Goal: Task Accomplishment & Management: Complete application form

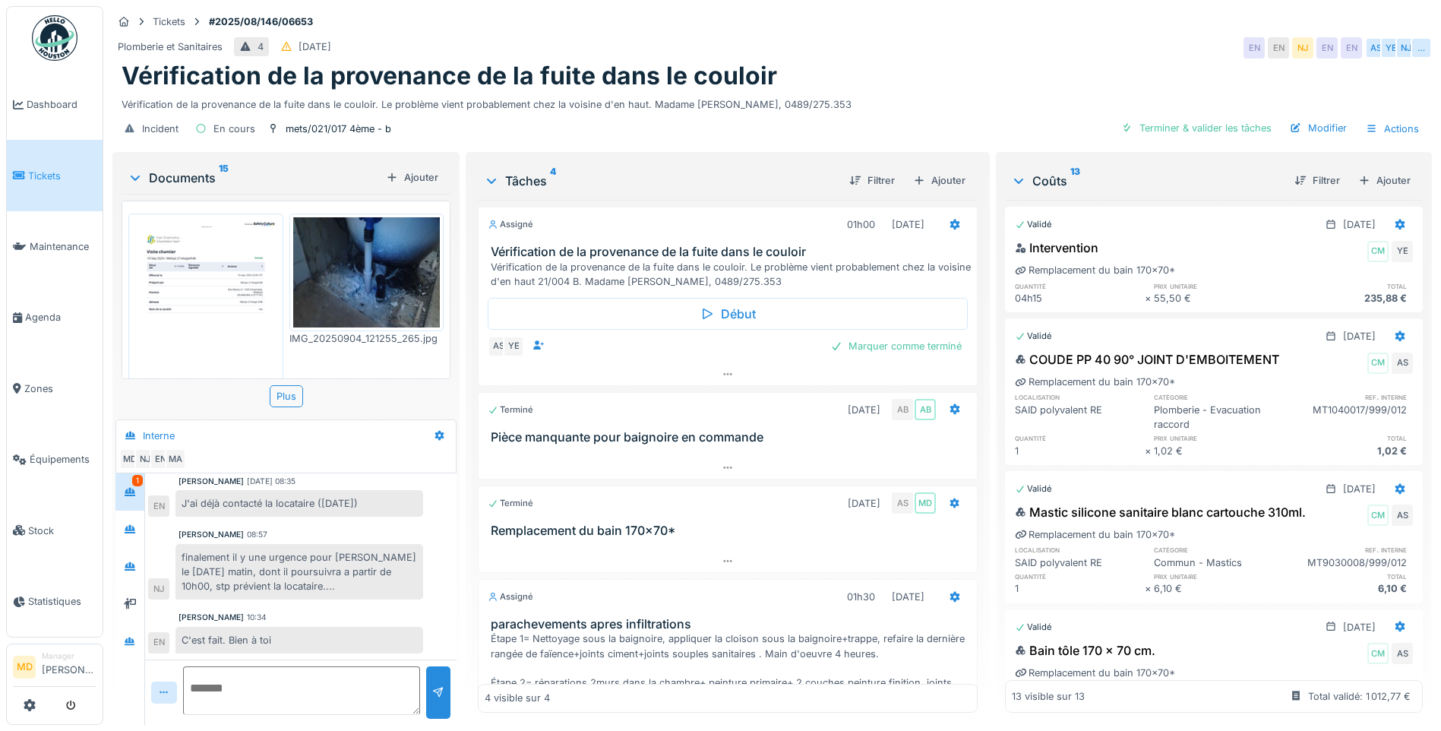
scroll to position [11, 0]
click at [141, 519] on div at bounding box center [129, 528] width 23 height 19
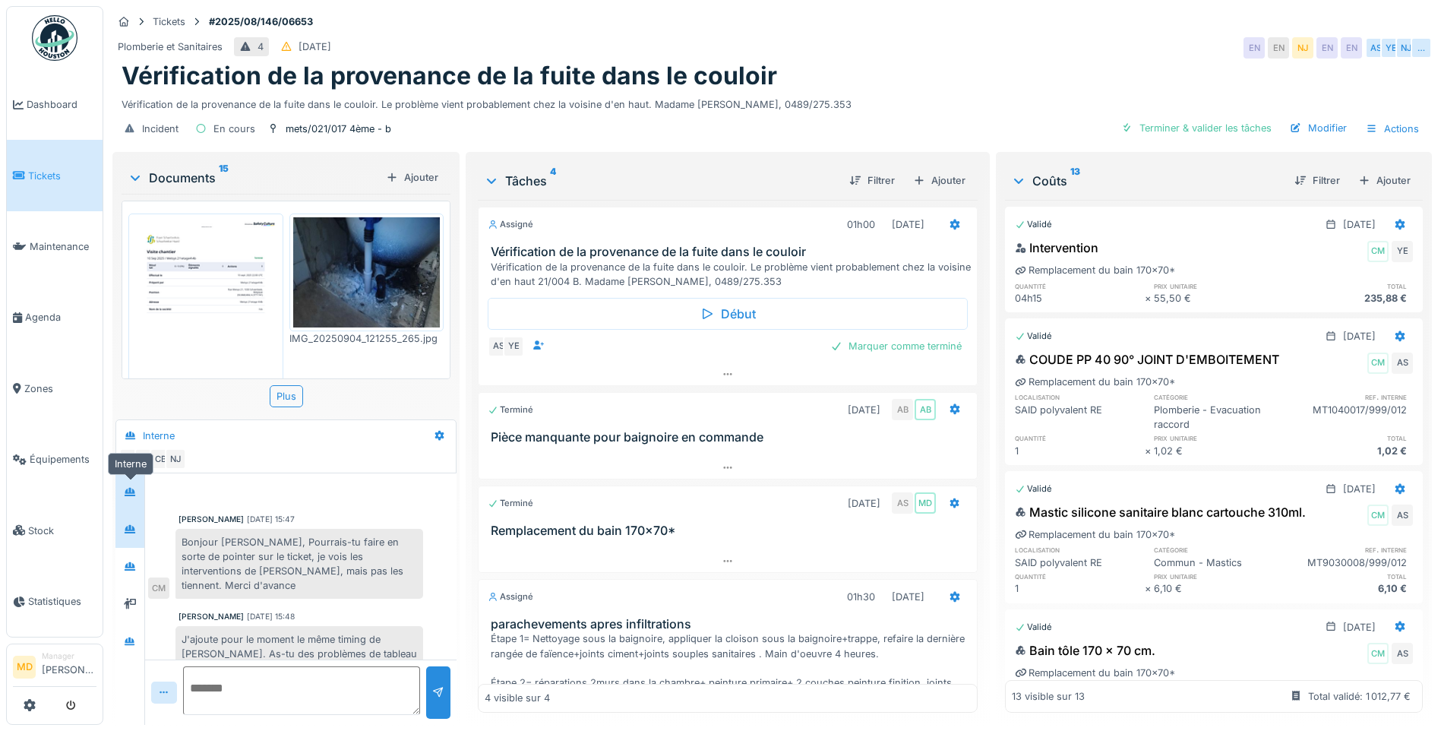
click at [135, 488] on icon at bounding box center [130, 492] width 11 height 8
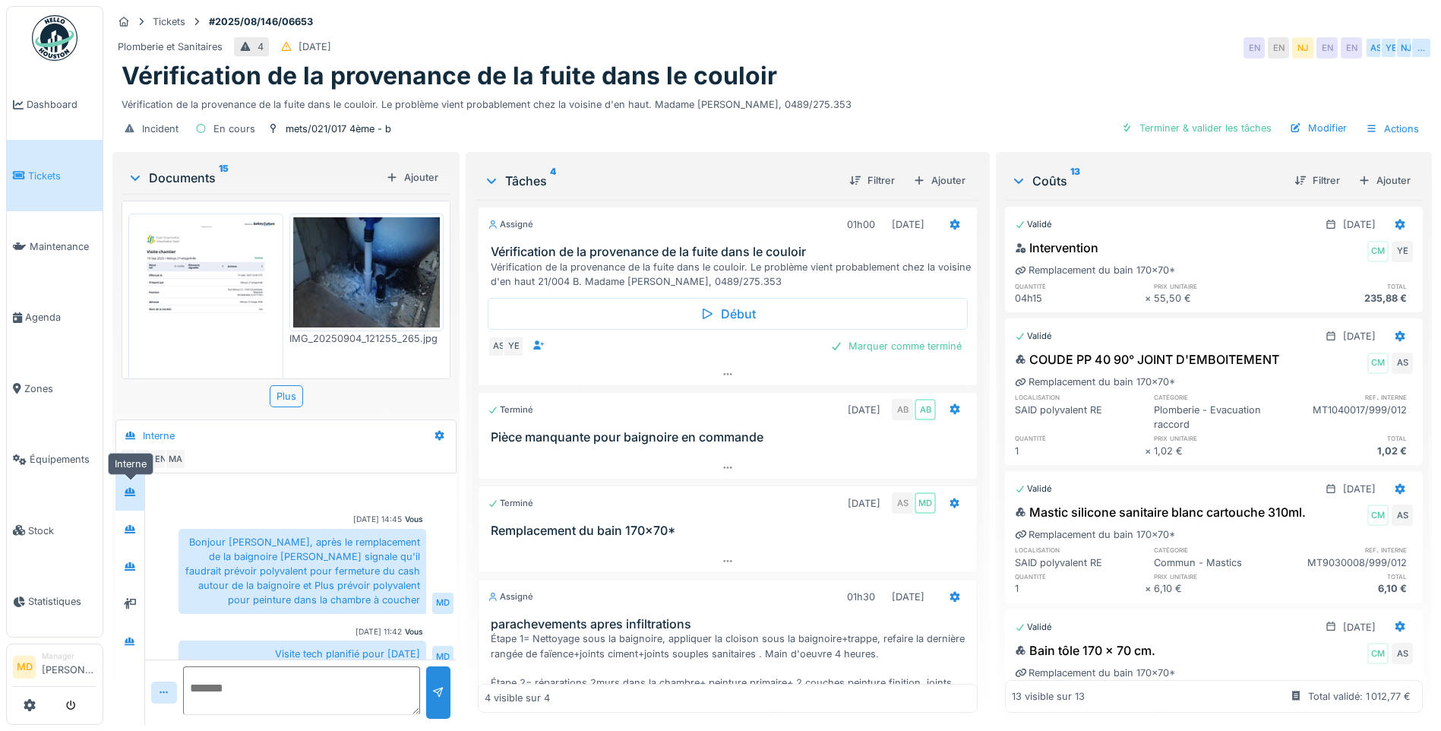
scroll to position [390, 0]
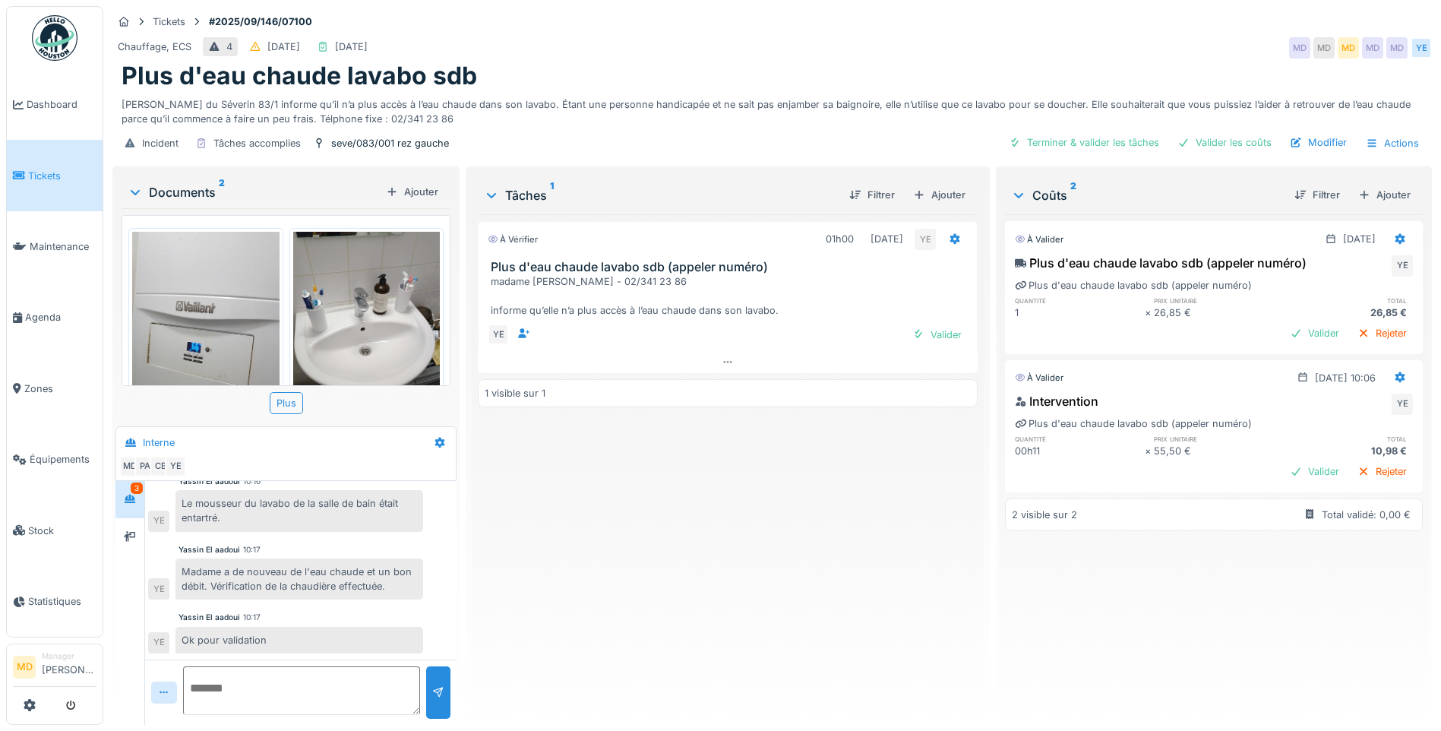
scroll to position [11, 0]
click at [948, 324] on div "Valider" at bounding box center [937, 334] width 62 height 21
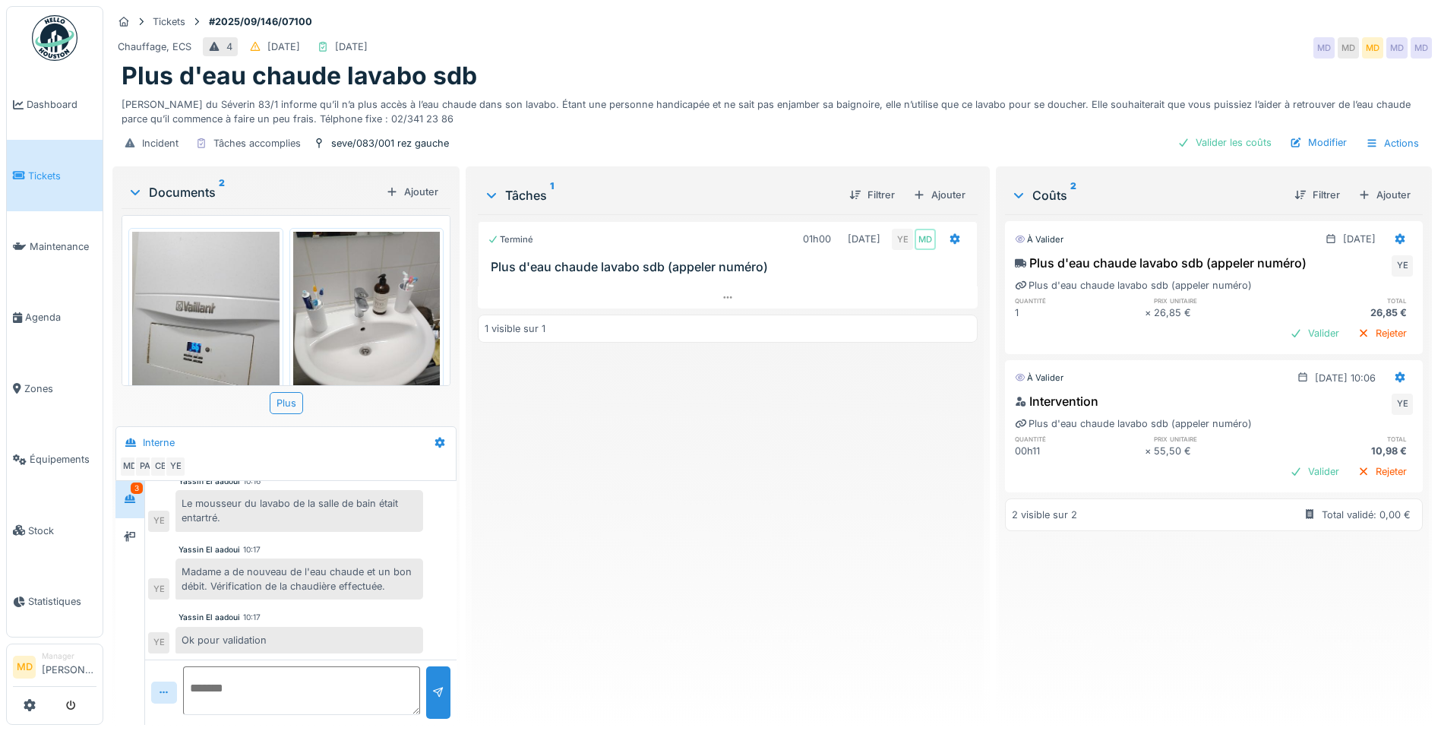
click at [1283, 306] on div "26,85 €" at bounding box center [1347, 312] width 129 height 14
click at [1283, 325] on div "Valider" at bounding box center [1314, 333] width 62 height 21
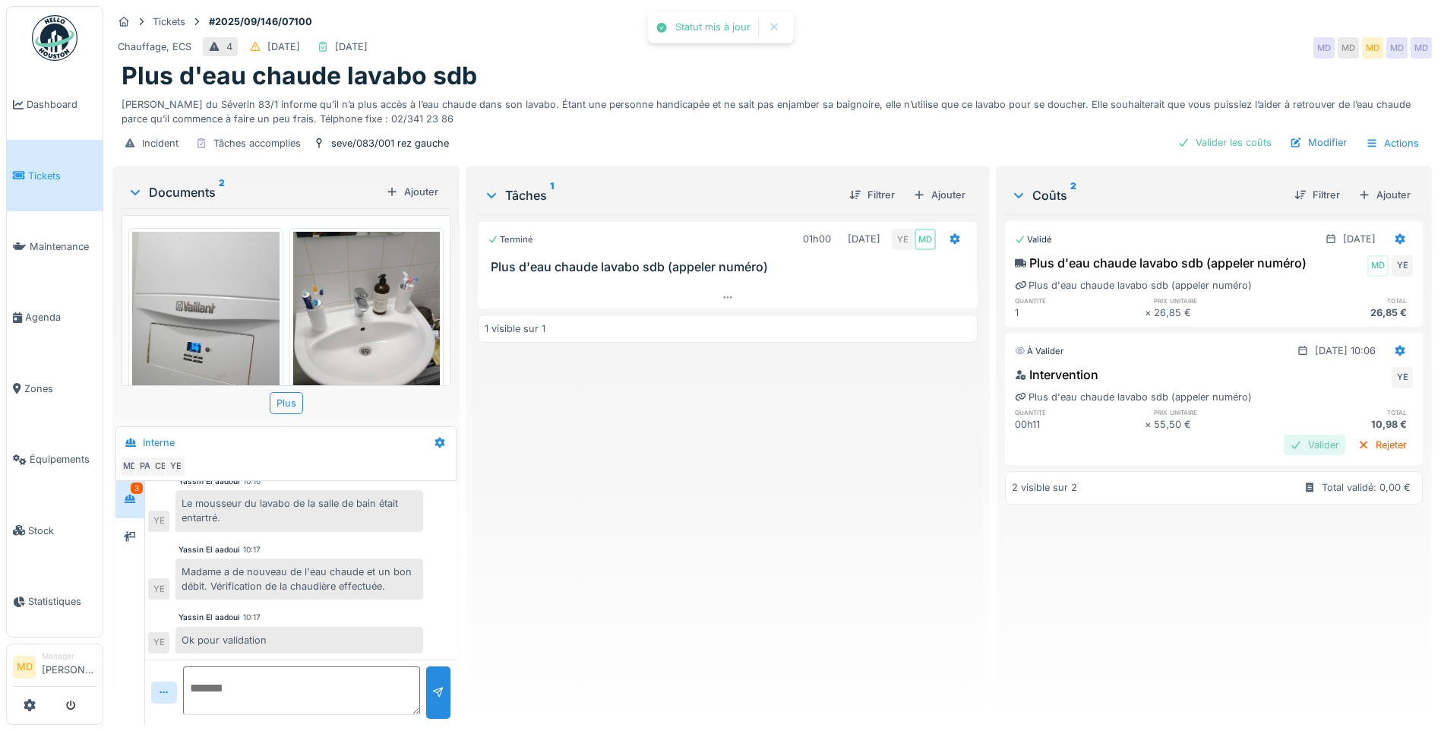
click at [1283, 434] on div "Valider" at bounding box center [1314, 444] width 62 height 21
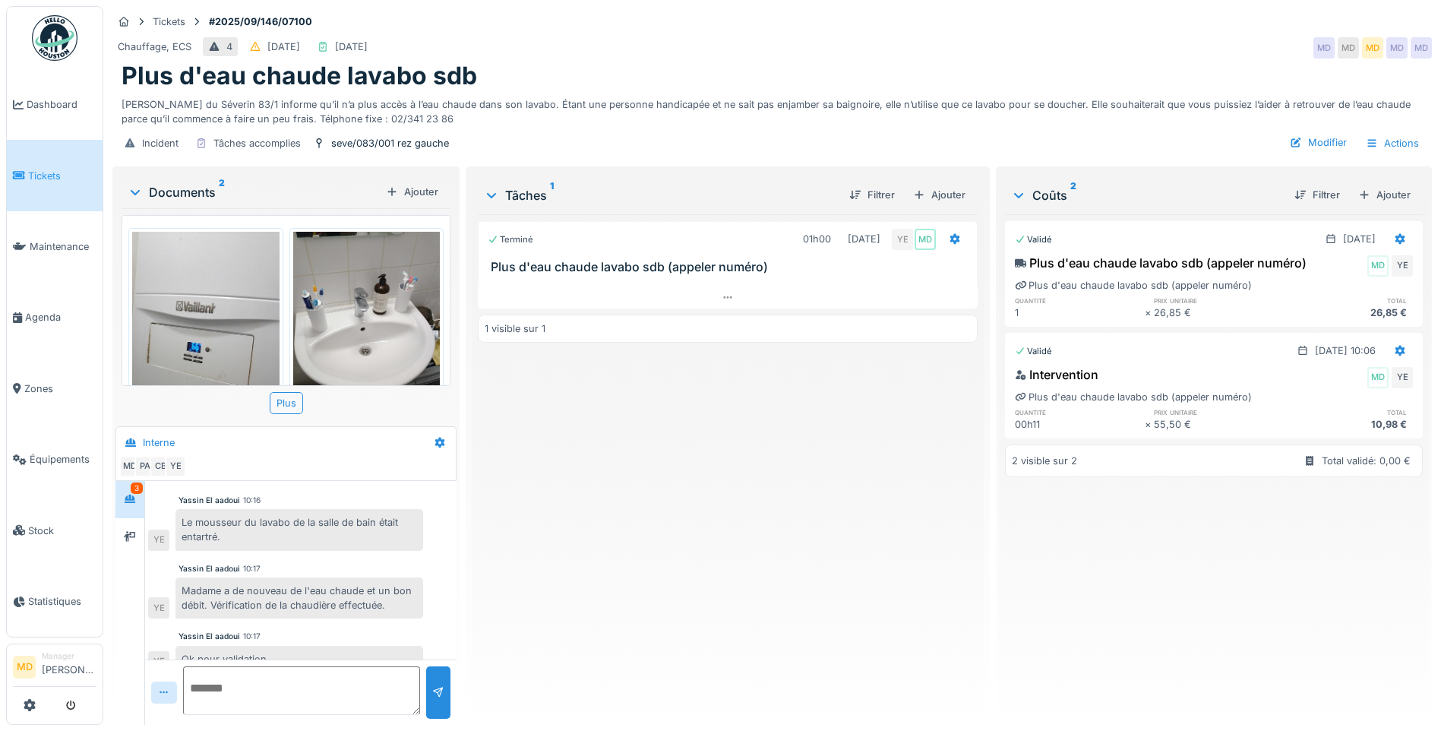
scroll to position [66, 0]
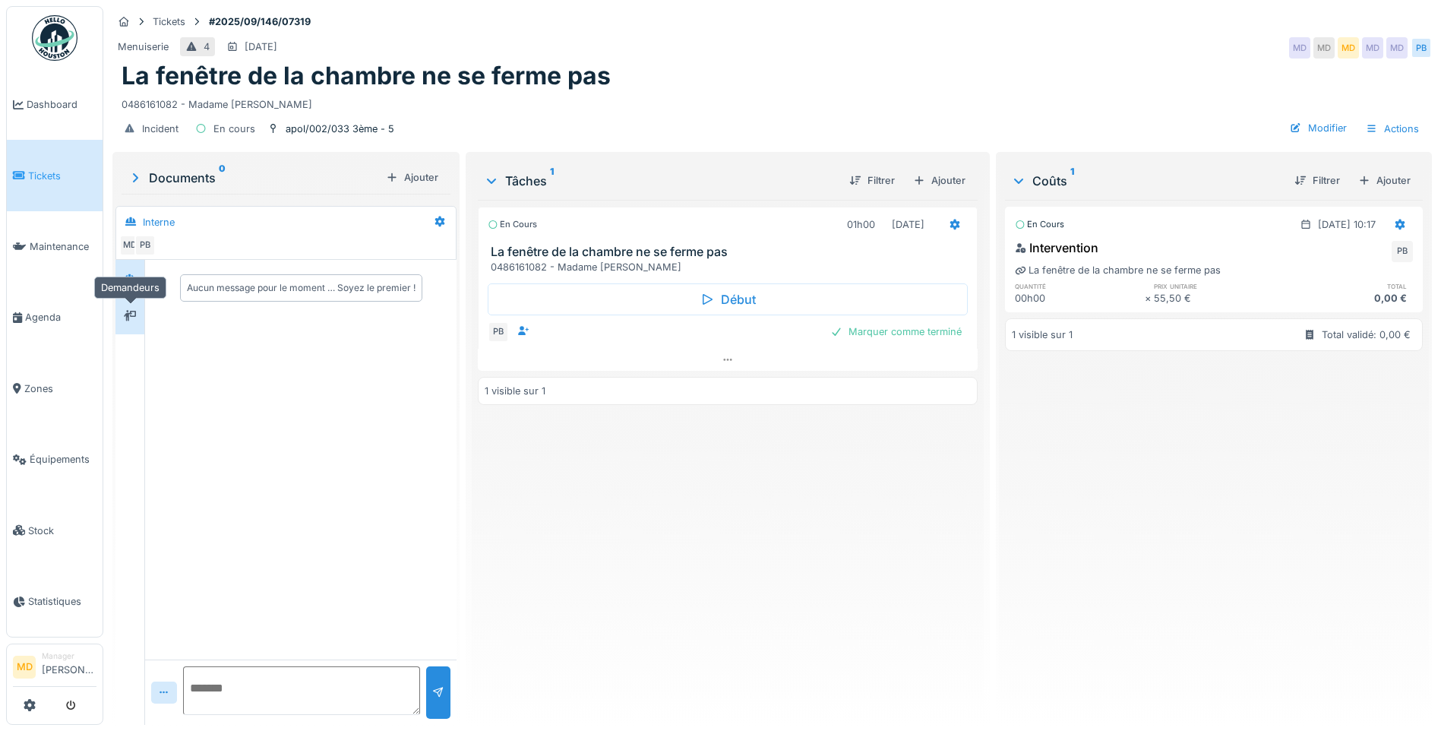
click at [131, 308] on div at bounding box center [130, 315] width 12 height 14
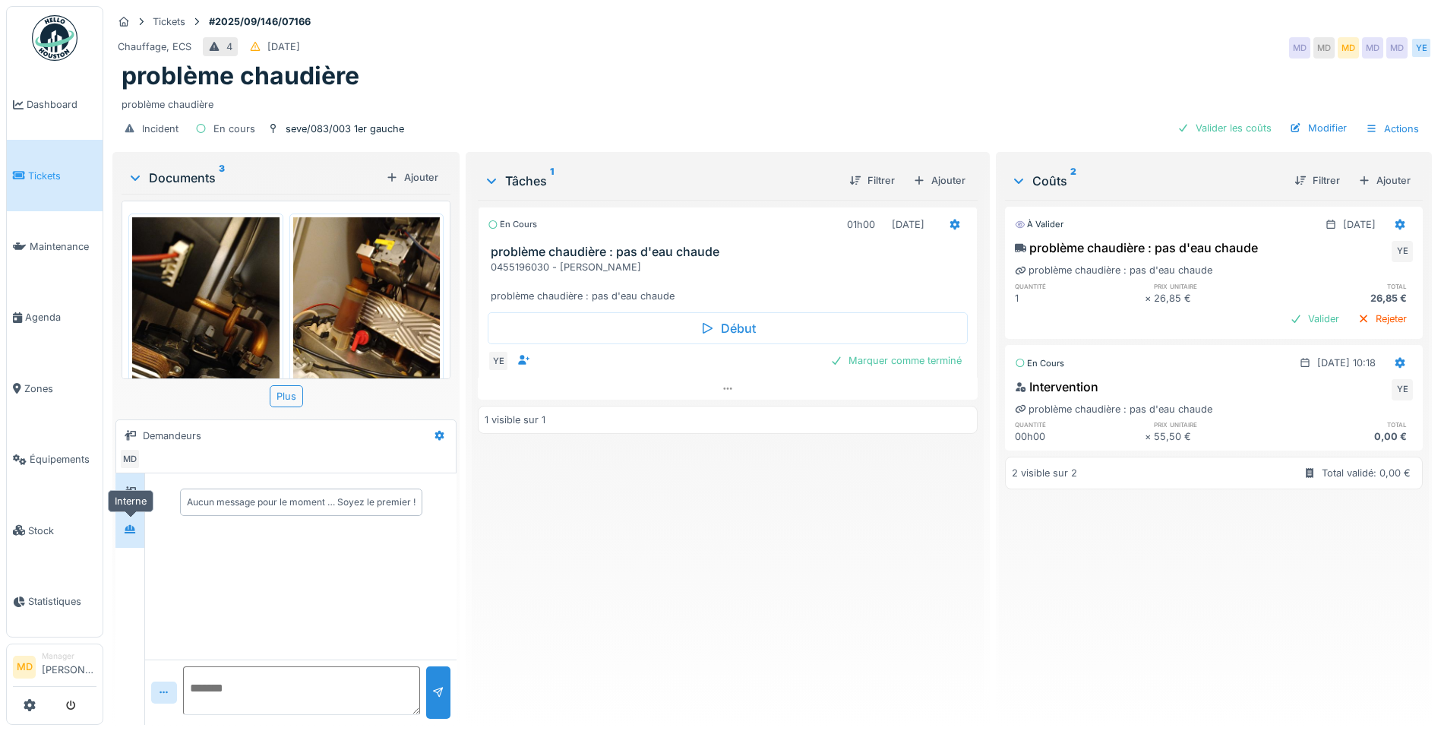
click at [131, 531] on icon at bounding box center [130, 529] width 12 height 10
click at [141, 490] on div at bounding box center [129, 491] width 23 height 19
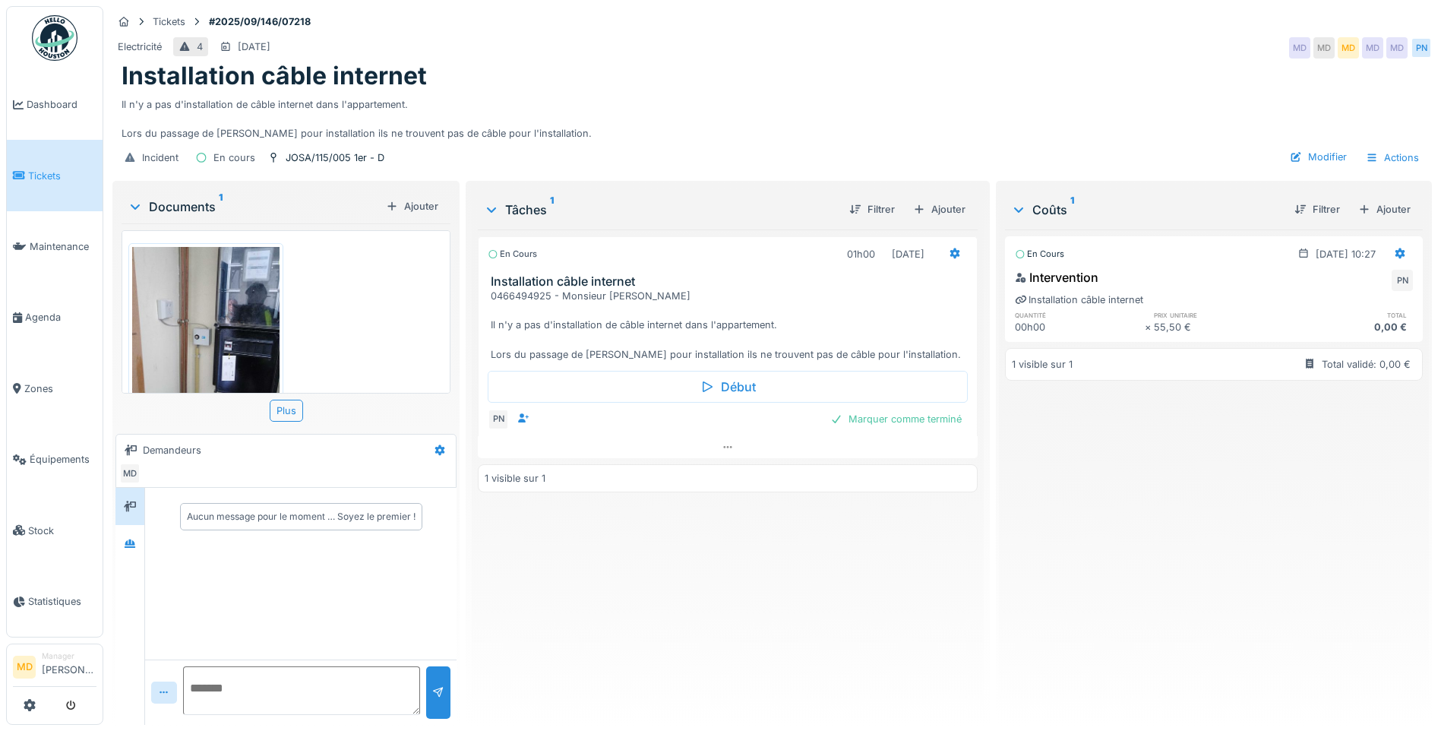
scroll to position [71, 0]
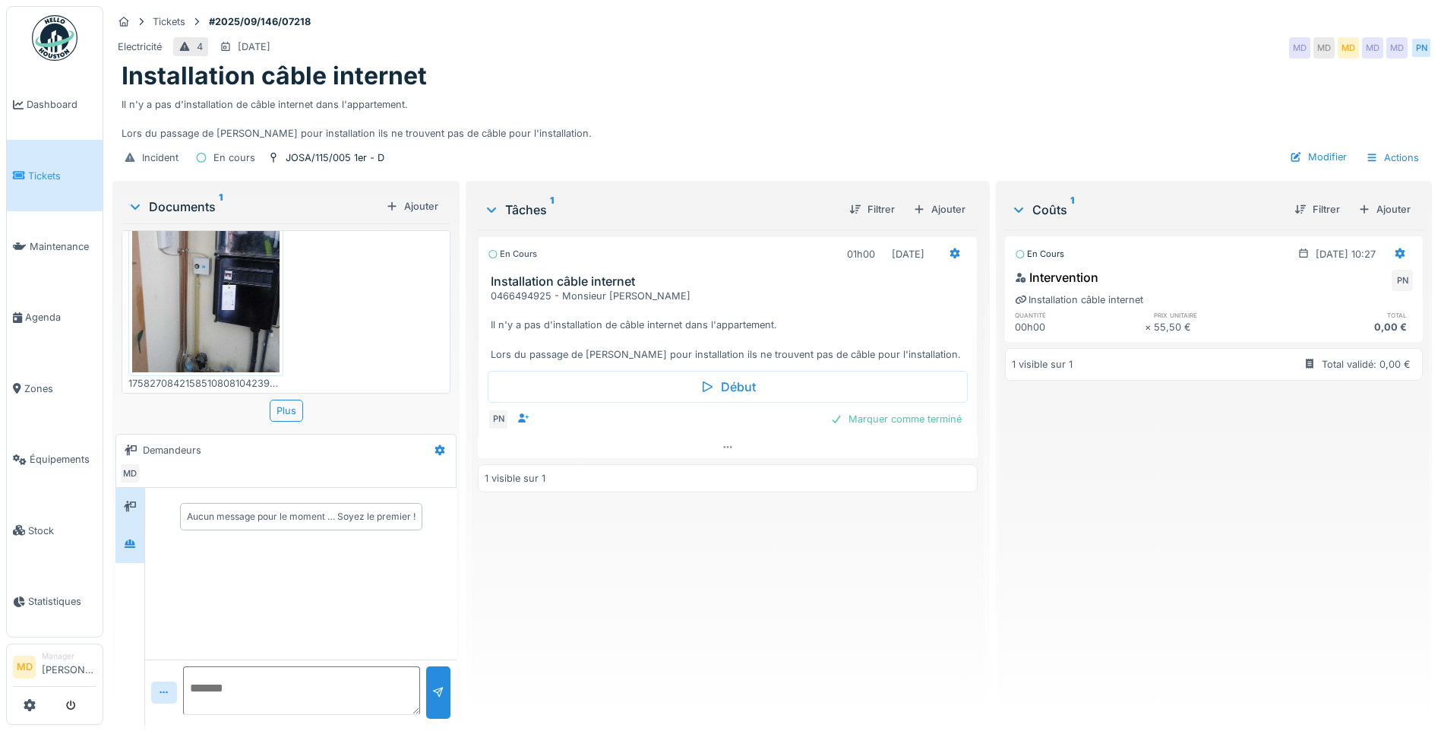
click at [137, 546] on div at bounding box center [129, 543] width 23 height 19
click at [131, 509] on icon at bounding box center [130, 506] width 12 height 10
click at [198, 308] on img at bounding box center [205, 274] width 147 height 196
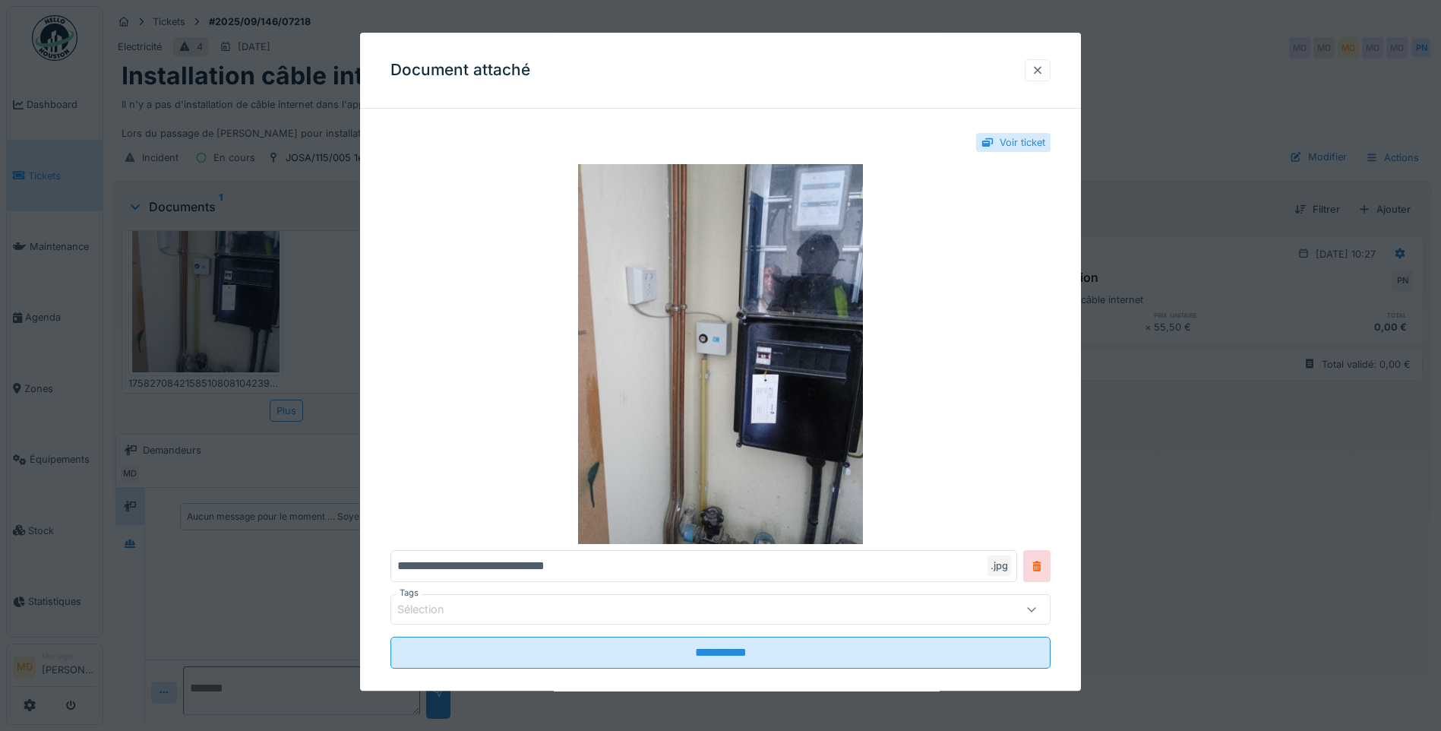
click at [1043, 68] on div at bounding box center [1037, 70] width 12 height 14
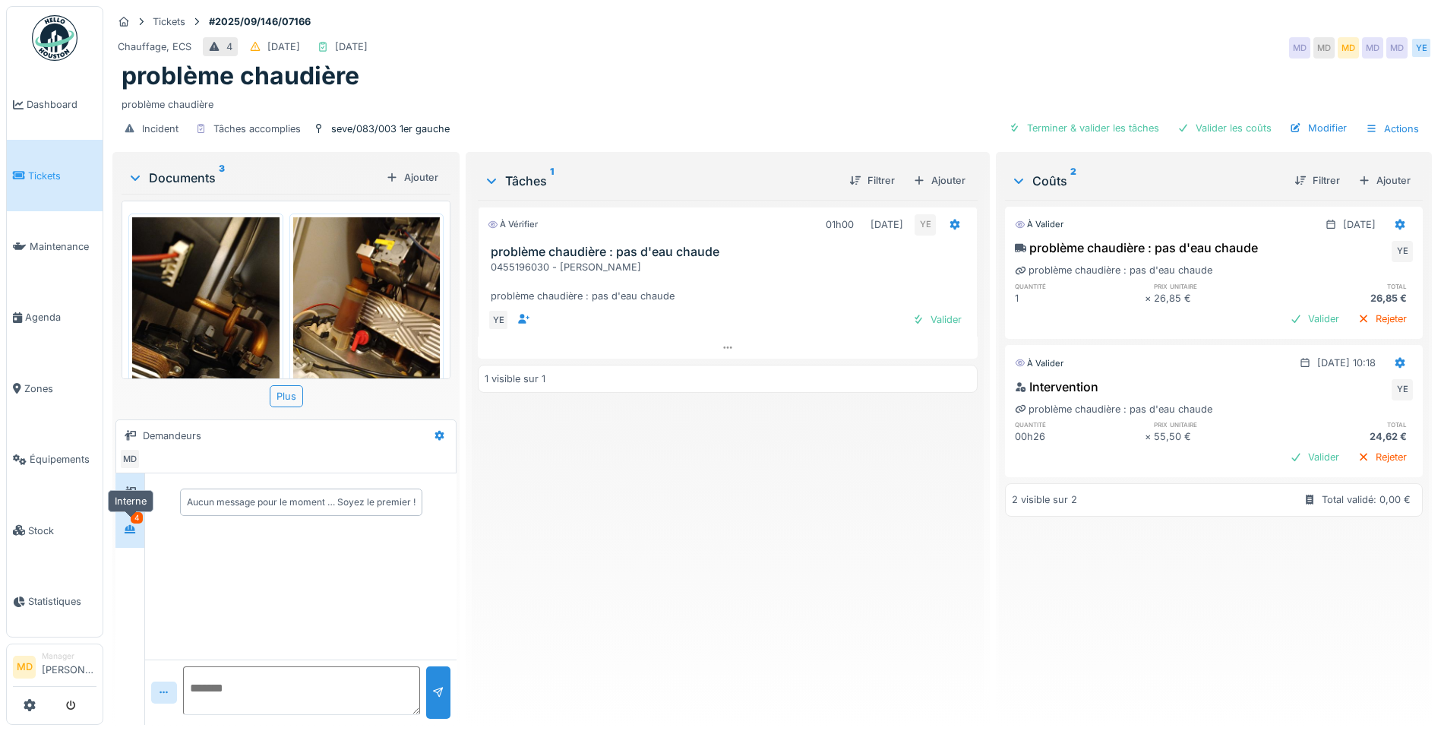
click at [124, 541] on div at bounding box center [129, 528] width 23 height 25
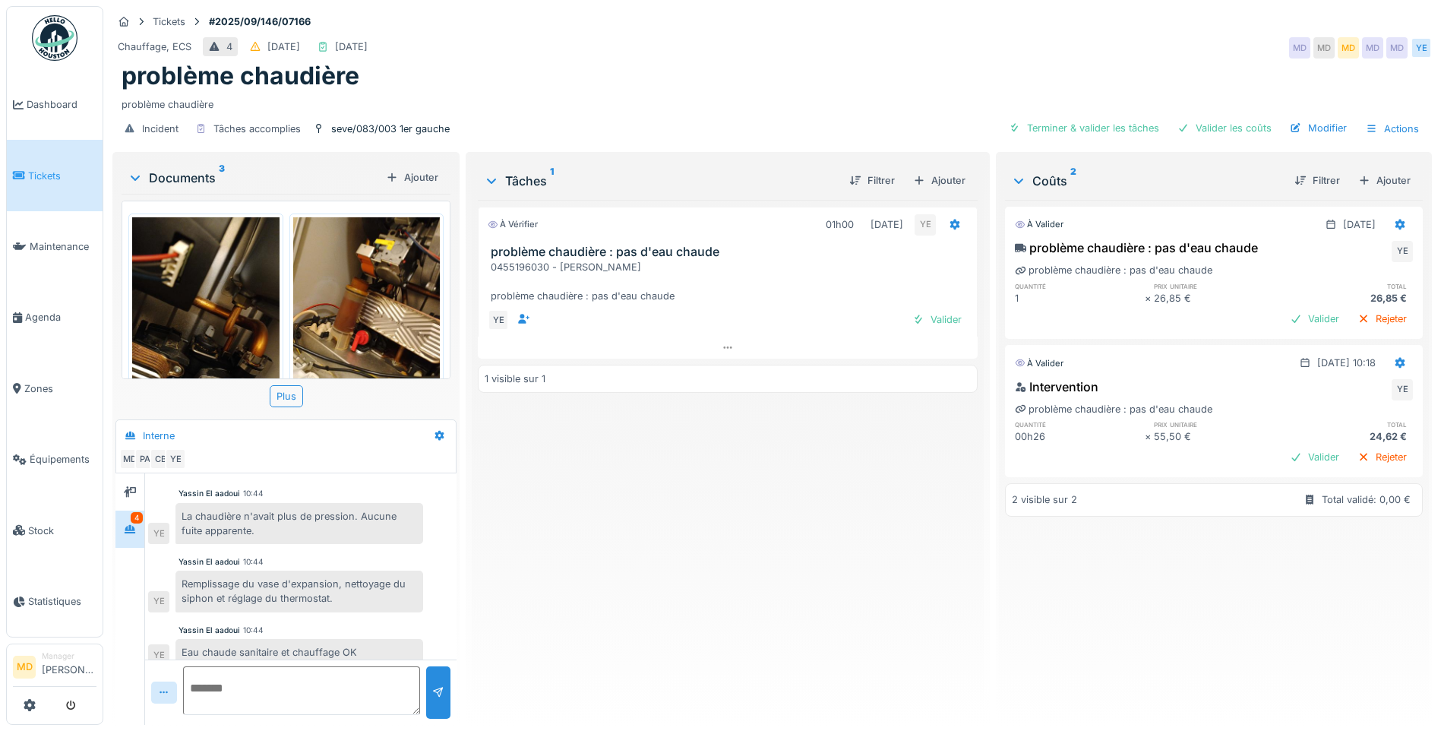
scroll to position [112, 0]
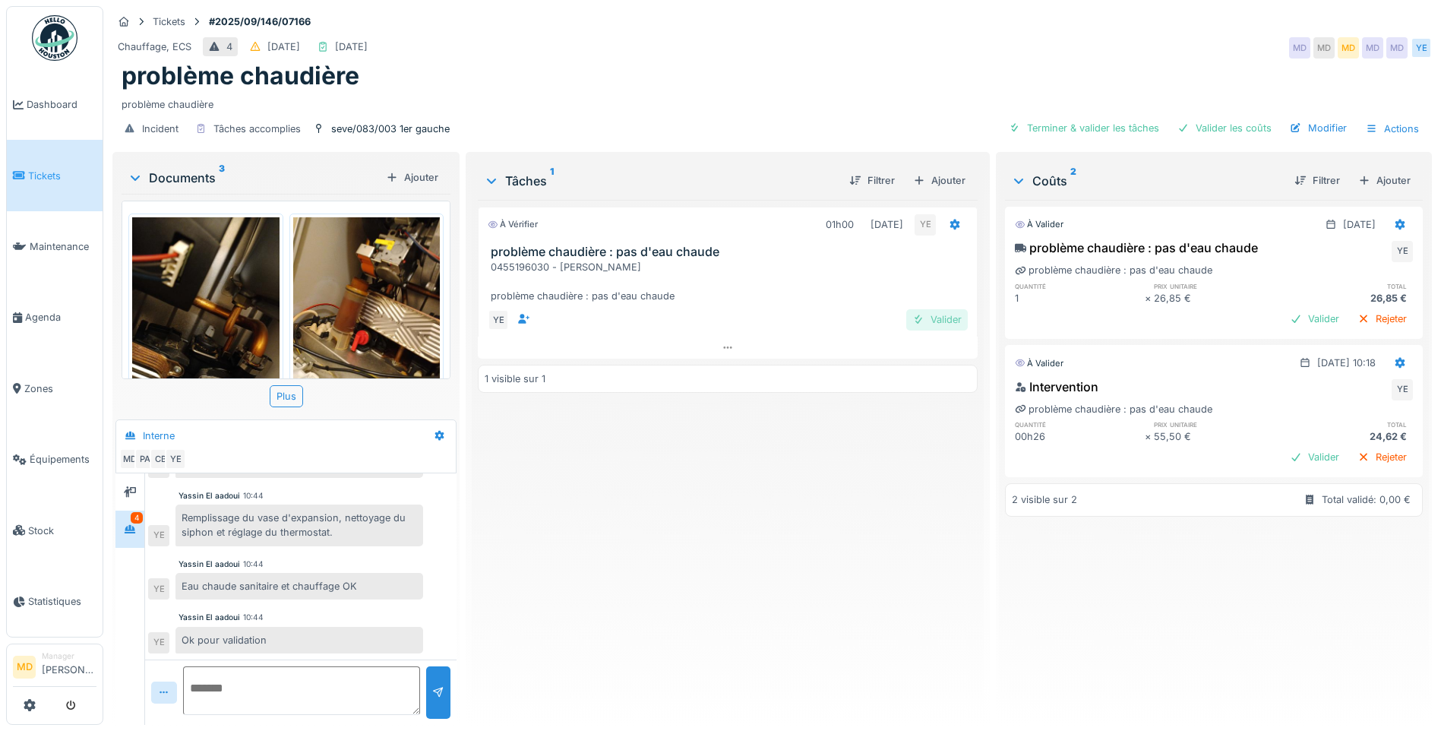
click at [933, 320] on div "Valider" at bounding box center [937, 319] width 62 height 21
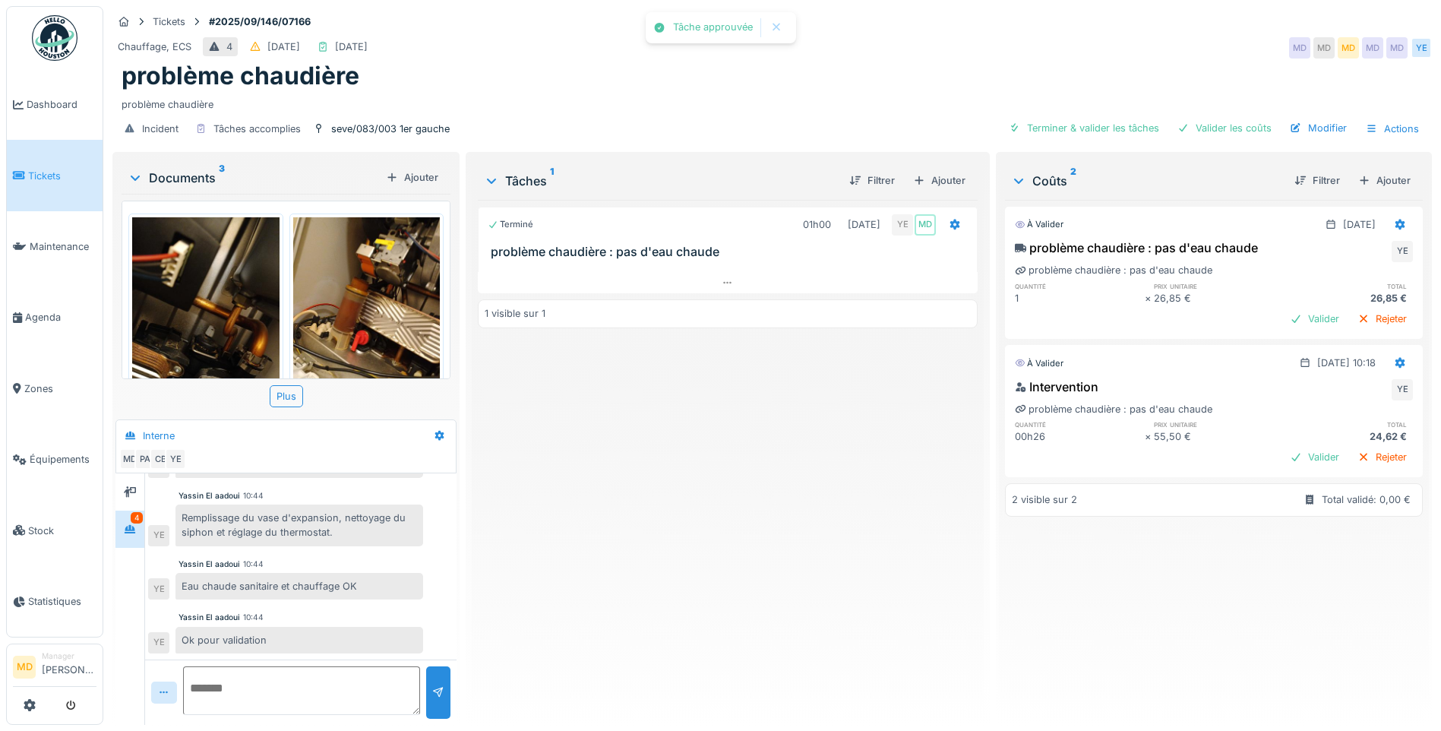
scroll to position [112, 0]
click at [1283, 317] on div "Valider" at bounding box center [1314, 318] width 62 height 21
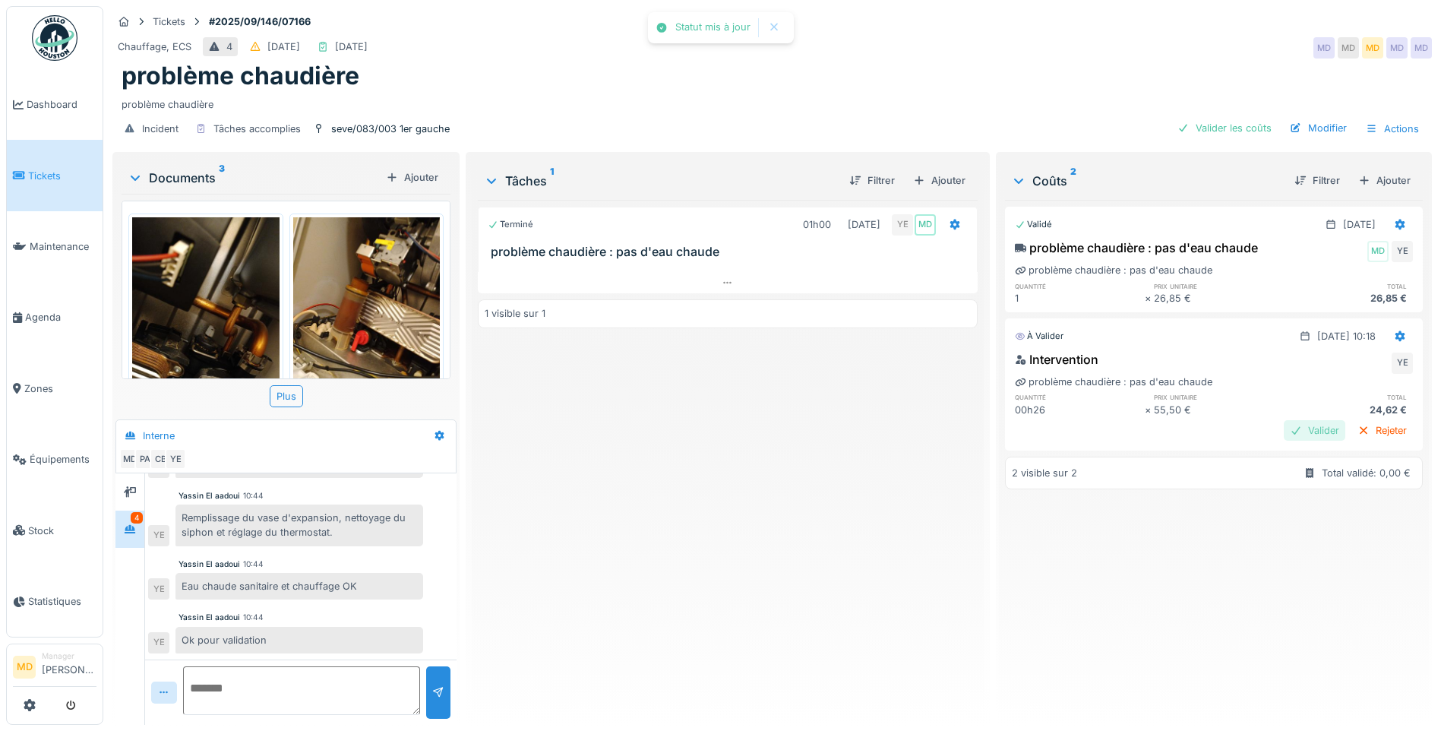
click at [1283, 430] on div "Valider" at bounding box center [1314, 430] width 62 height 21
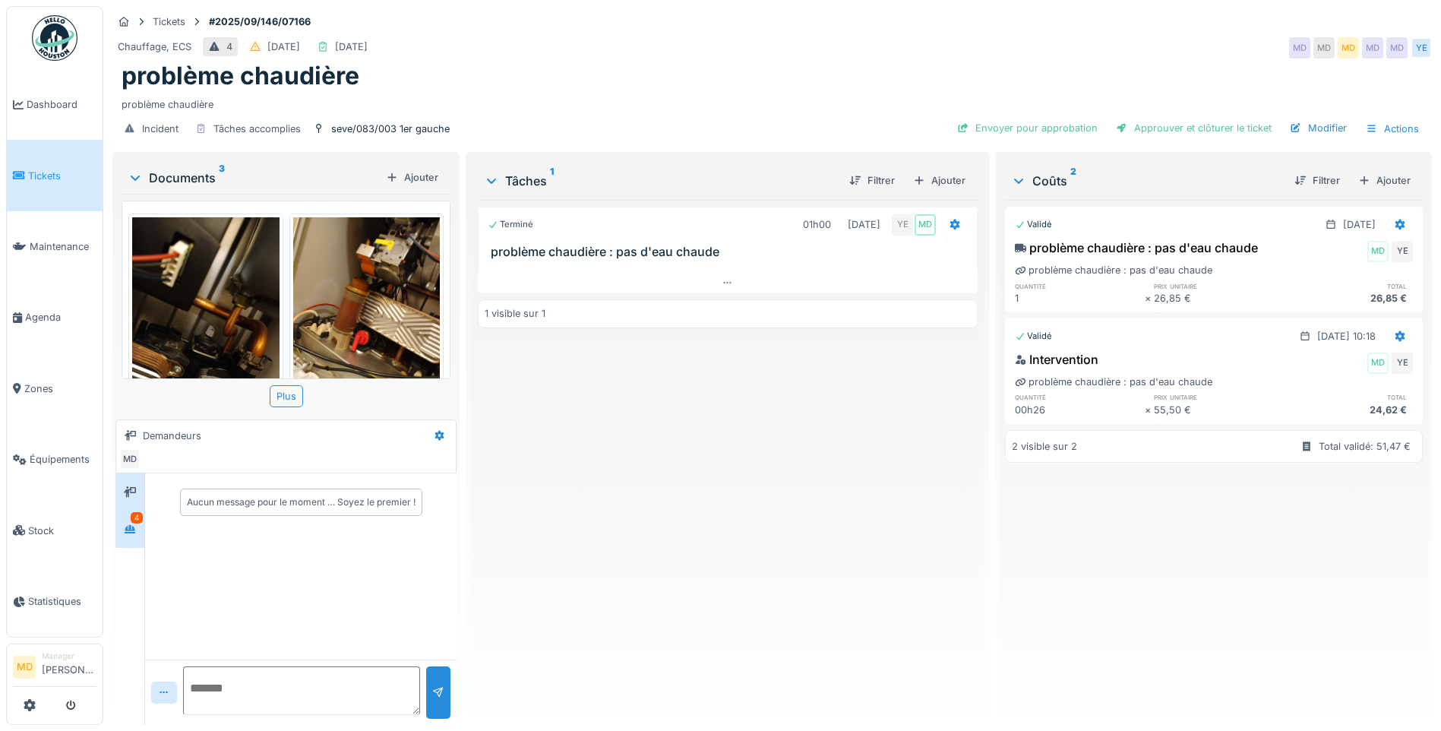
click at [131, 526] on icon at bounding box center [130, 529] width 11 height 8
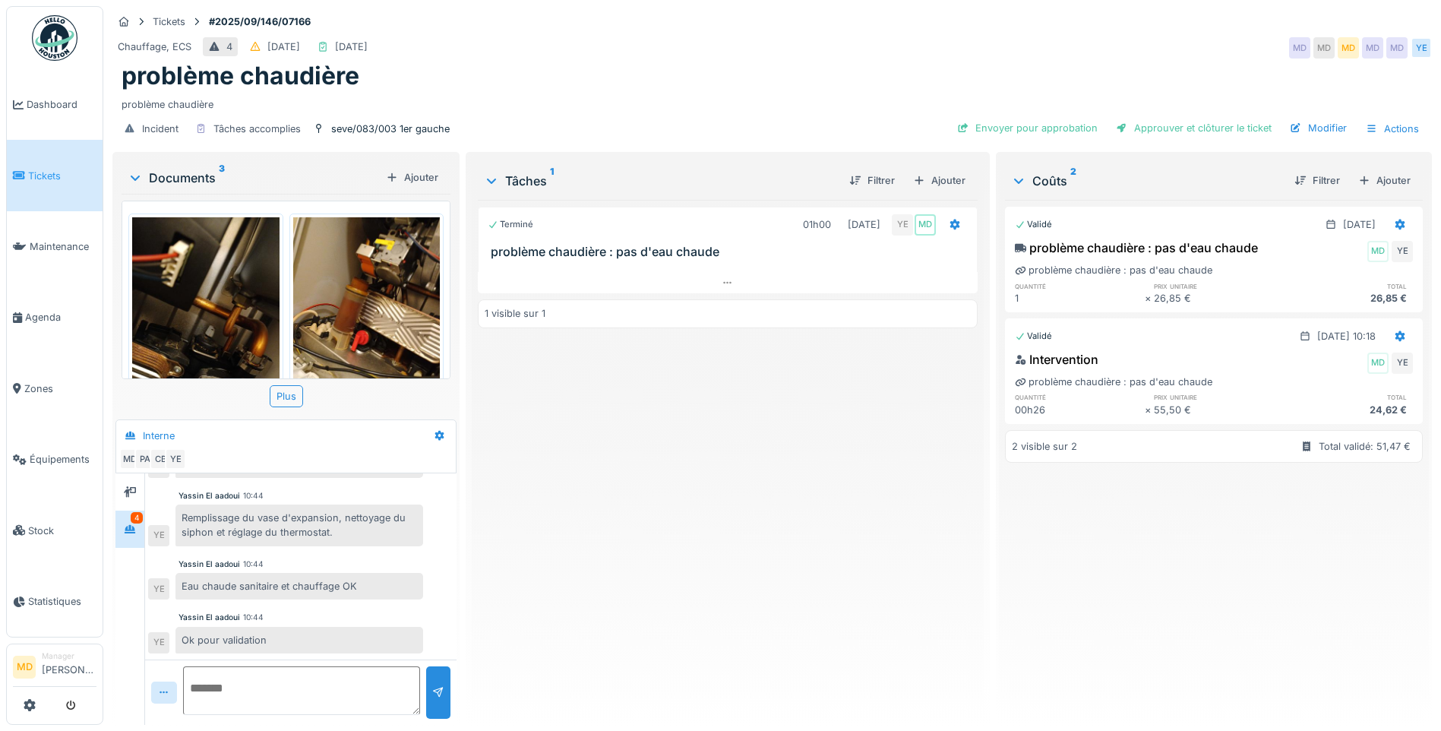
scroll to position [112, 0]
click at [123, 490] on div at bounding box center [129, 491] width 23 height 19
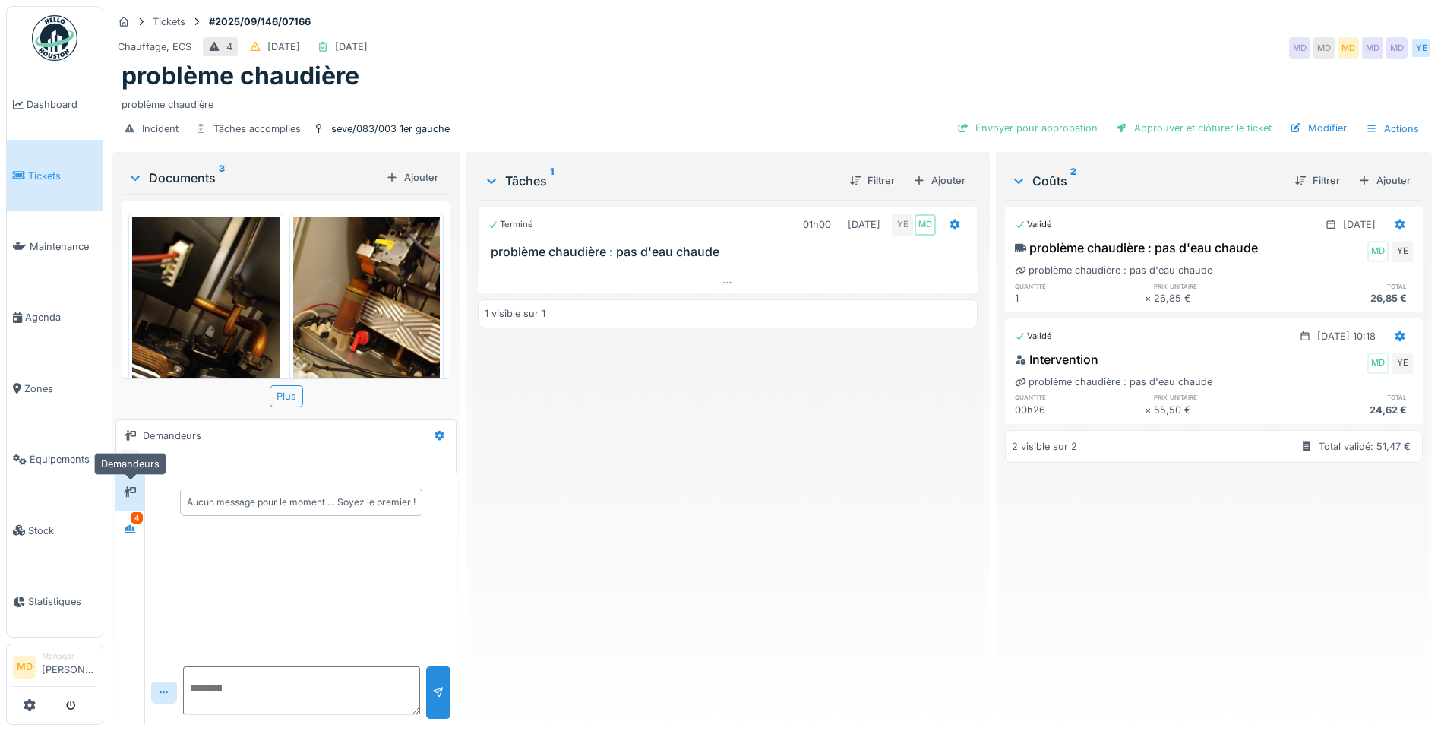
scroll to position [0, 0]
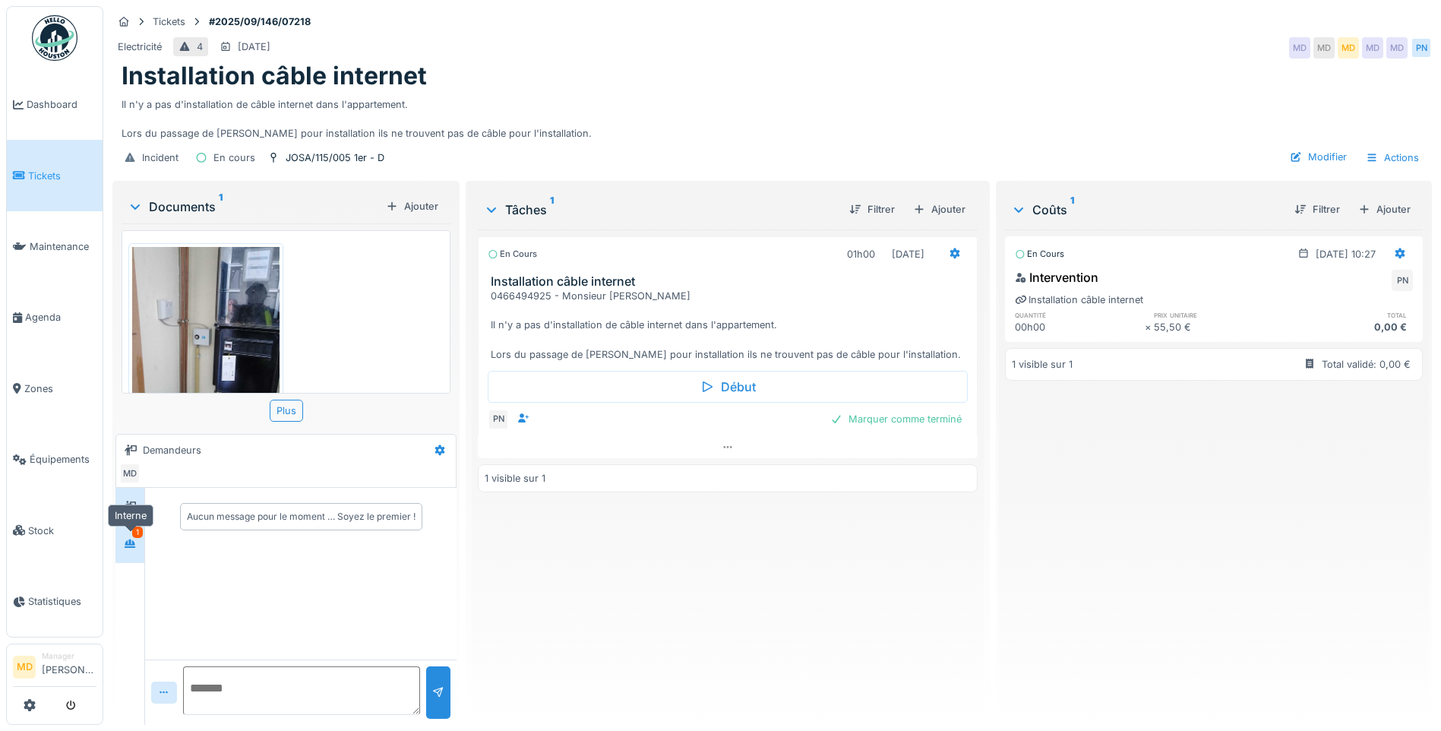
click at [130, 541] on icon at bounding box center [130, 543] width 11 height 8
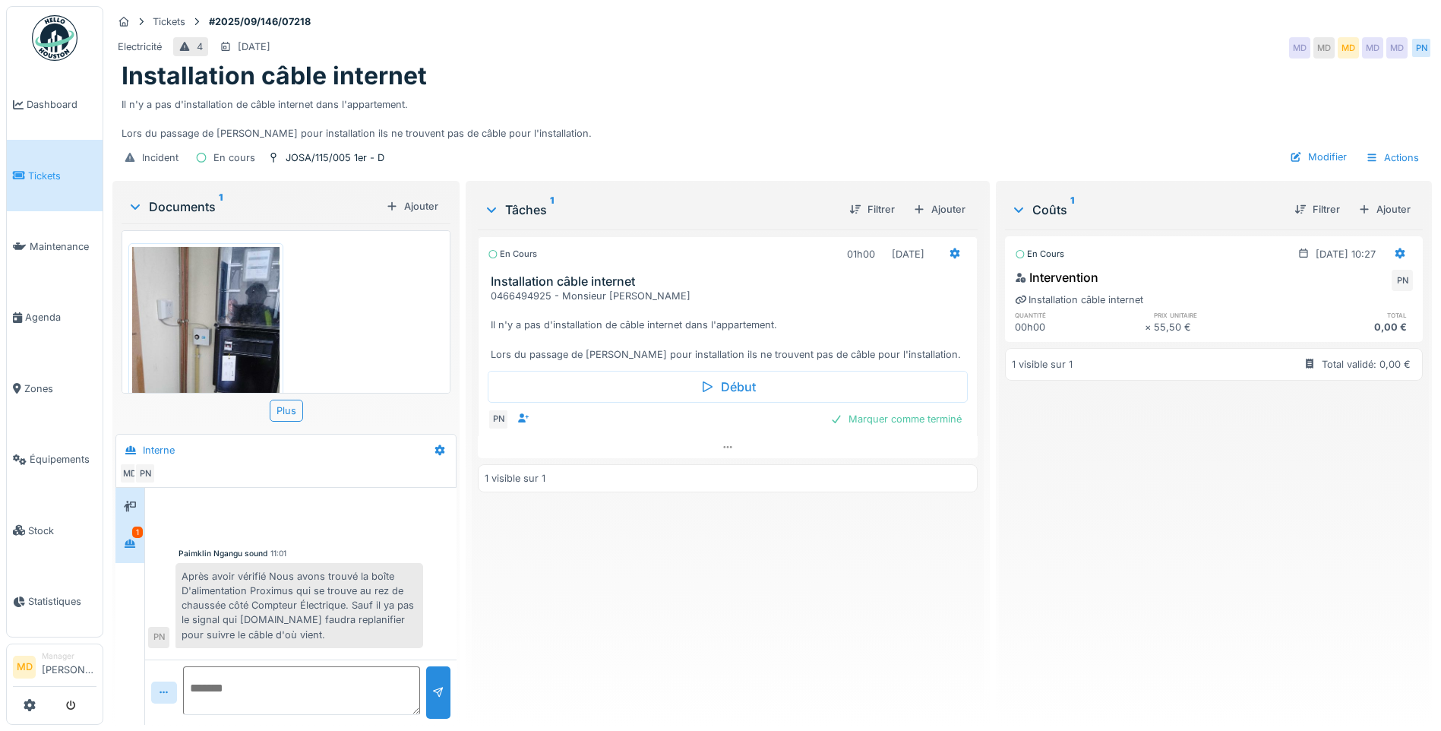
click at [126, 490] on div at bounding box center [129, 506] width 29 height 37
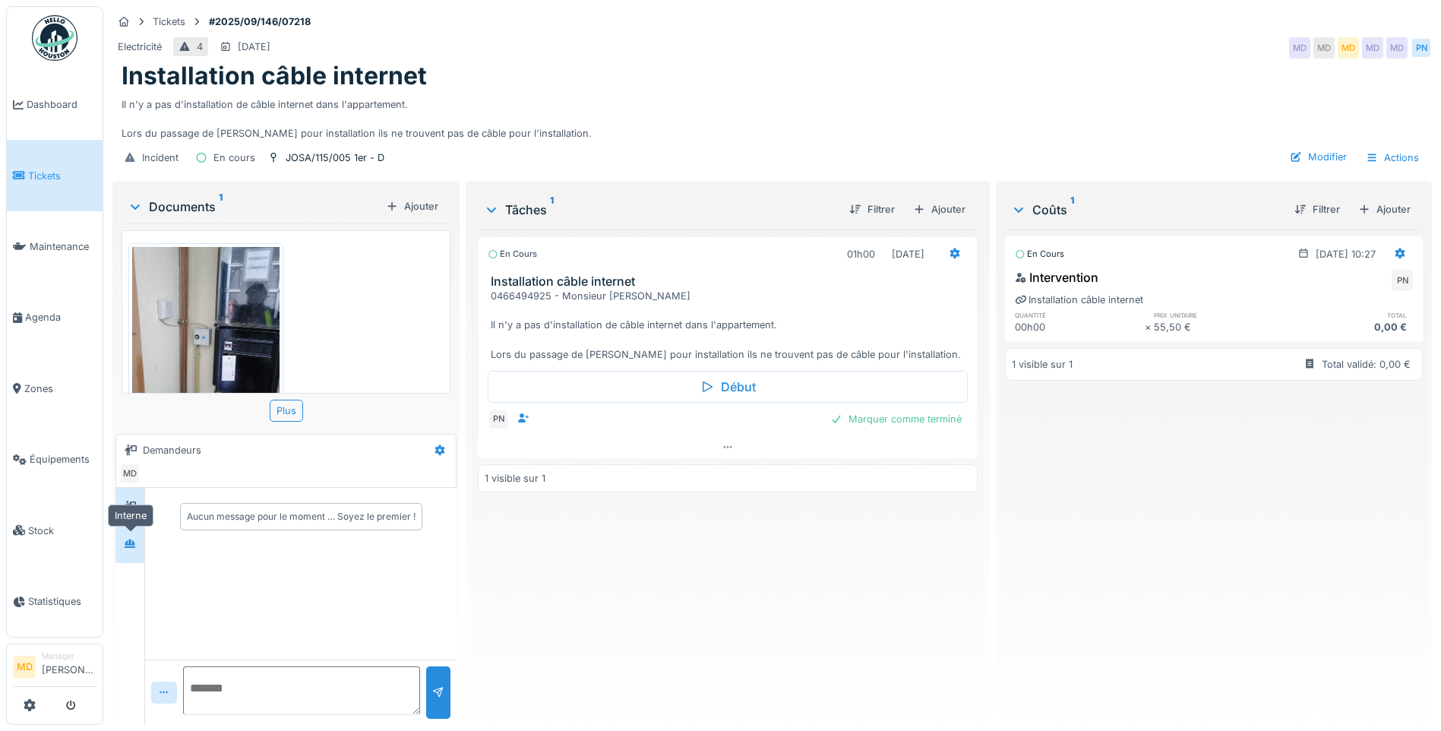
click at [136, 543] on icon at bounding box center [130, 543] width 12 height 10
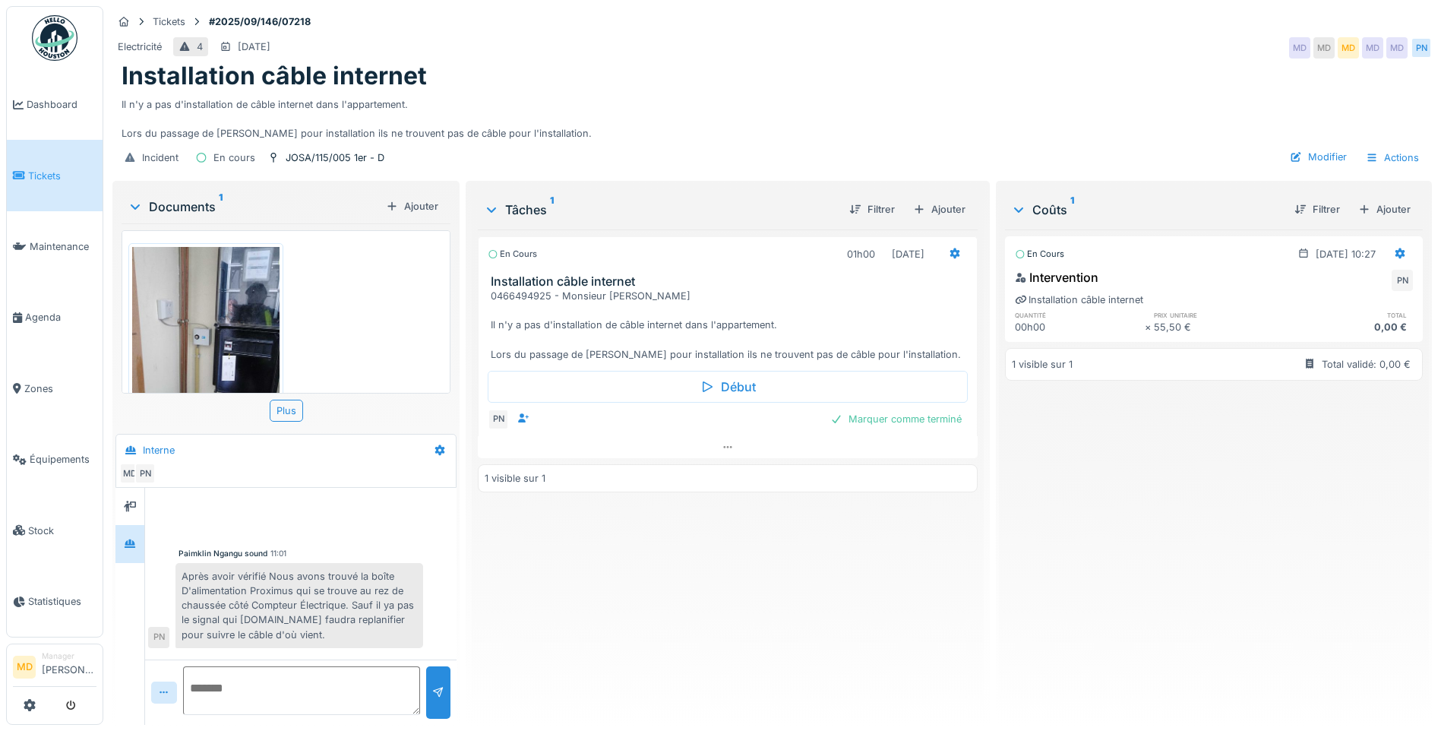
scroll to position [11, 0]
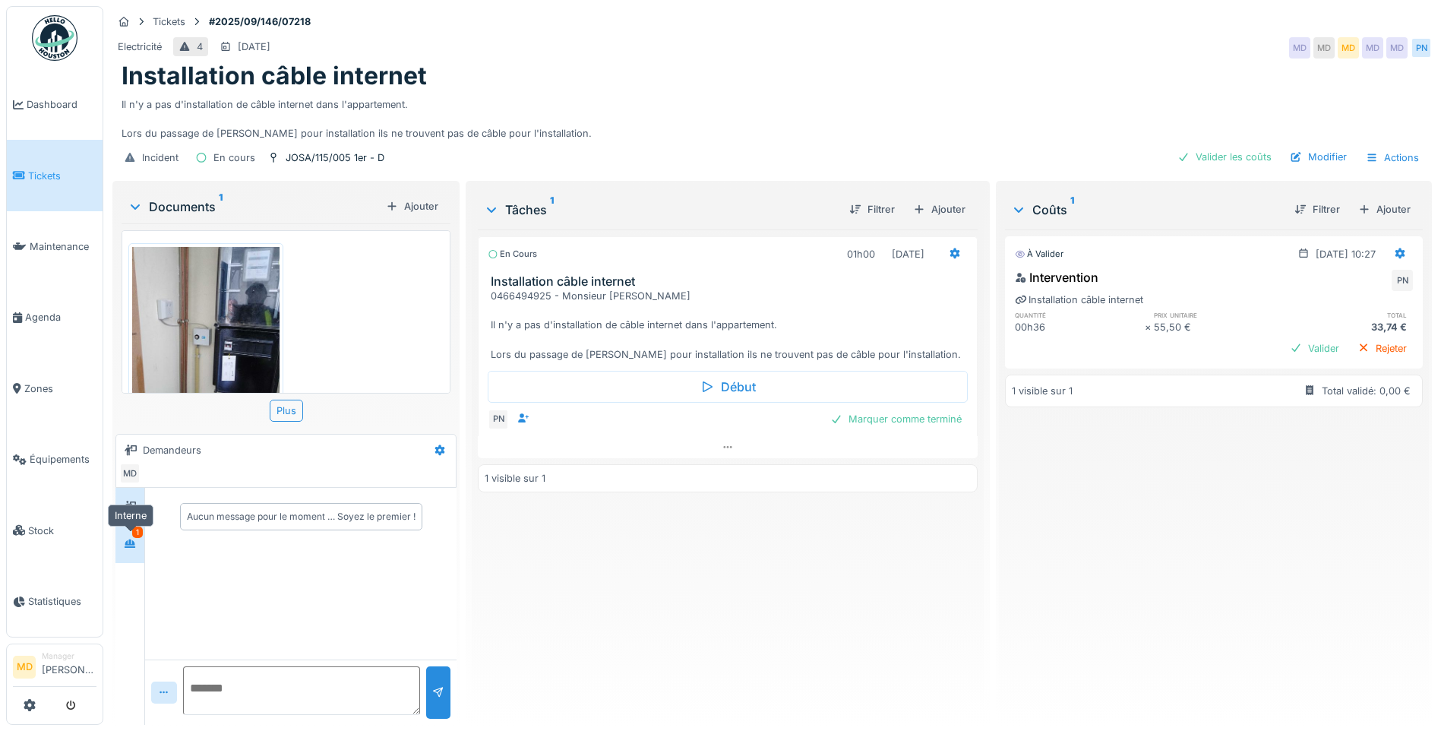
click at [131, 549] on div at bounding box center [130, 543] width 12 height 14
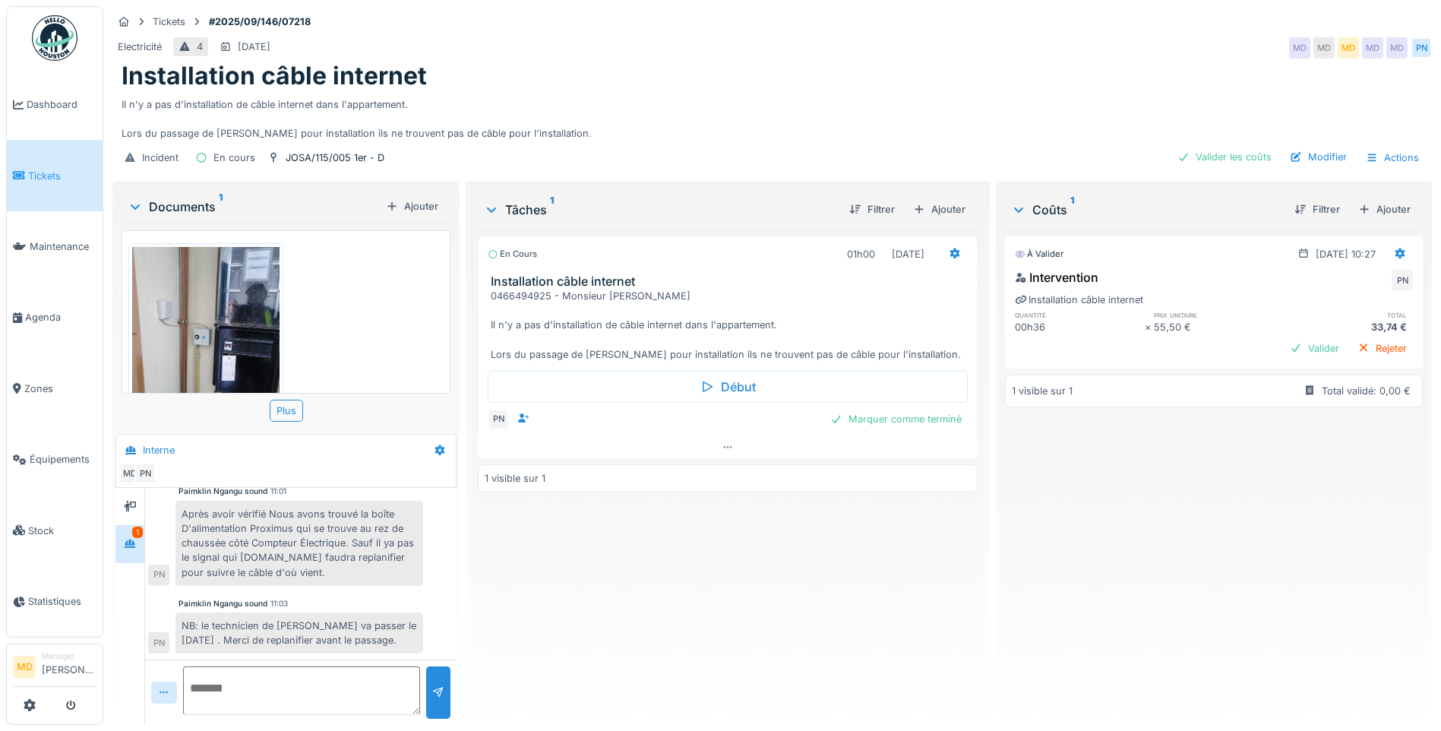
scroll to position [11, 0]
click at [130, 507] on div at bounding box center [129, 506] width 23 height 25
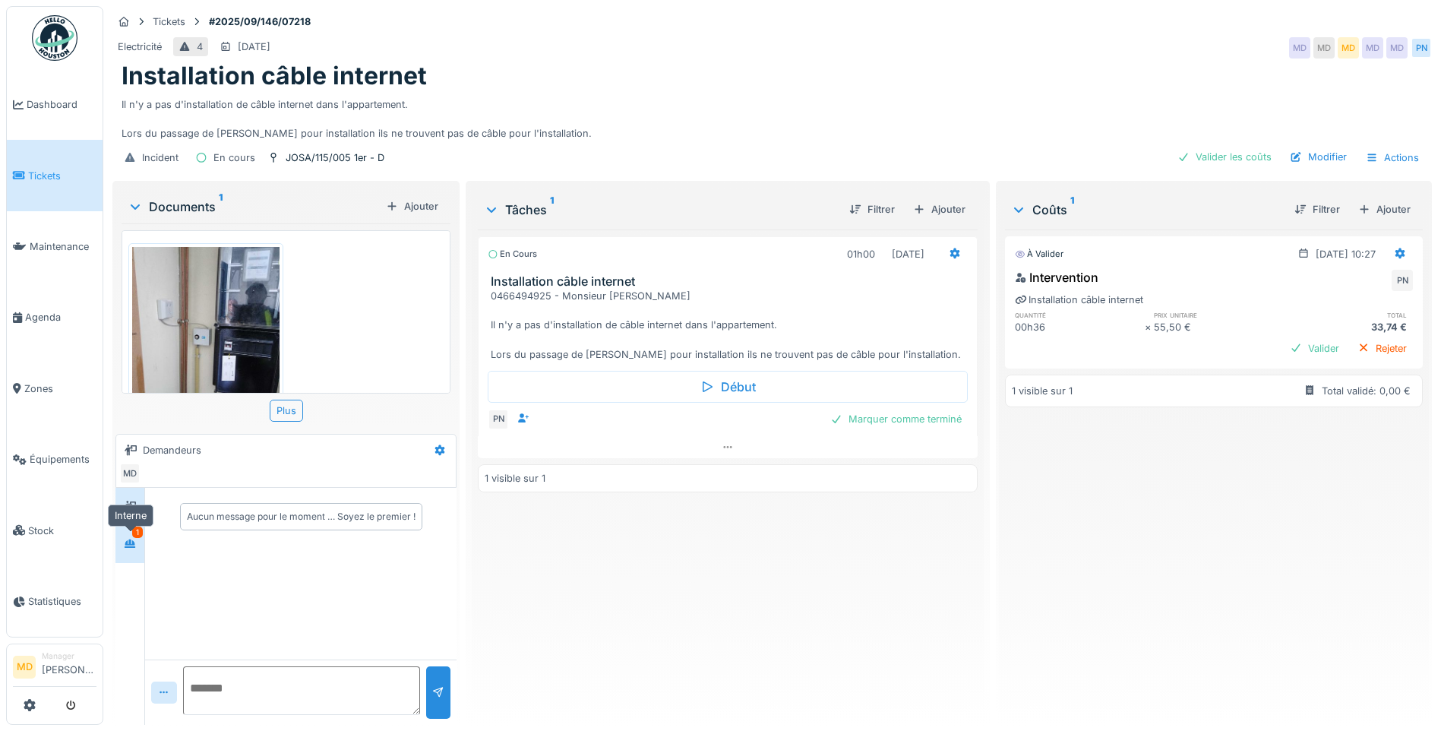
click at [126, 539] on icon at bounding box center [130, 543] width 11 height 8
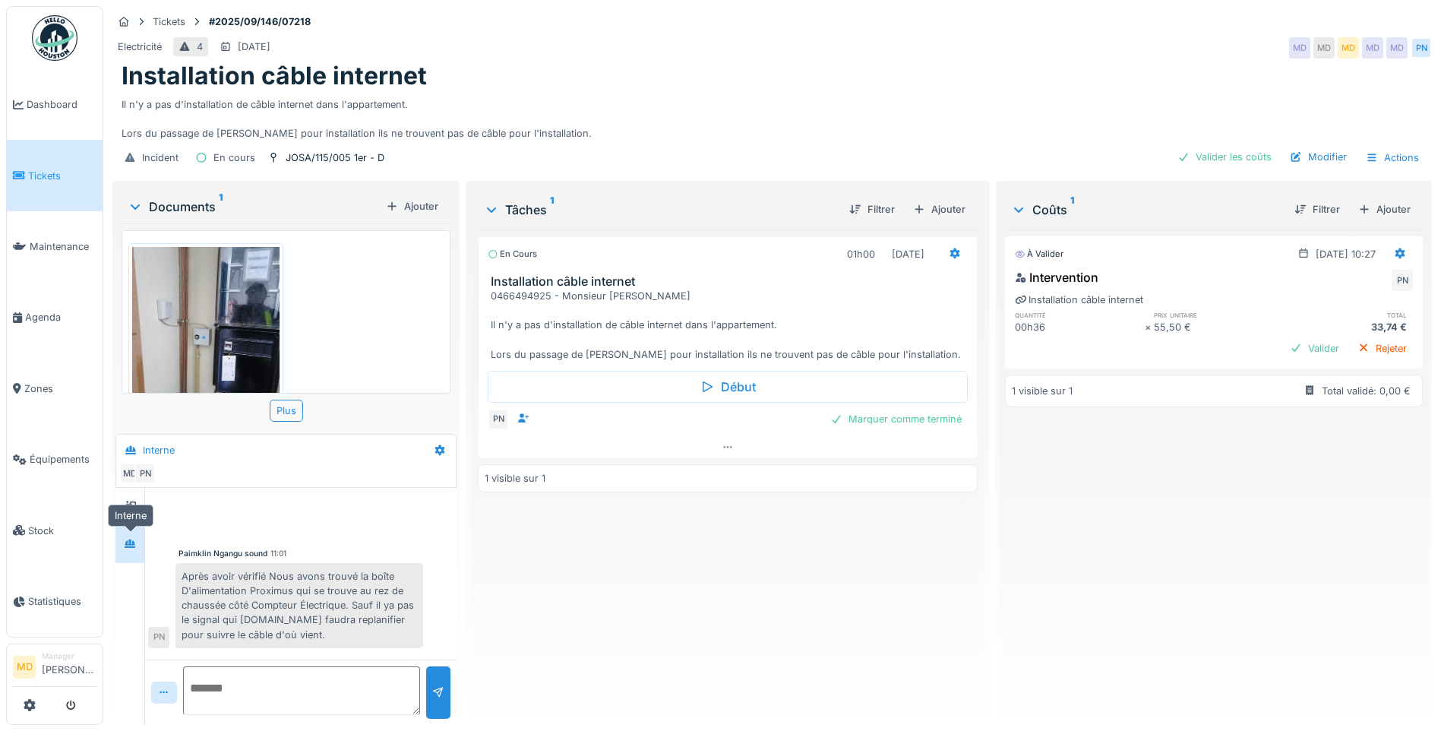
scroll to position [77, 0]
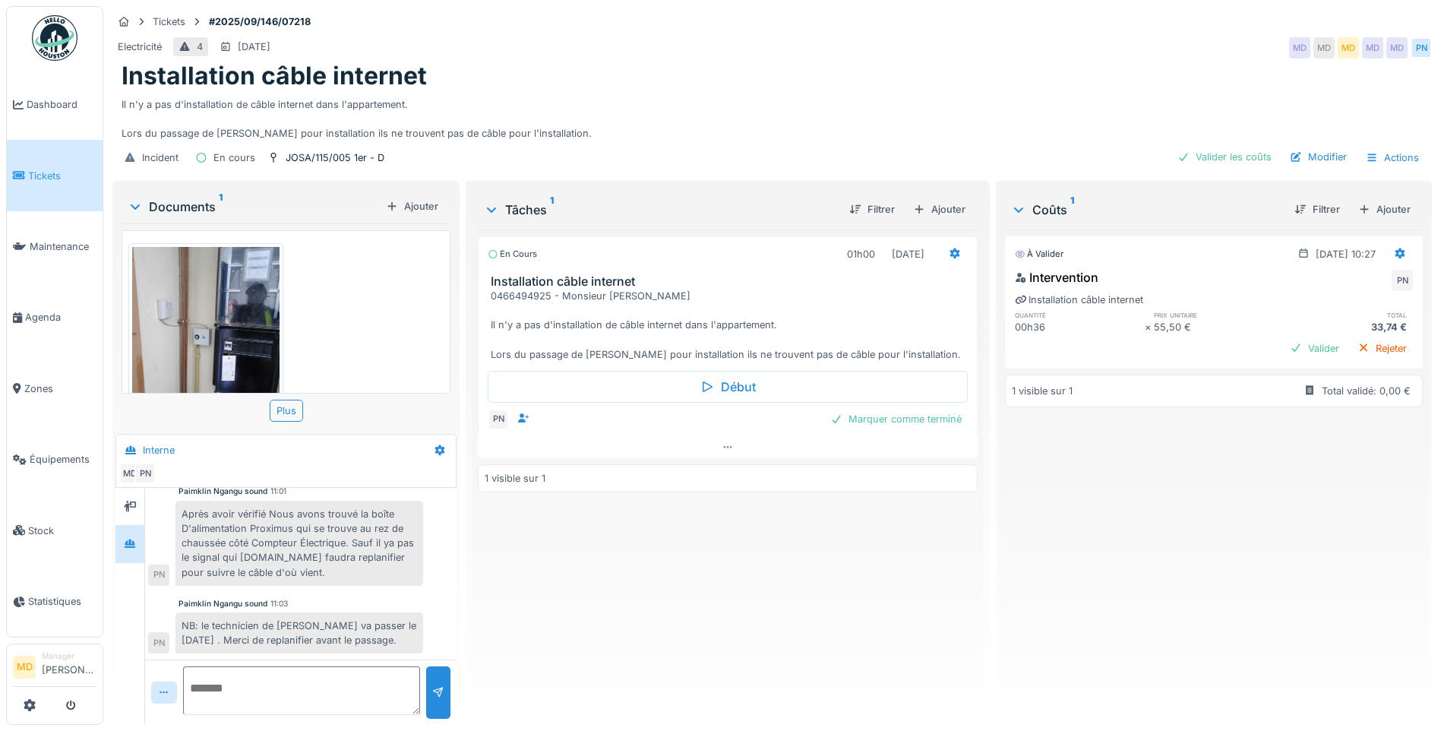
click at [234, 339] on img at bounding box center [205, 345] width 147 height 196
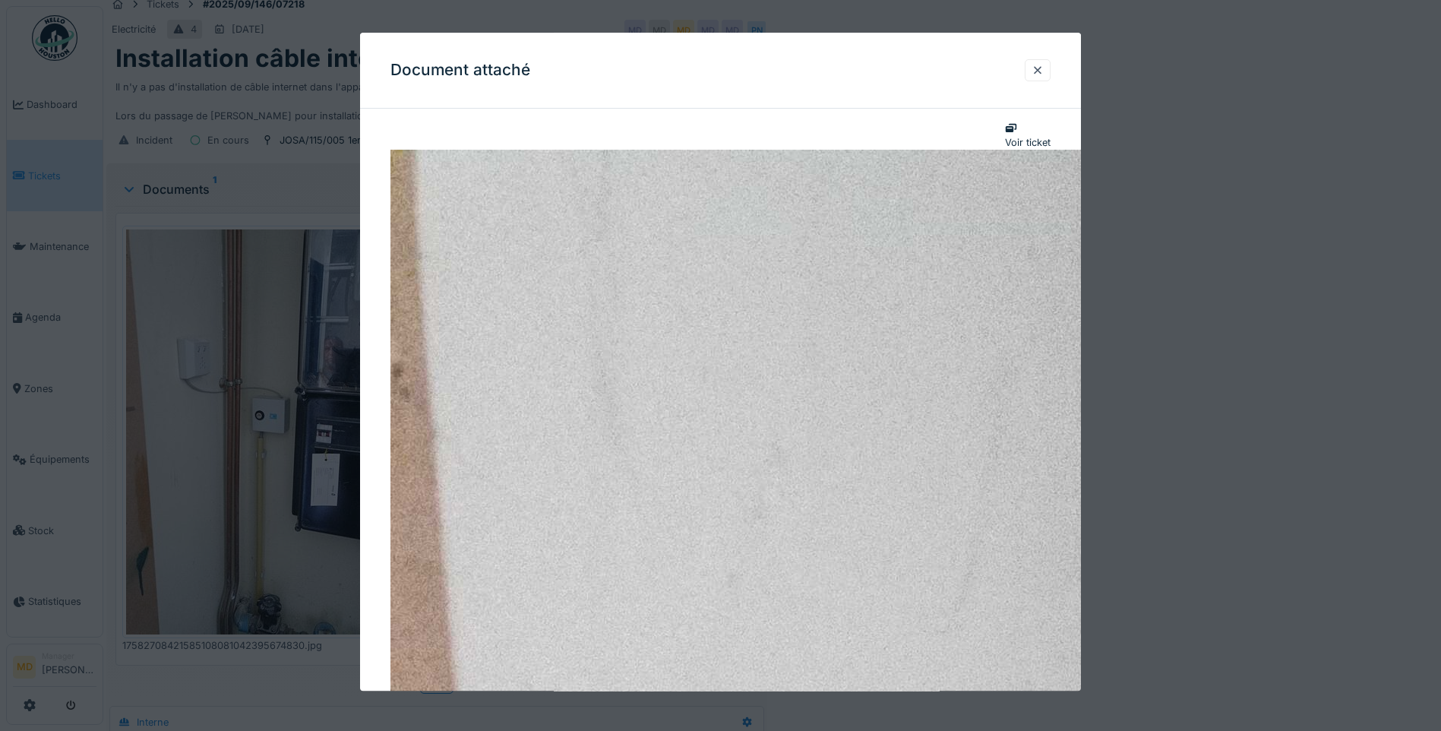
click at [1041, 73] on div at bounding box center [1037, 70] width 12 height 14
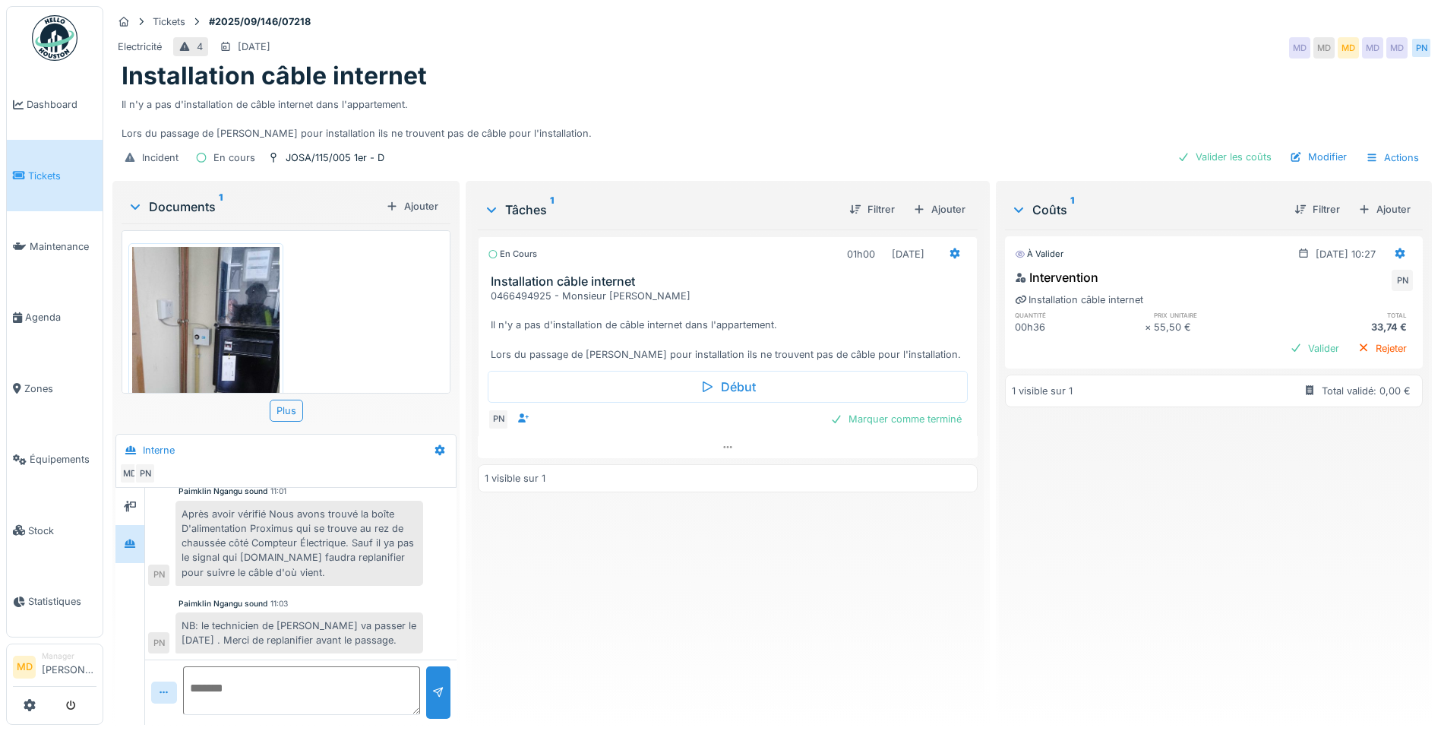
click at [266, 682] on textarea at bounding box center [301, 690] width 237 height 49
click at [278, 682] on textarea at bounding box center [301, 690] width 237 height 49
click at [919, 204] on div "Ajouter" at bounding box center [939, 209] width 65 height 21
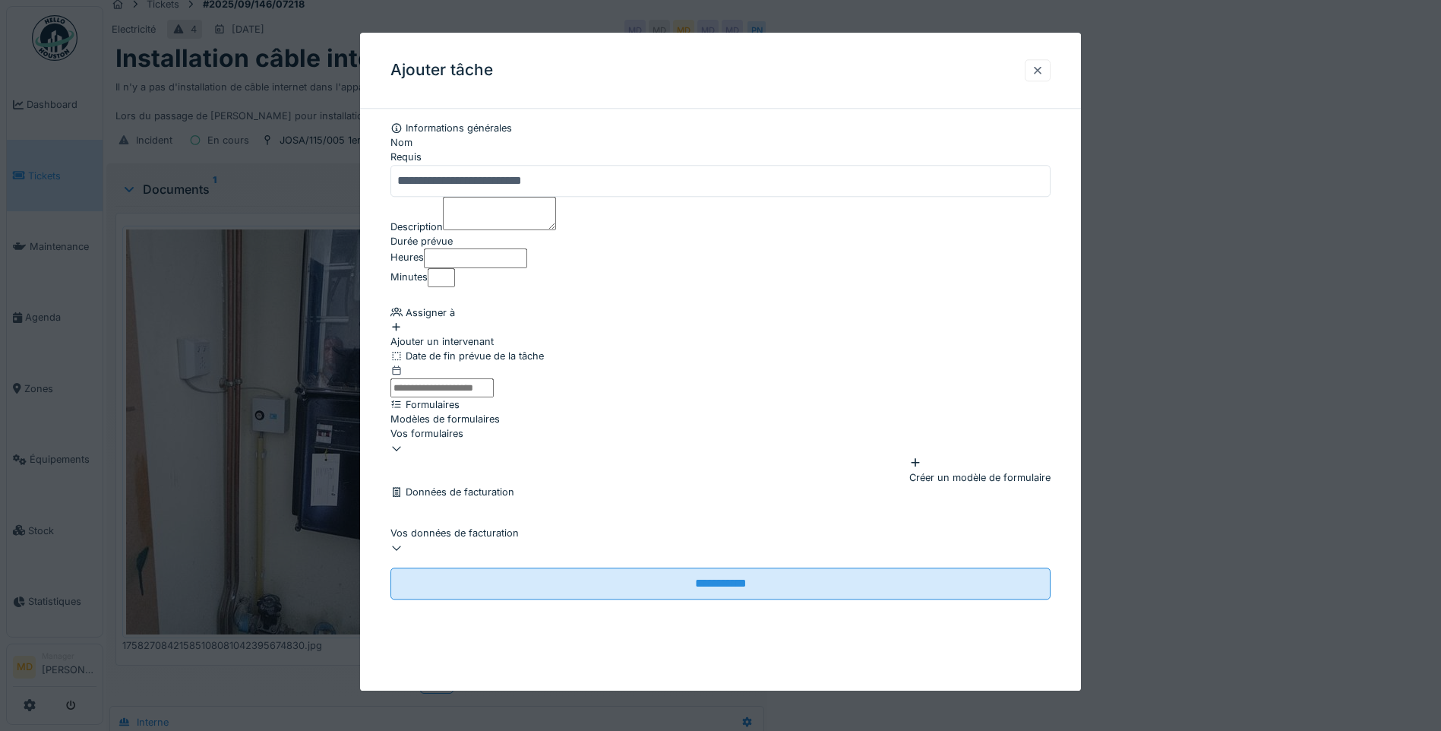
click at [1050, 68] on div at bounding box center [1037, 70] width 26 height 22
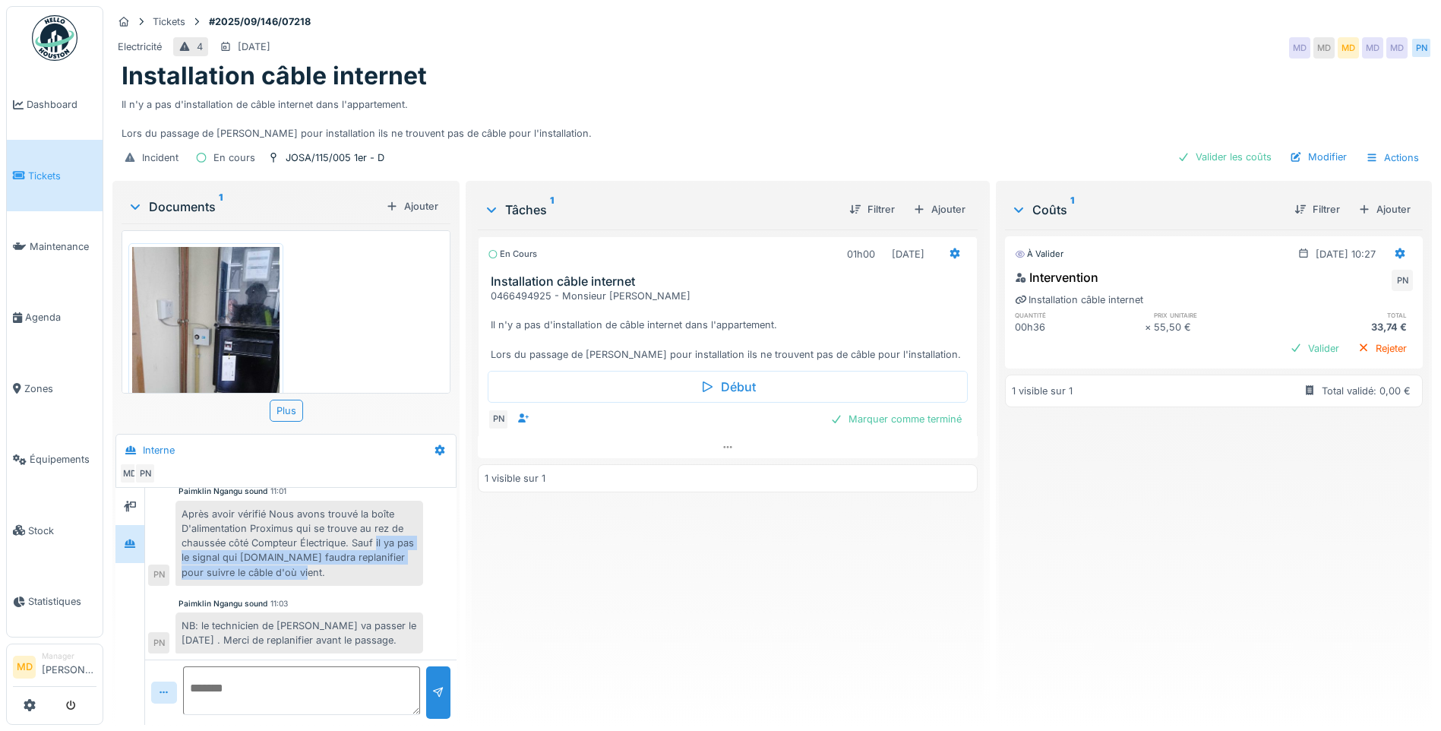
drag, startPoint x: 376, startPoint y: 513, endPoint x: 270, endPoint y: 547, distance: 111.4
click at [270, 547] on div "Après avoir vérifié Nous avons trouvé la boîte D'alimentation Proximus qui se t…" at bounding box center [299, 542] width 248 height 85
copy div "il ya pas le signal qui arrive.il faudra replanifier pour suivre le câble d'où …"
click at [930, 199] on div "Ajouter" at bounding box center [939, 209] width 65 height 21
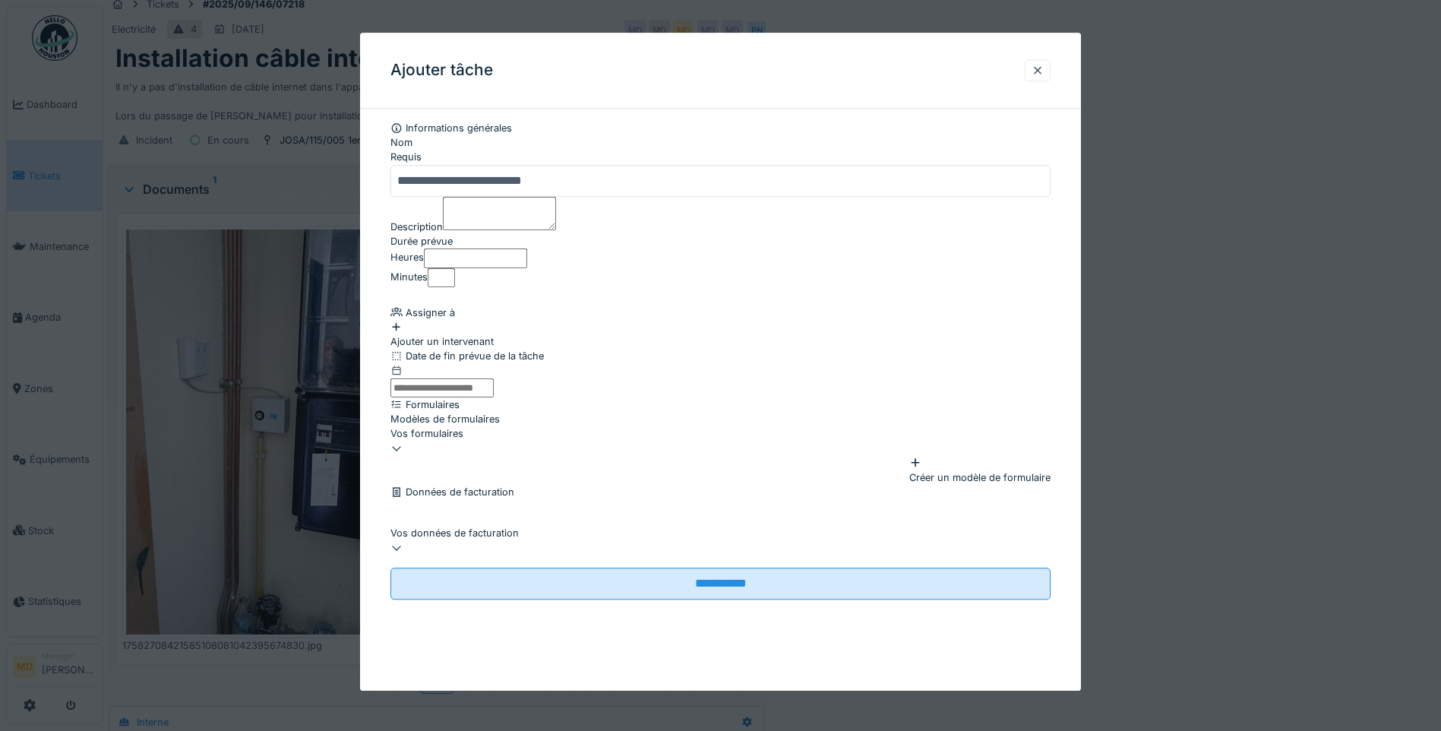
click at [488, 230] on textarea "Description" at bounding box center [499, 213] width 113 height 33
paste textarea "**********"
type textarea "**********"
click at [605, 172] on input "**********" at bounding box center [720, 181] width 660 height 32
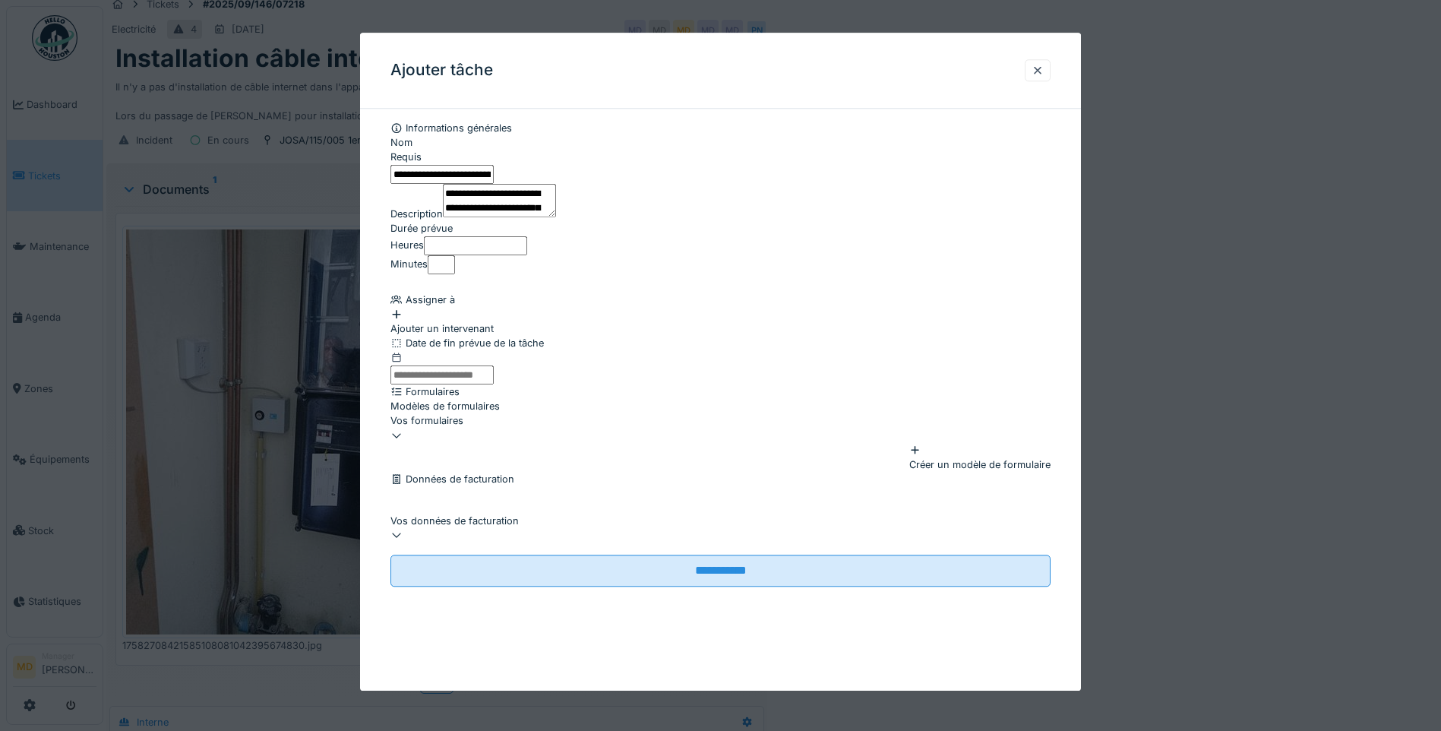
drag, startPoint x: 657, startPoint y: 175, endPoint x: 556, endPoint y: 181, distance: 101.1
click at [494, 181] on input "**********" at bounding box center [441, 174] width 103 height 19
paste input "**********"
type input "**********"
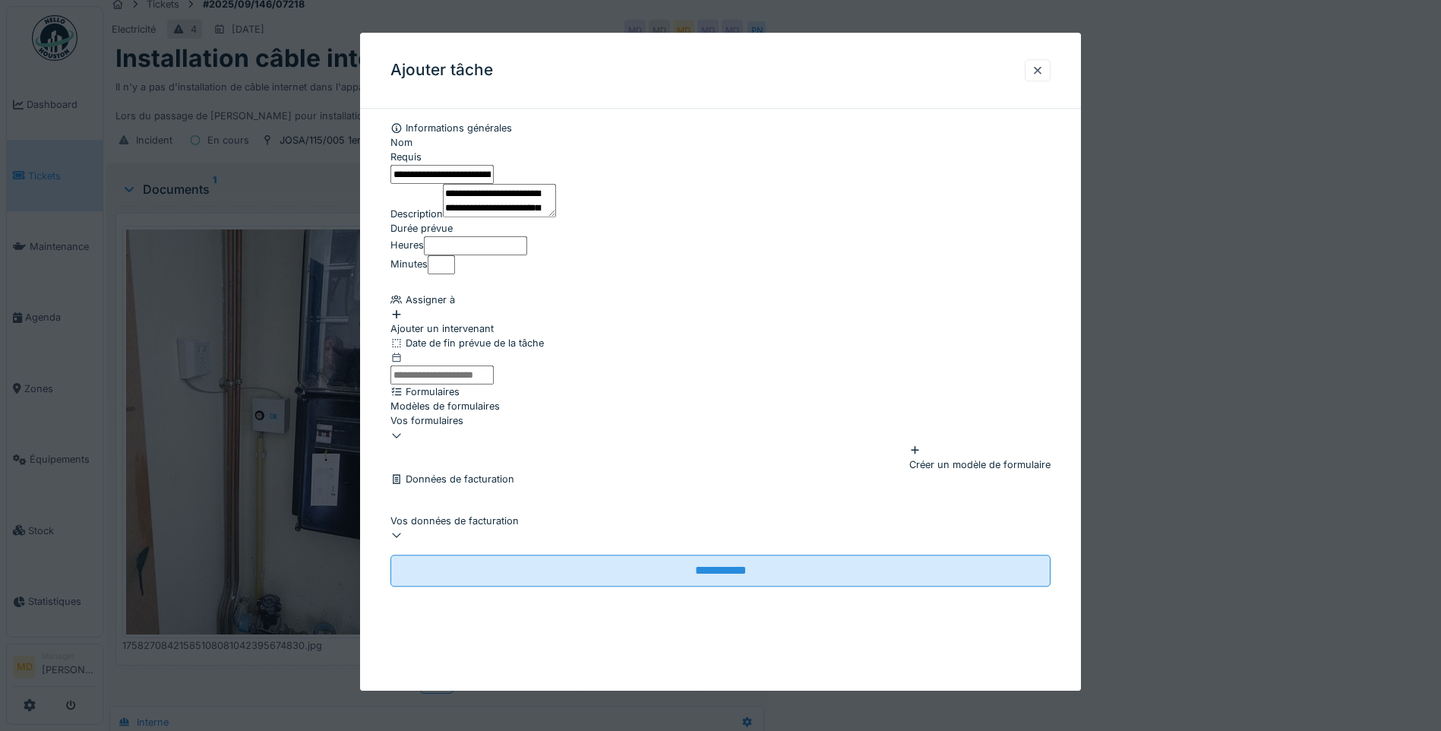
click at [417, 314] on div "Ajouter un intervenant" at bounding box center [720, 321] width 660 height 29
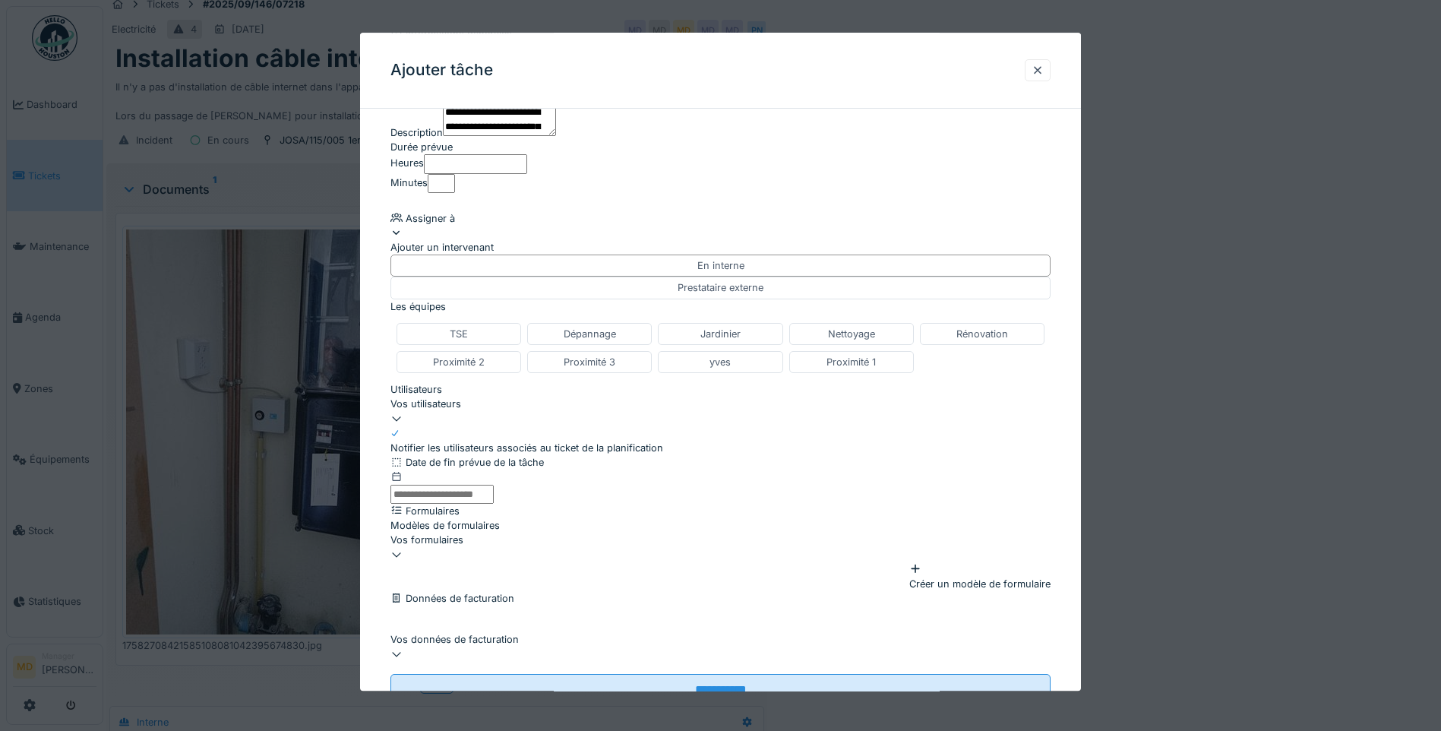
click at [477, 412] on div "Vos utilisateurs" at bounding box center [720, 404] width 660 height 14
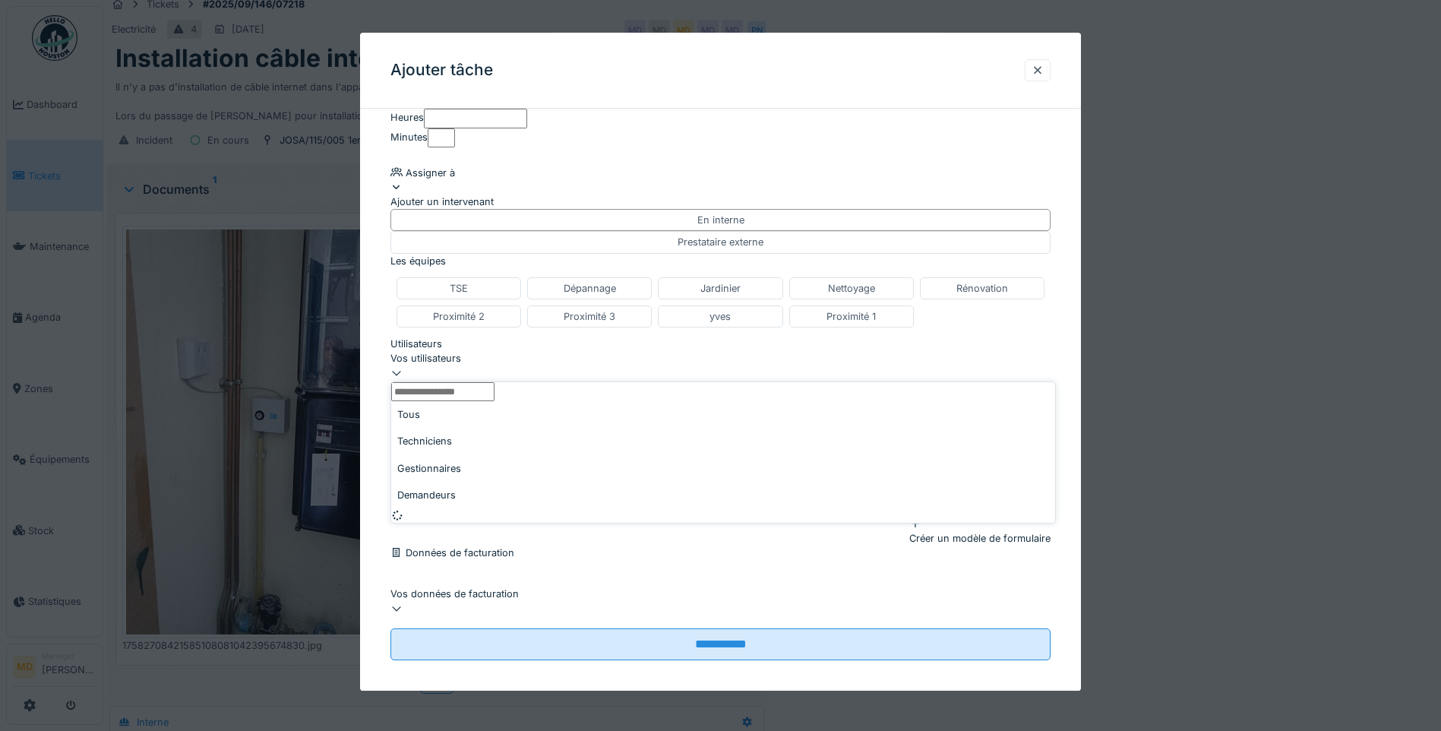
scroll to position [226, 0]
type input "****"
click at [494, 552] on div "Technicien" at bounding box center [723, 559] width 664 height 14
type input "*****"
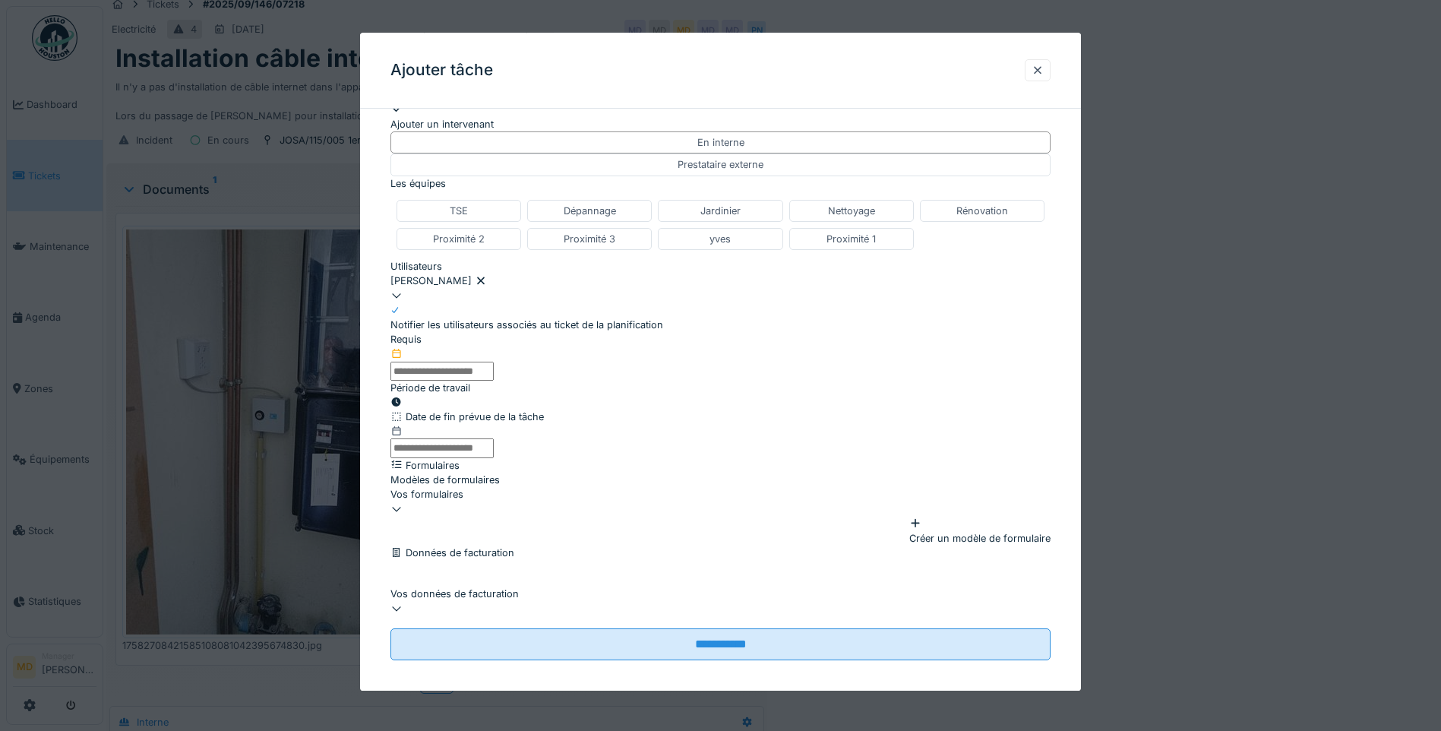
click at [374, 410] on div "**********" at bounding box center [720, 297] width 721 height 787
click at [403, 409] on div at bounding box center [396, 402] width 12 height 14
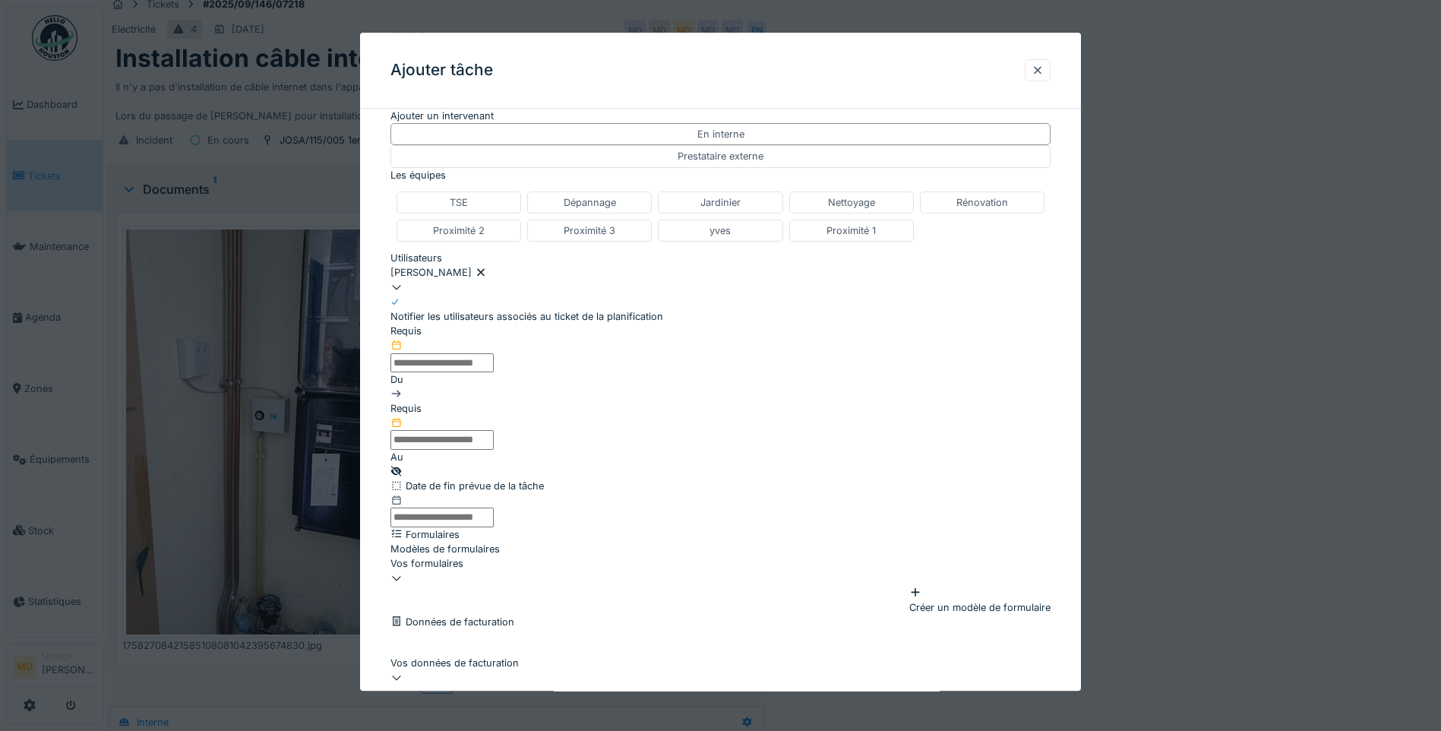
click at [494, 372] on input "text" at bounding box center [441, 362] width 103 height 19
click at [441, 63] on div "22" at bounding box center [438, 53] width 21 height 21
click at [638, 84] on li "15:00" at bounding box center [636, 73] width 65 height 23
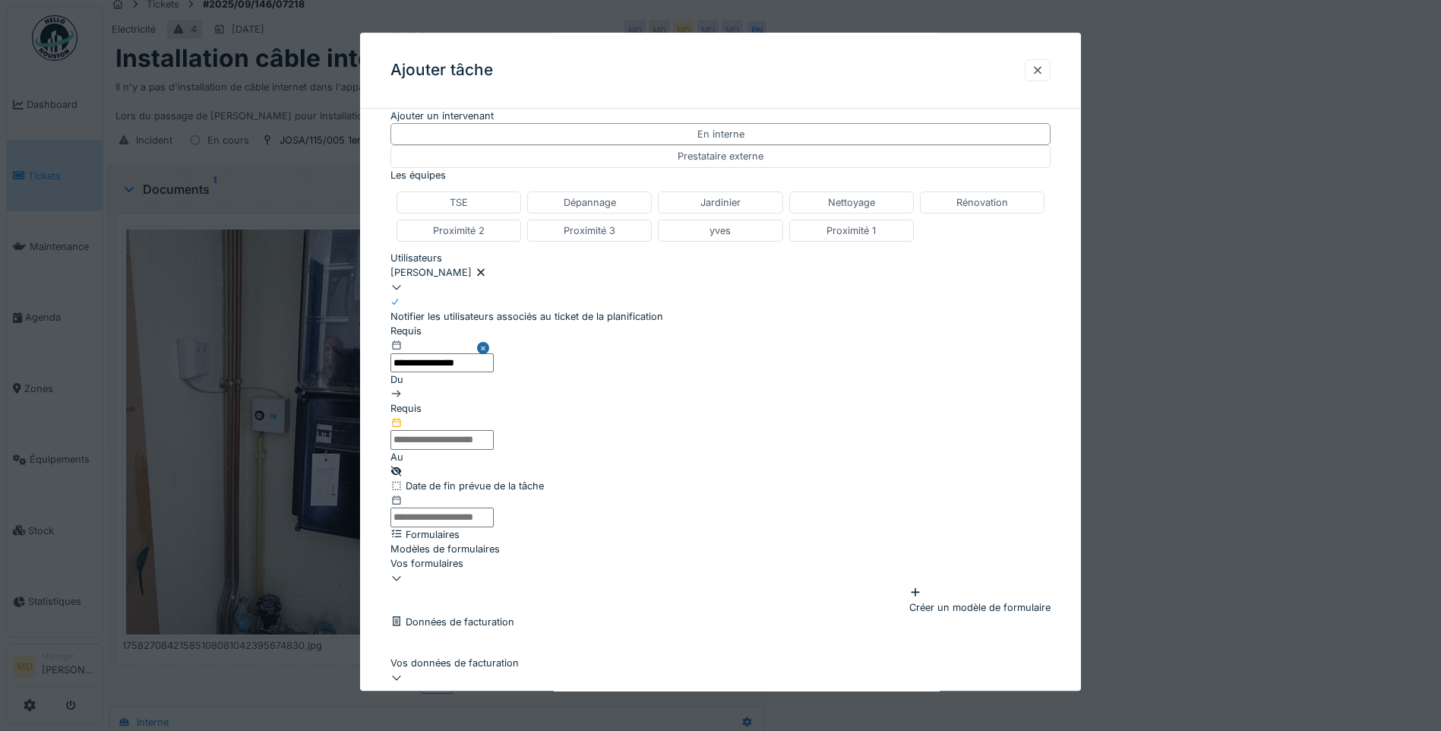
drag, startPoint x: 776, startPoint y: 447, endPoint x: 772, endPoint y: 458, distance: 12.0
click at [494, 447] on input "text" at bounding box center [441, 440] width 103 height 19
click at [448, 63] on div "22" at bounding box center [438, 53] width 21 height 21
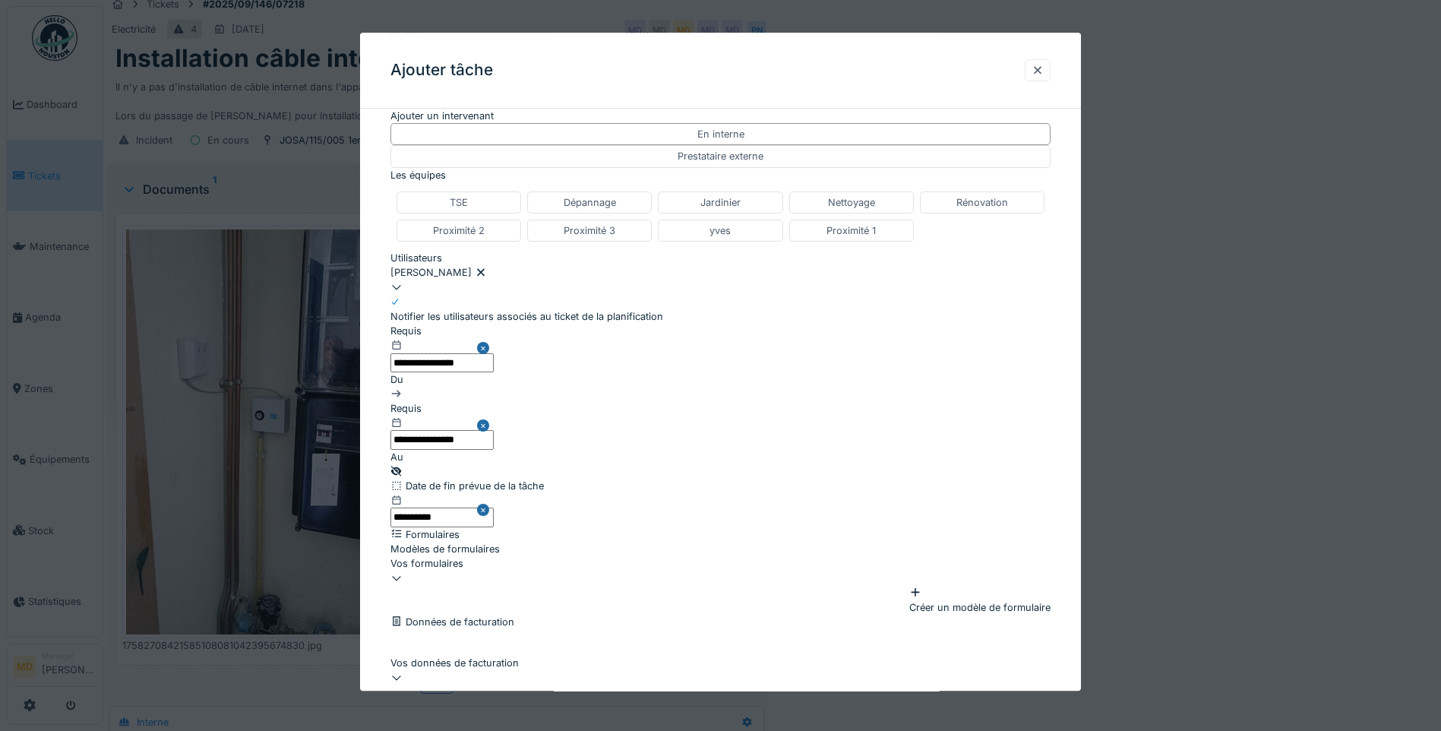
click at [668, 24] on li "16:00" at bounding box center [636, 12] width 65 height 23
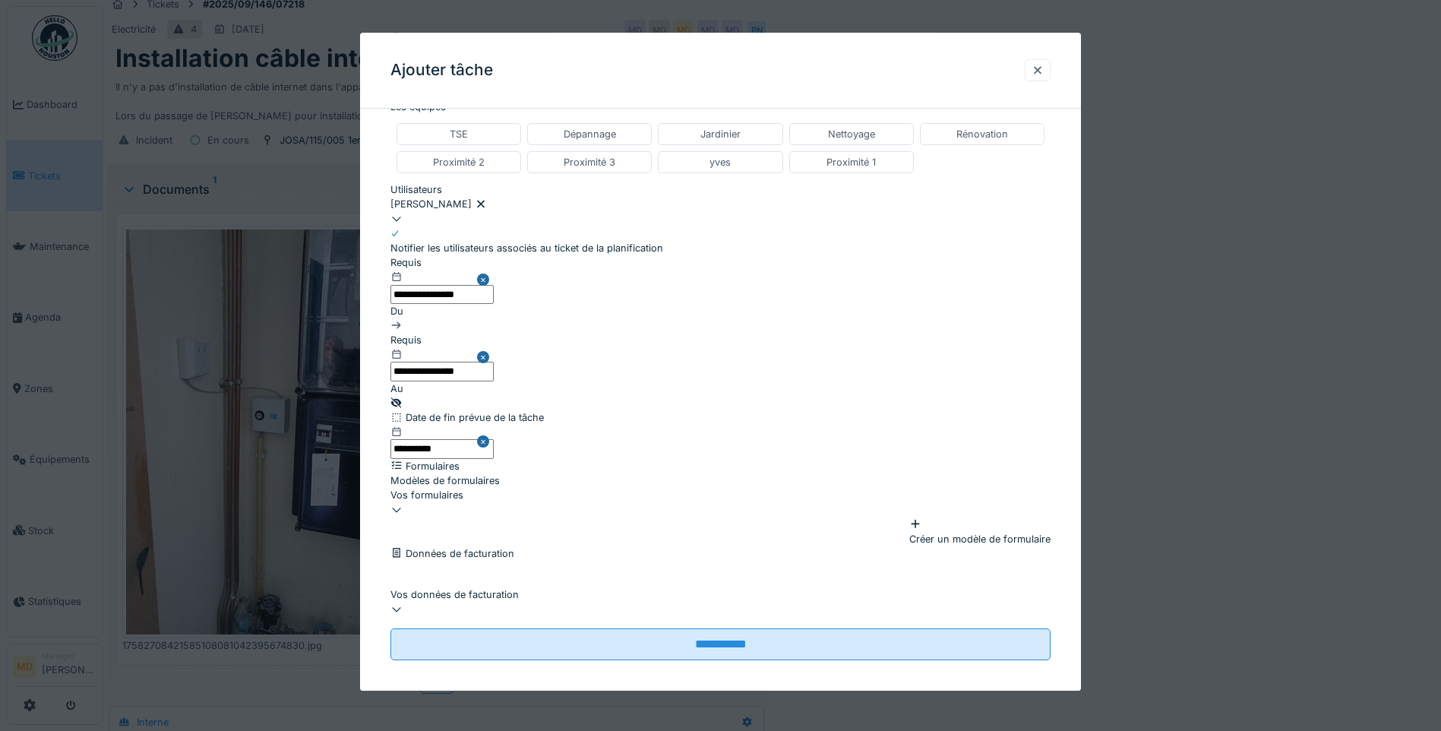
scroll to position [376, 0]
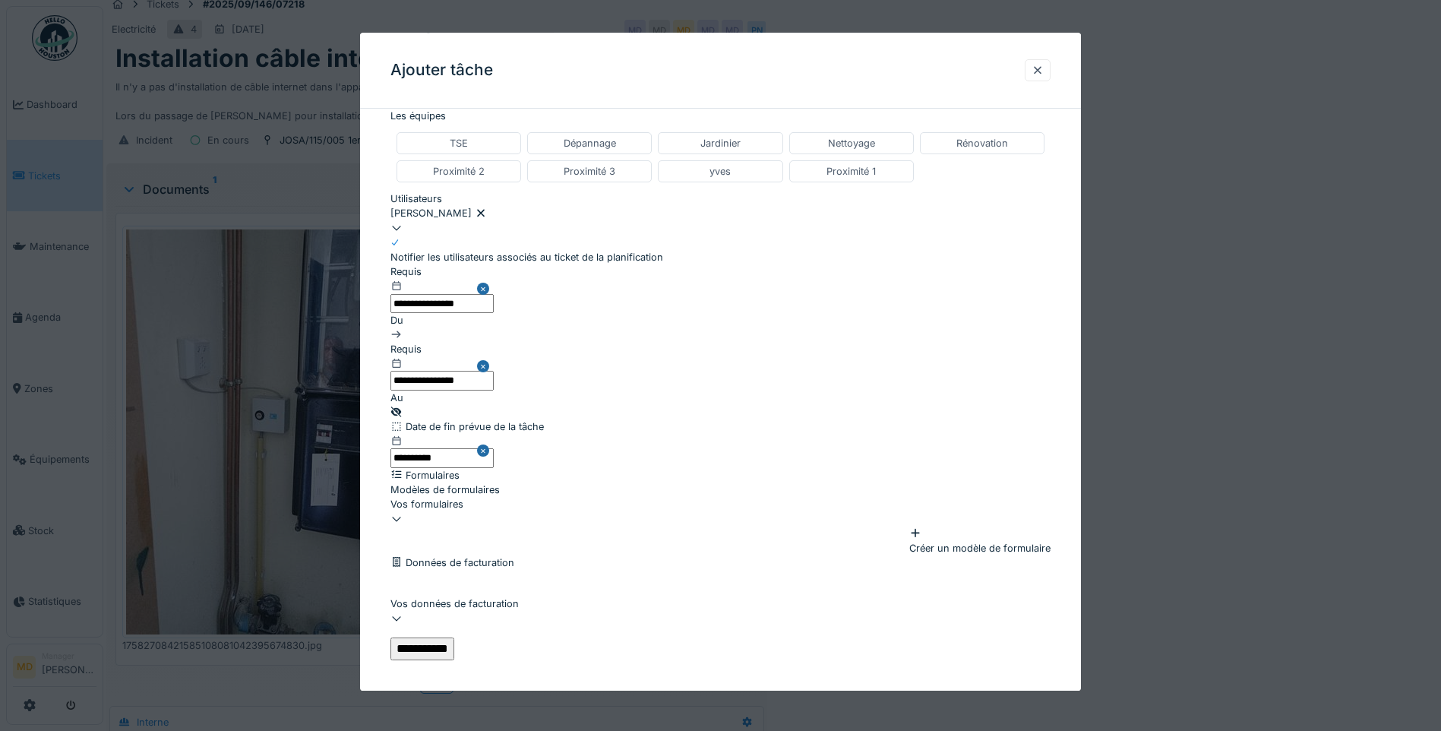
click at [454, 638] on input "**********" at bounding box center [422, 649] width 64 height 23
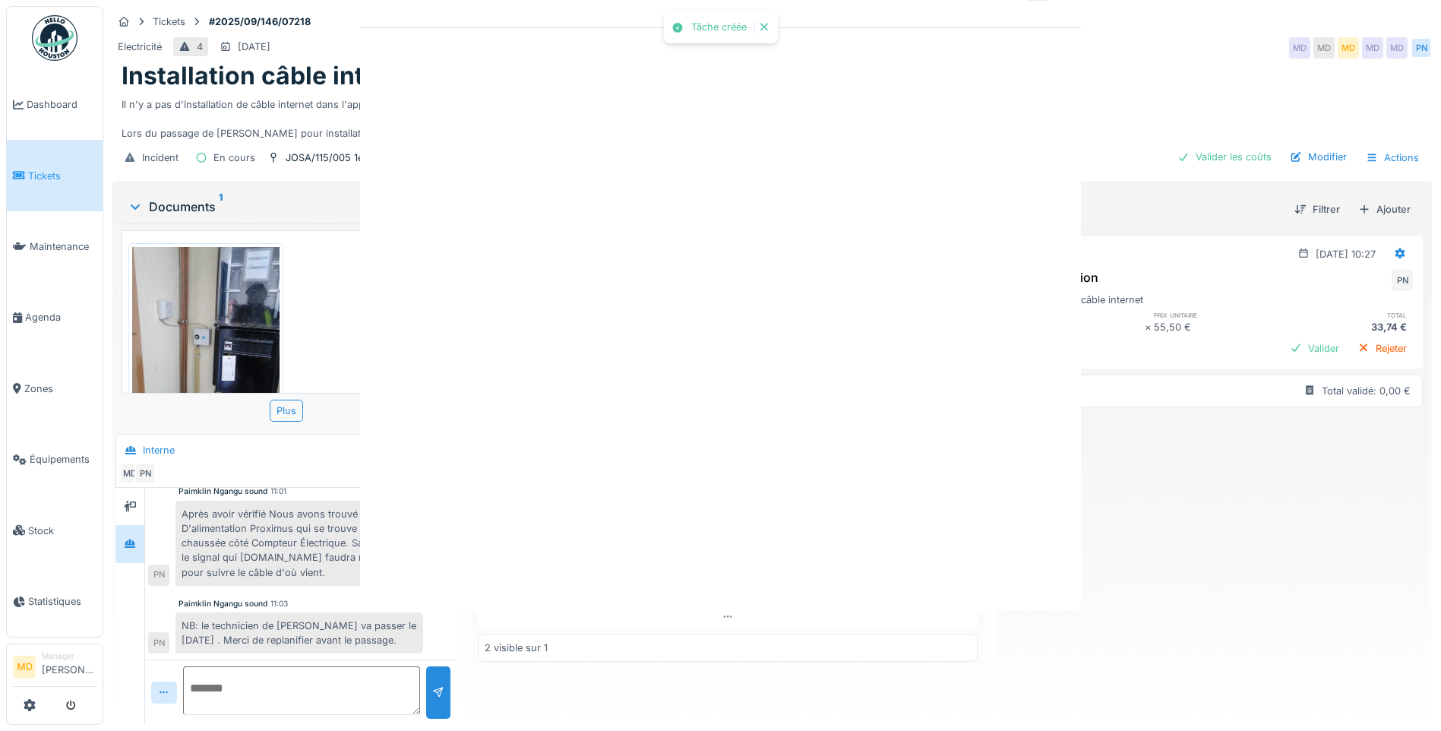
scroll to position [0, 0]
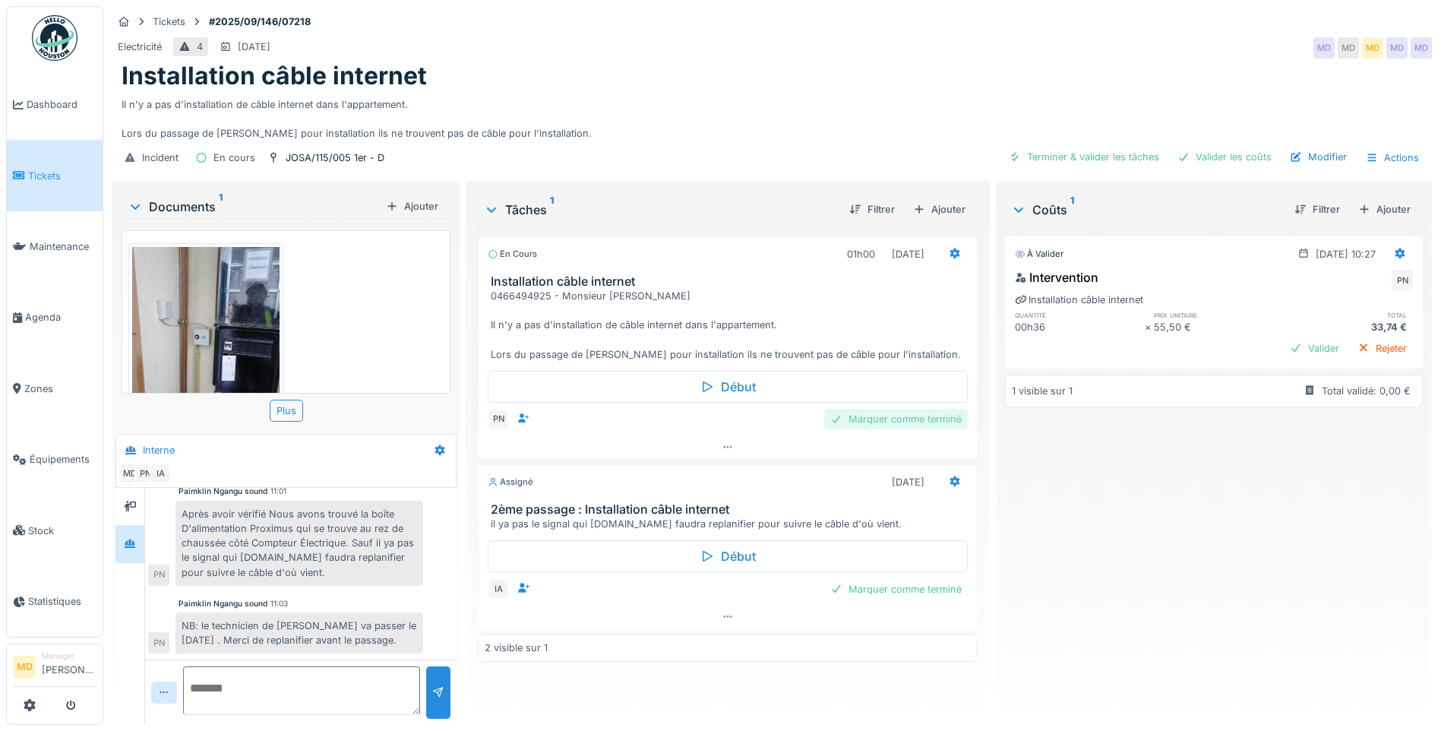
click at [864, 409] on div "Marquer comme terminé" at bounding box center [896, 419] width 144 height 21
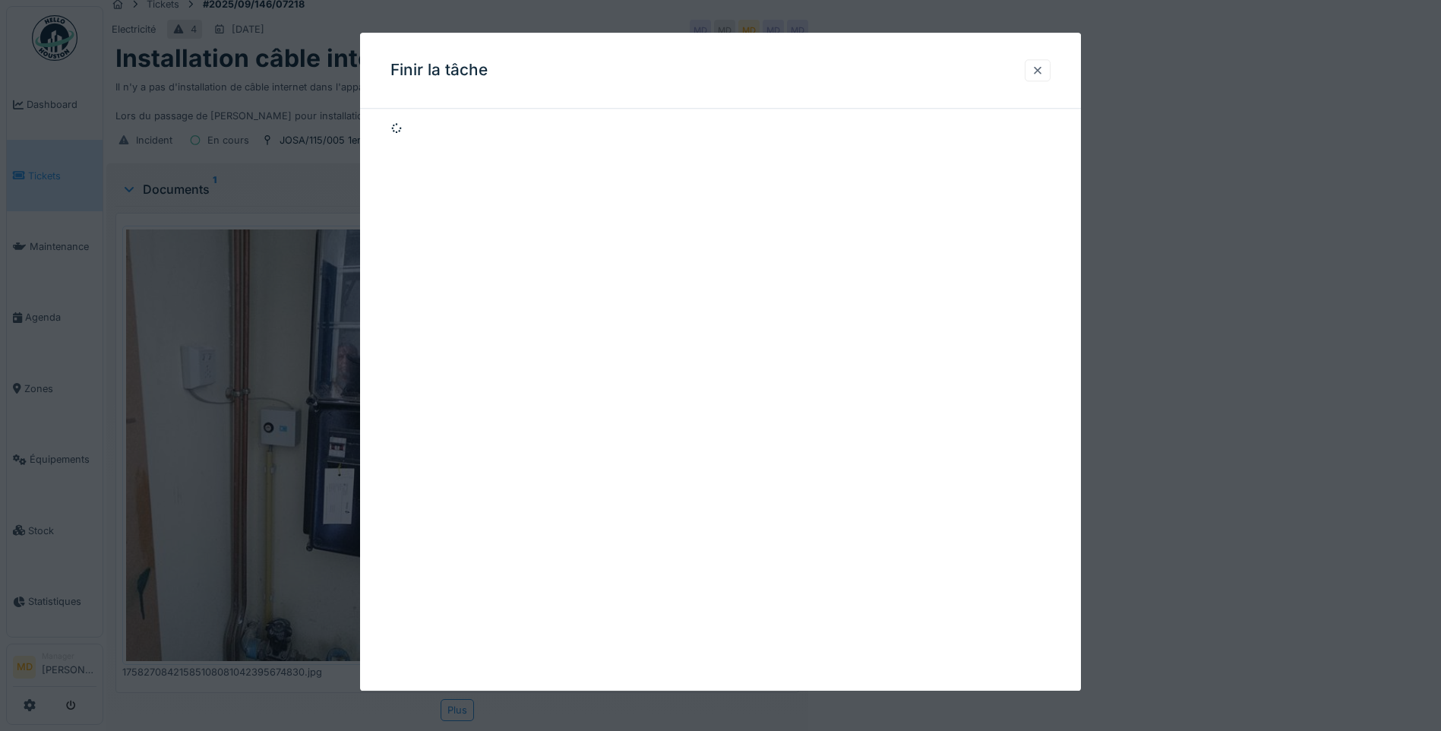
click at [1043, 68] on div at bounding box center [1037, 70] width 12 height 14
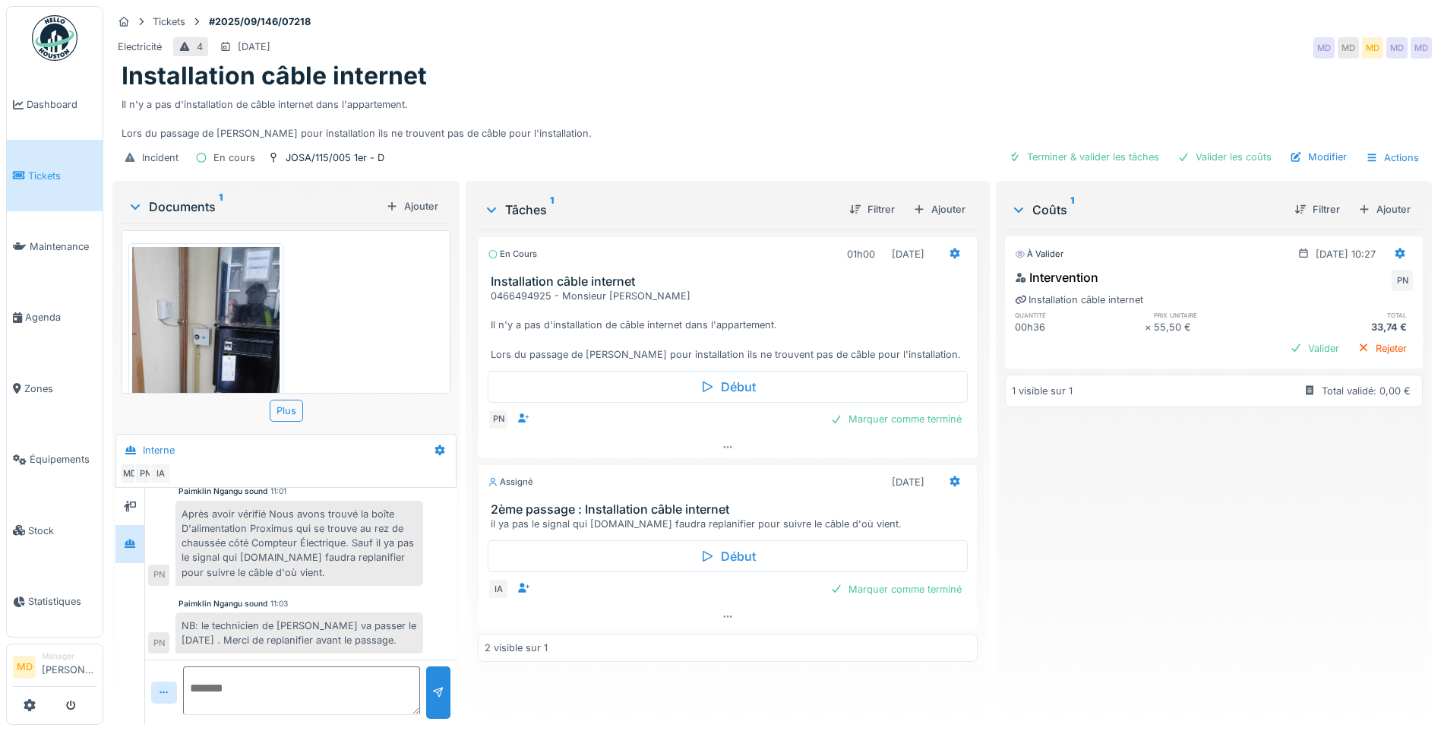
click at [238, 678] on textarea at bounding box center [301, 690] width 237 height 49
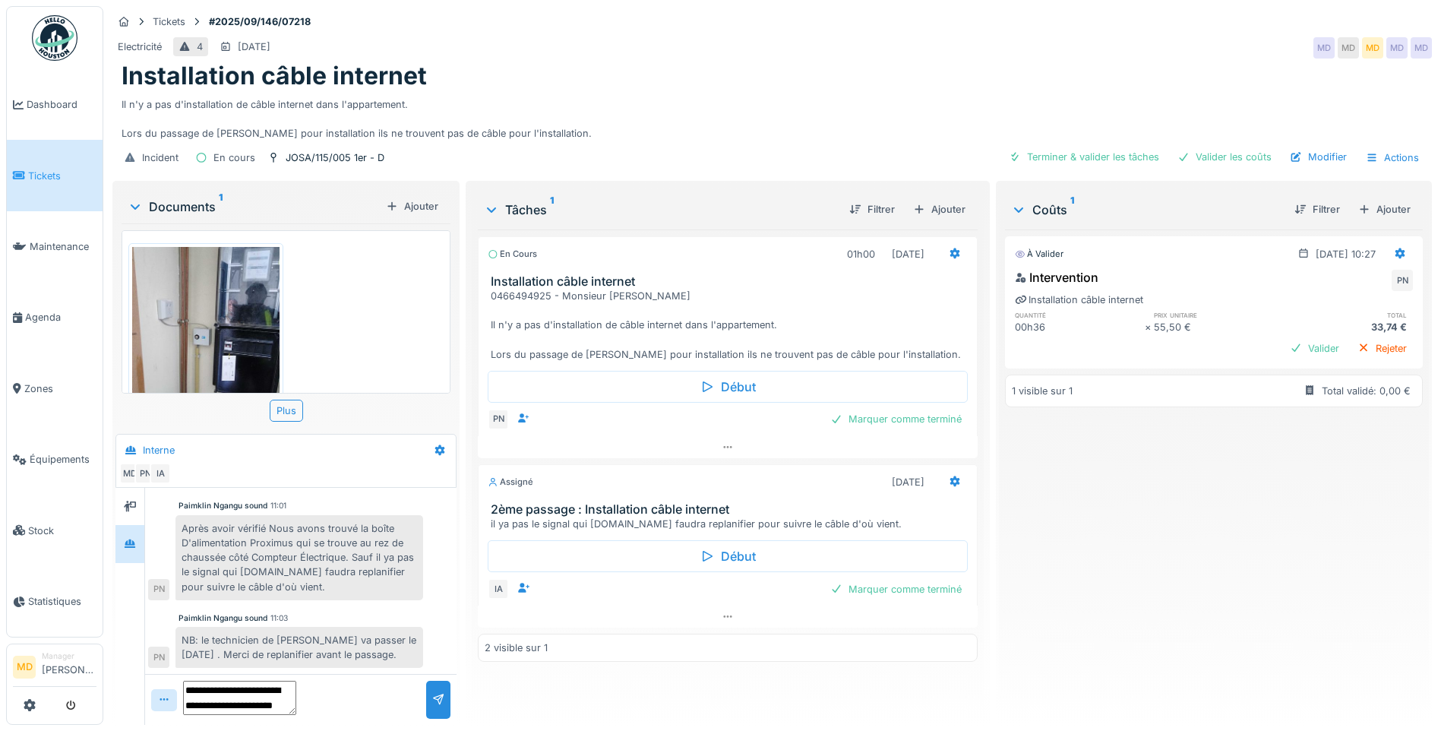
type textarea "**********"
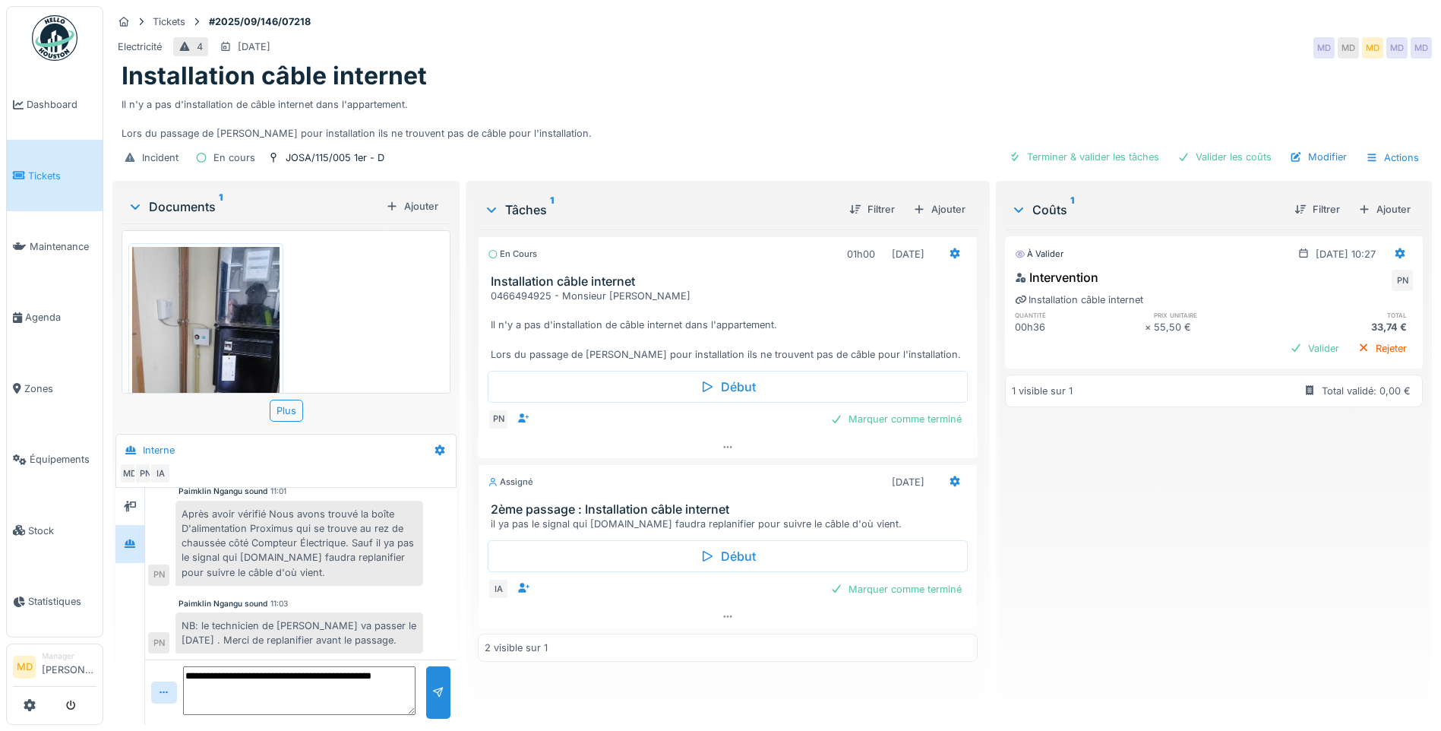
scroll to position [131, 0]
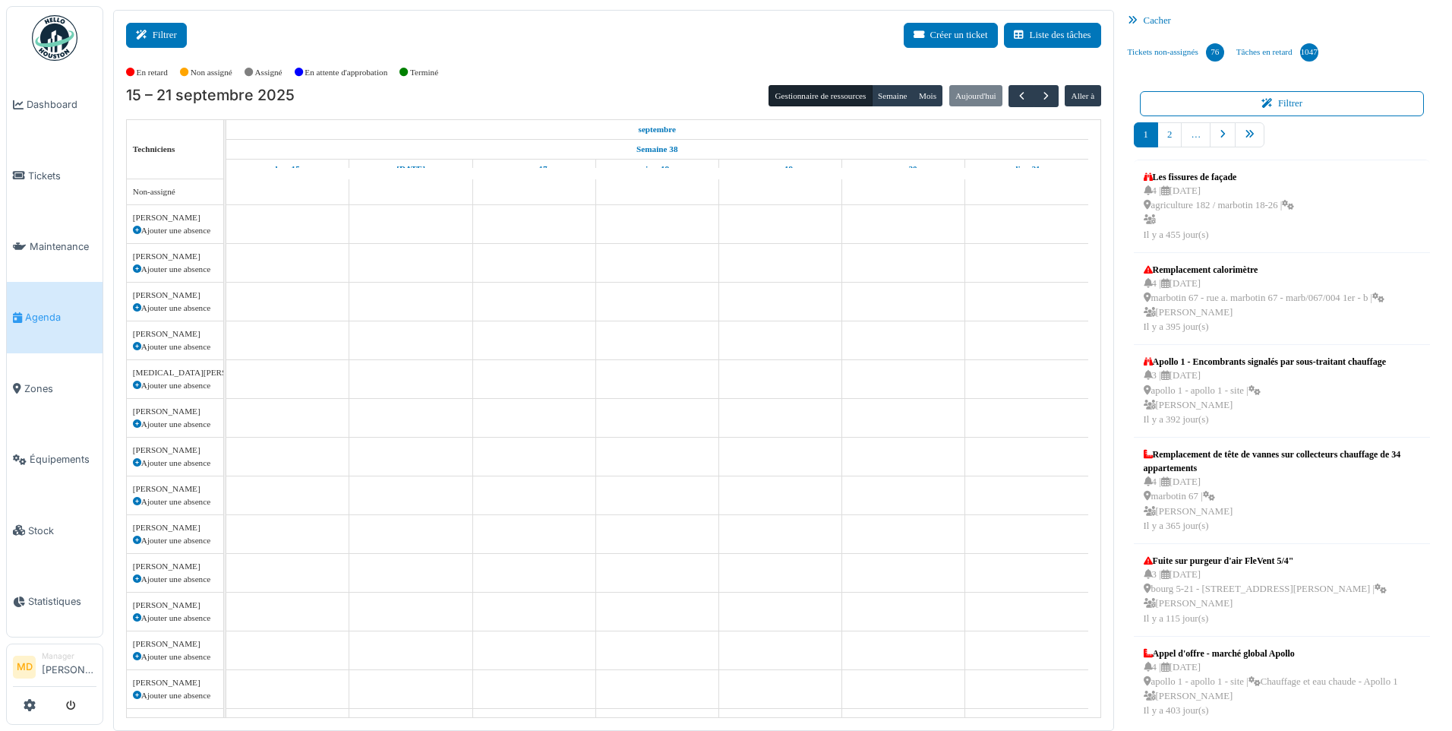
click at [178, 37] on button "Filtrer" at bounding box center [156, 35] width 61 height 25
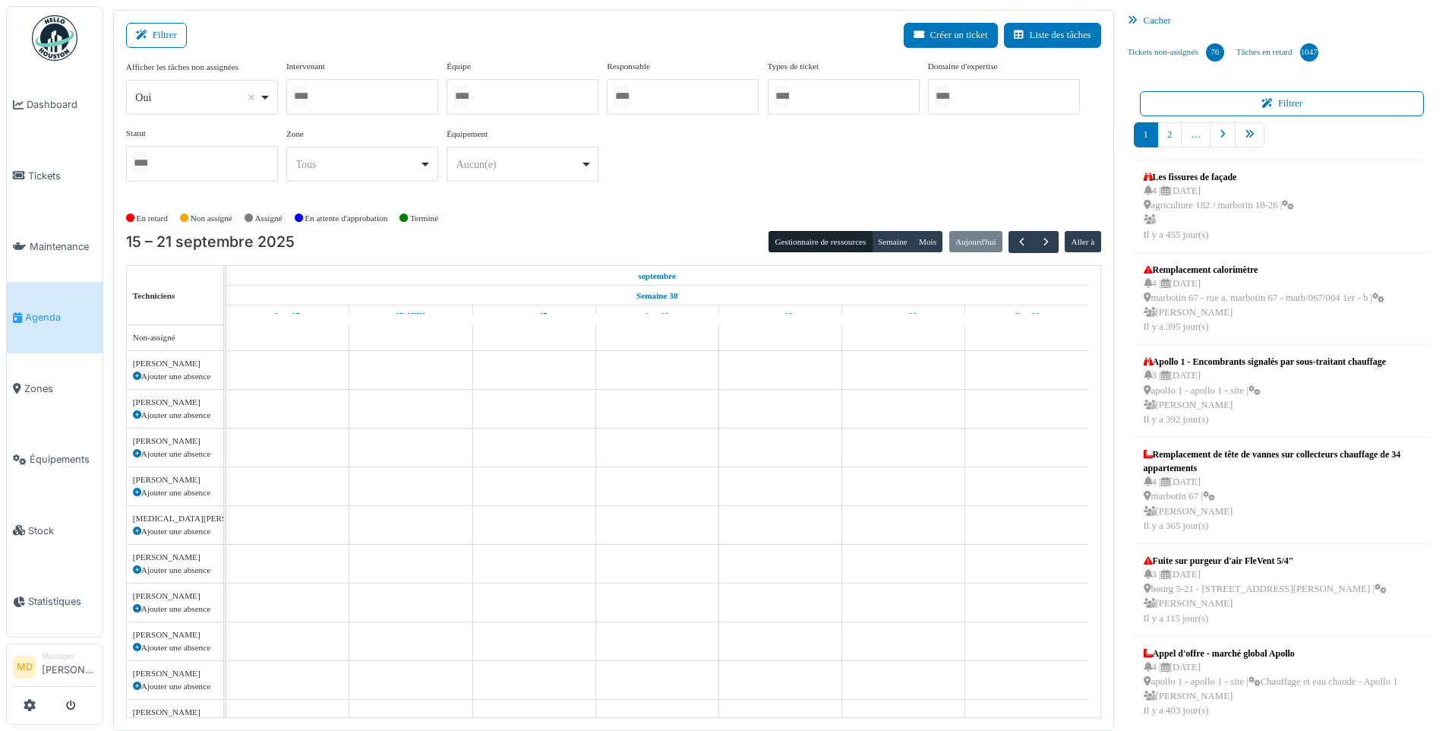
click at [336, 94] on div at bounding box center [362, 97] width 152 height 36
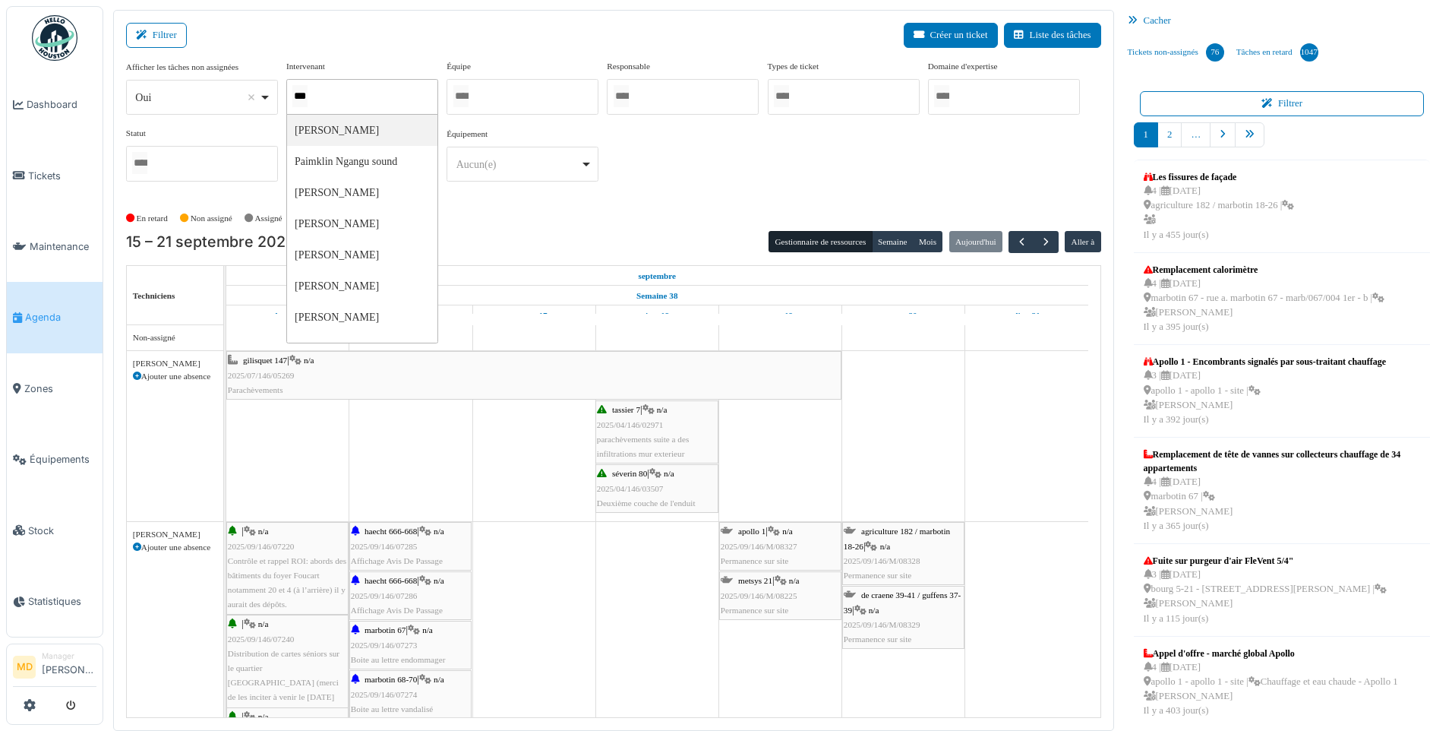
type input "****"
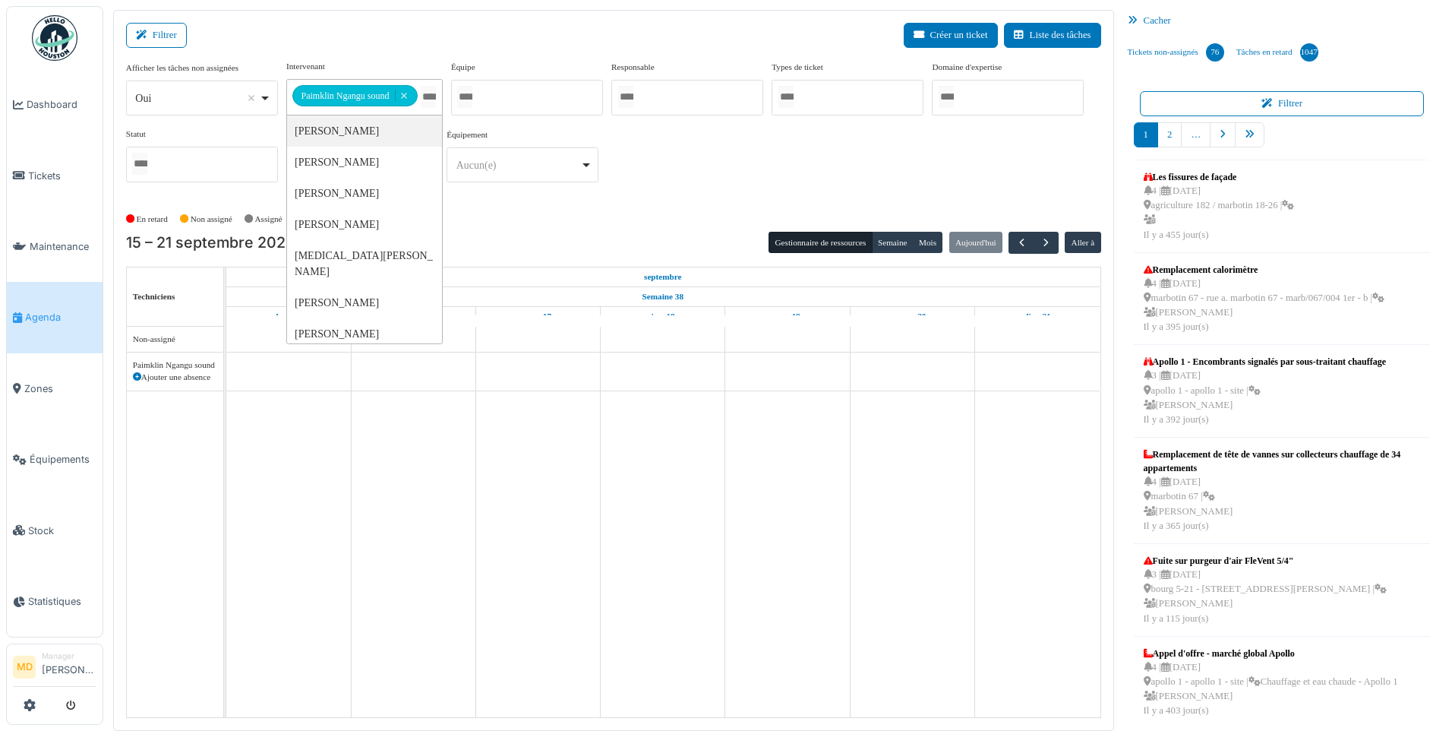
click at [784, 189] on div "**********" at bounding box center [613, 127] width 975 height 134
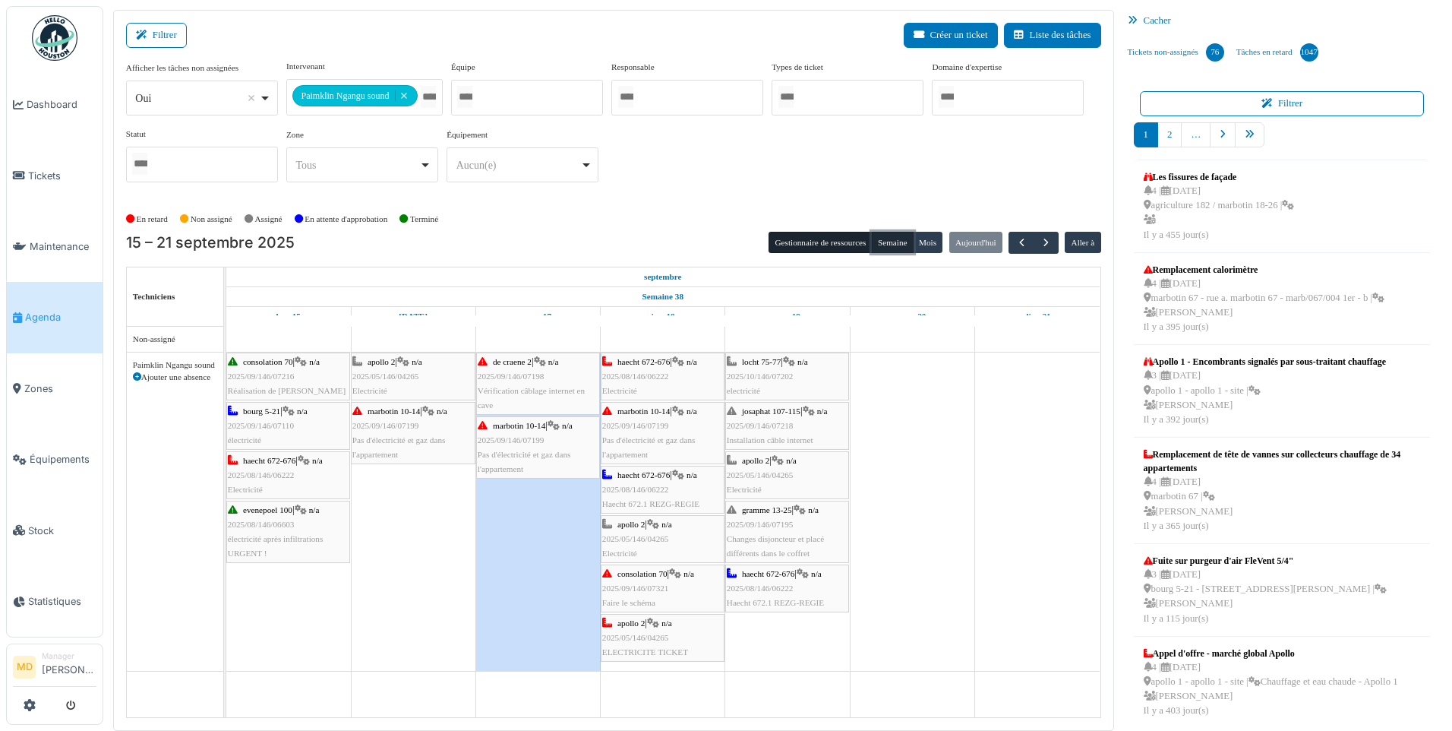
click at [896, 238] on button "Semaine" at bounding box center [893, 242] width 42 height 21
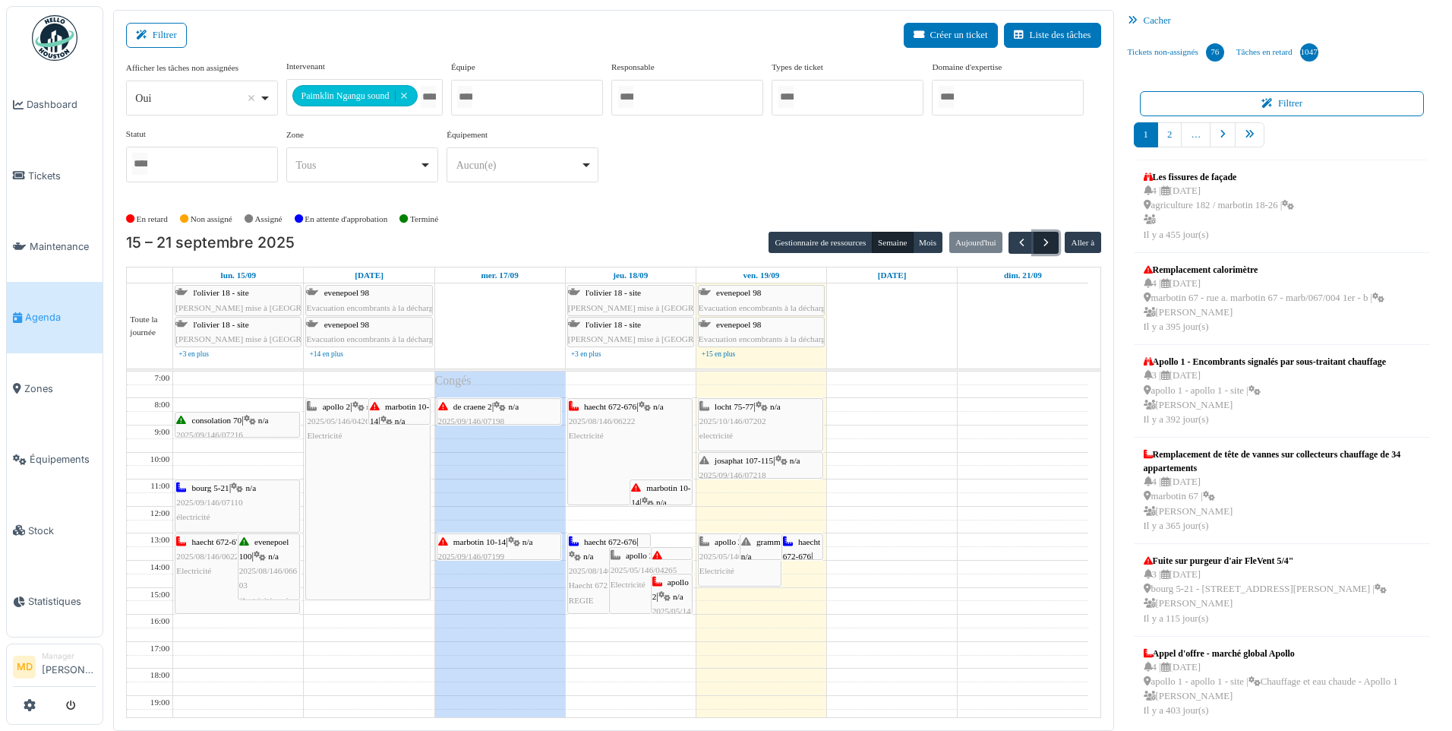
click at [1051, 240] on span "button" at bounding box center [1046, 242] width 13 height 13
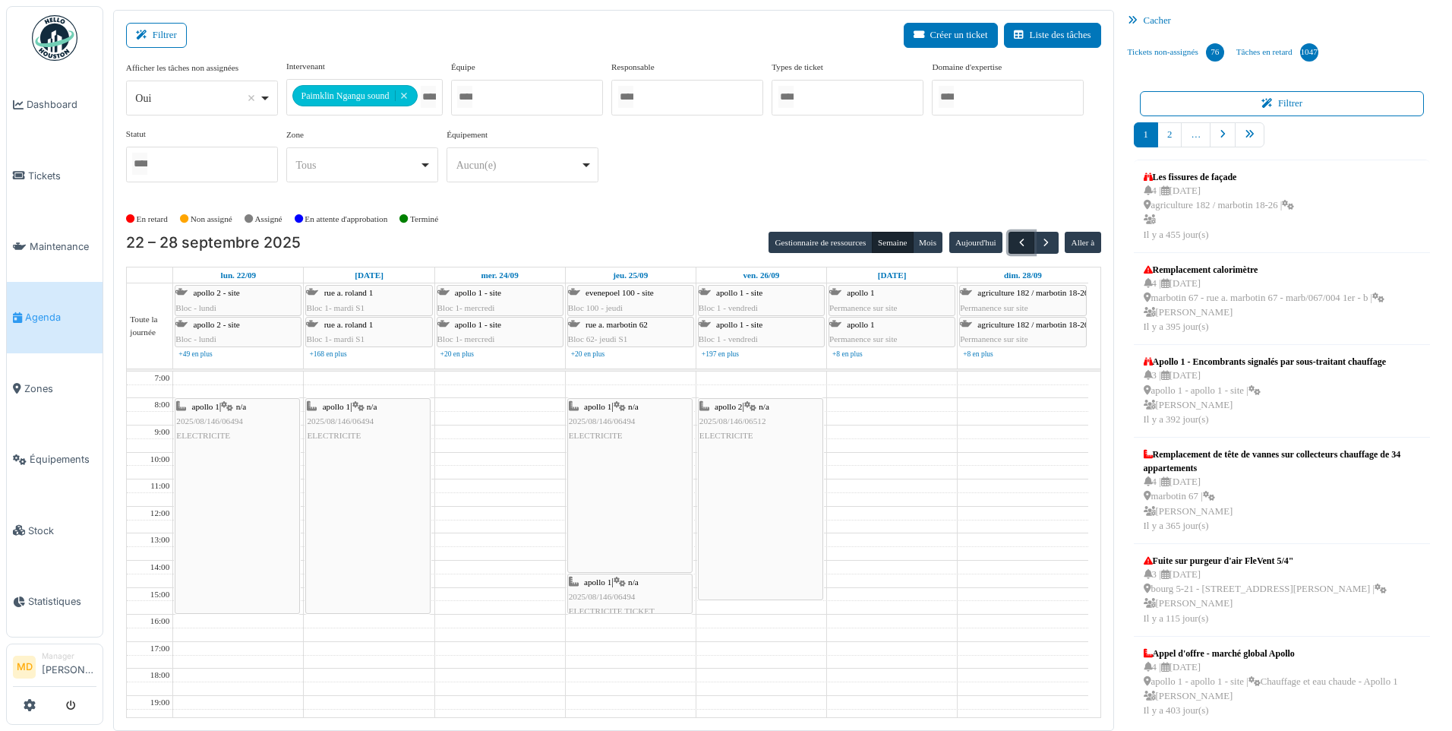
click at [1016, 238] on span "button" at bounding box center [1021, 242] width 13 height 13
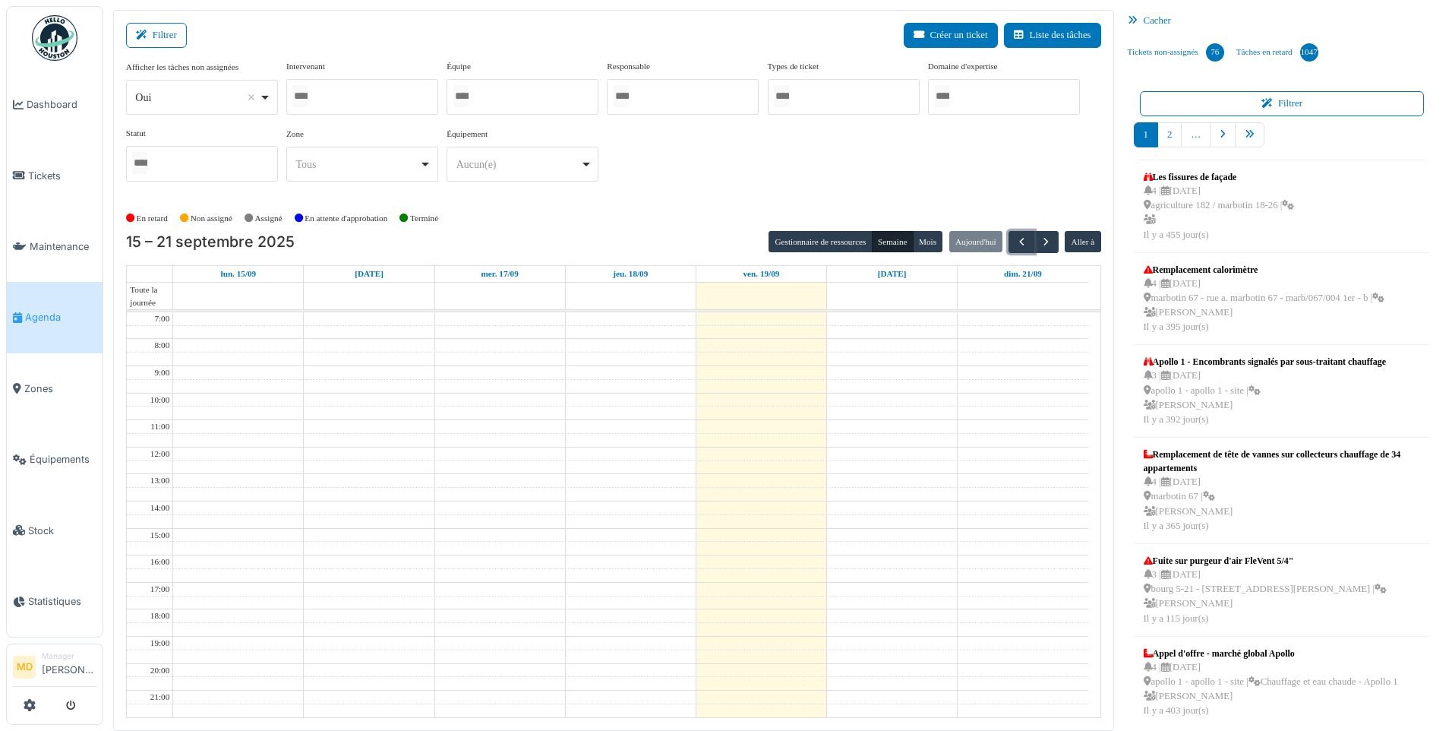
click at [406, 93] on div at bounding box center [362, 97] width 152 height 36
type input "*****"
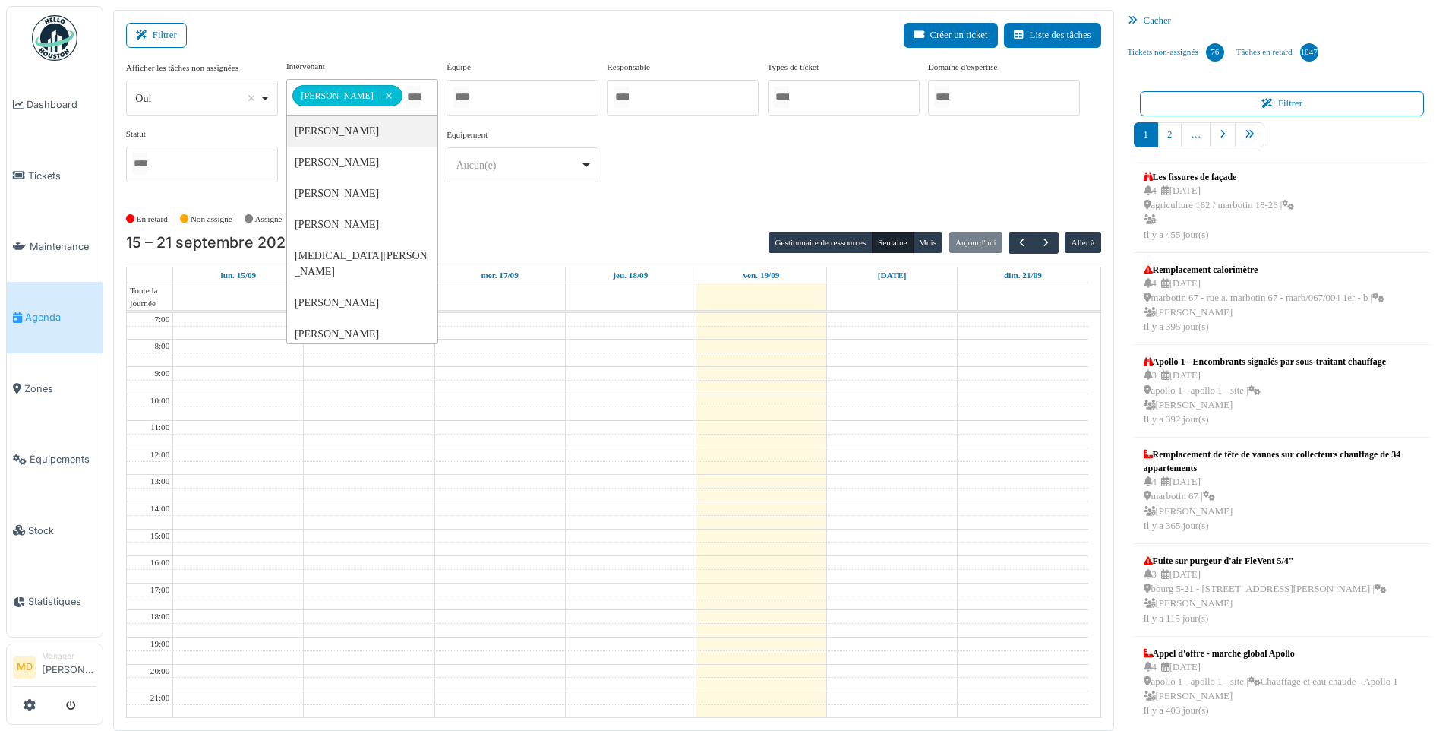
click at [671, 179] on div "**********" at bounding box center [613, 127] width 975 height 134
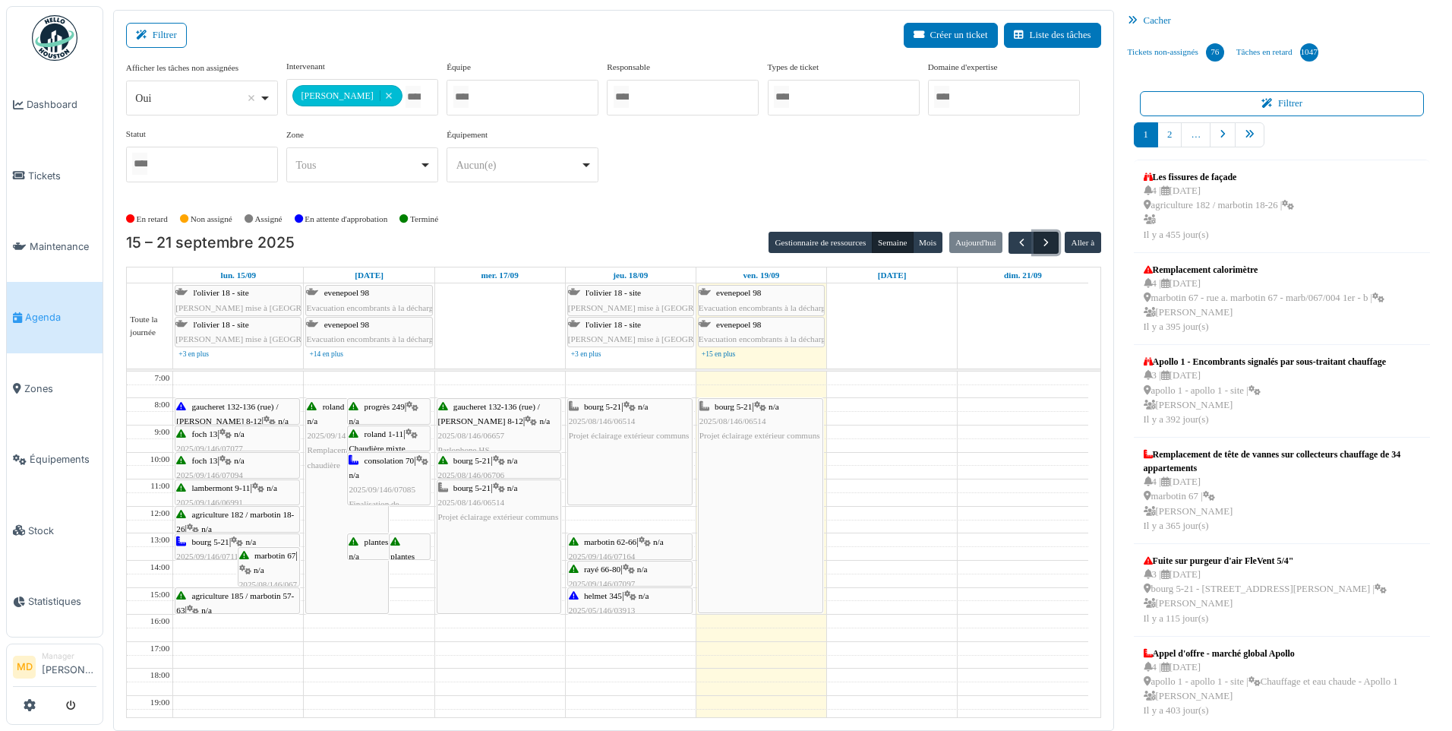
click at [1053, 245] on button "button" at bounding box center [1046, 243] width 25 height 22
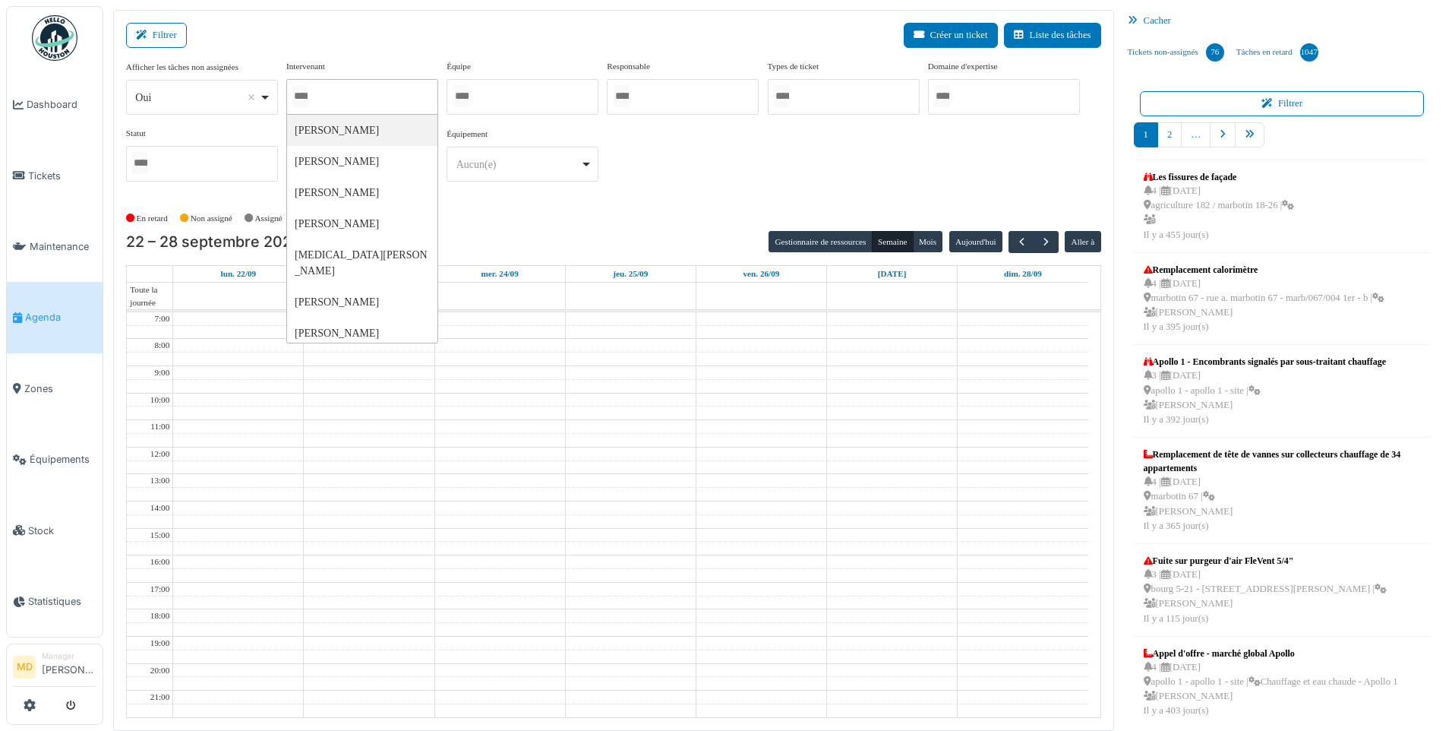
click at [382, 96] on div at bounding box center [362, 97] width 152 height 36
type input "****"
click at [785, 160] on div "**********" at bounding box center [613, 127] width 975 height 134
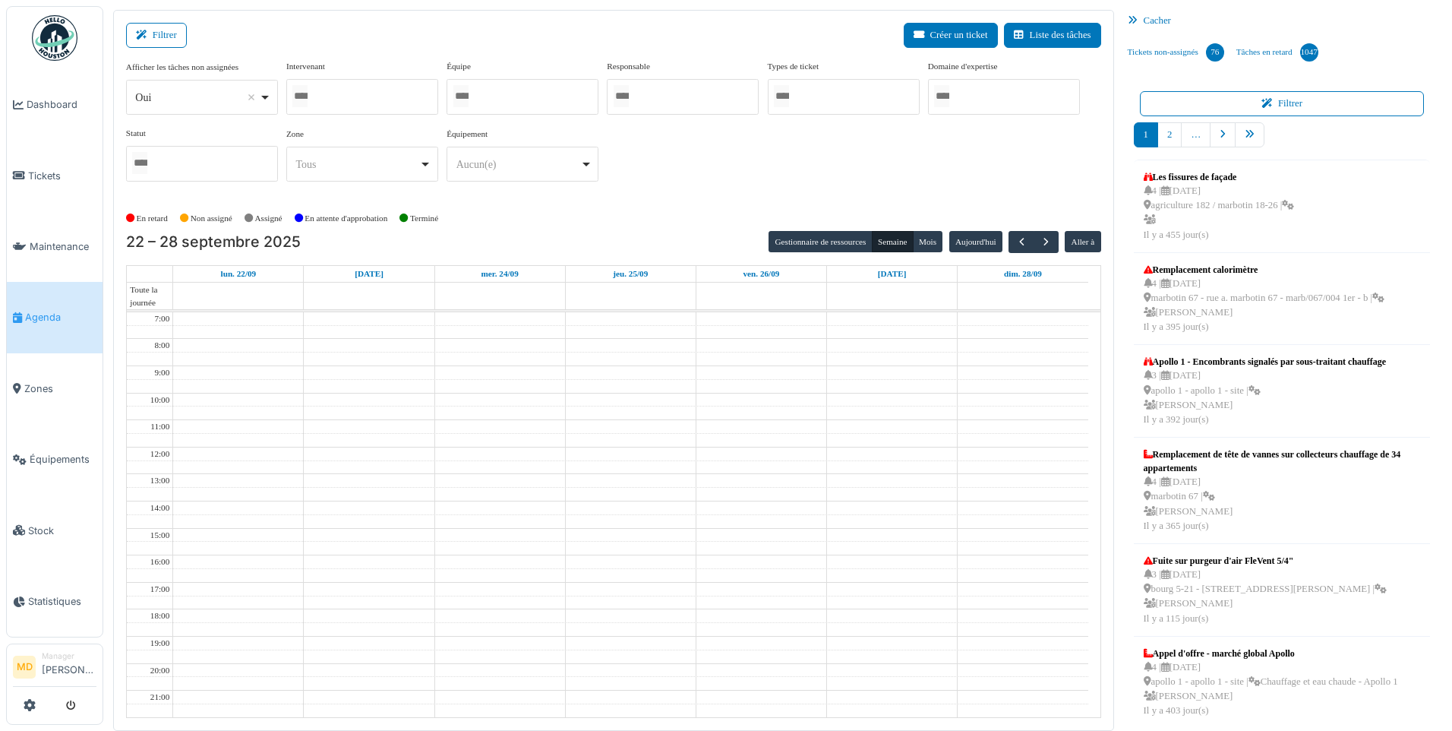
click at [393, 93] on div at bounding box center [362, 97] width 152 height 36
type input "*****"
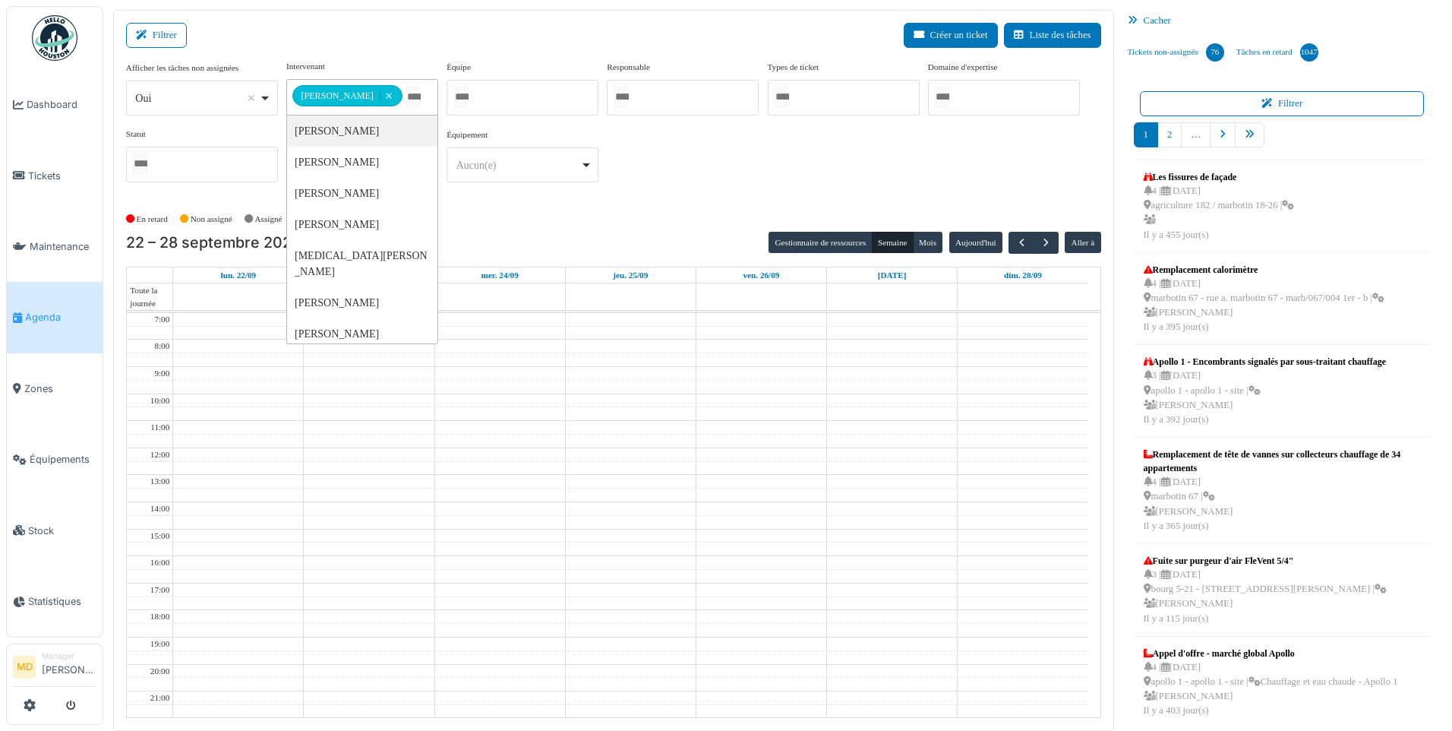
click at [791, 157] on div "**********" at bounding box center [613, 127] width 975 height 134
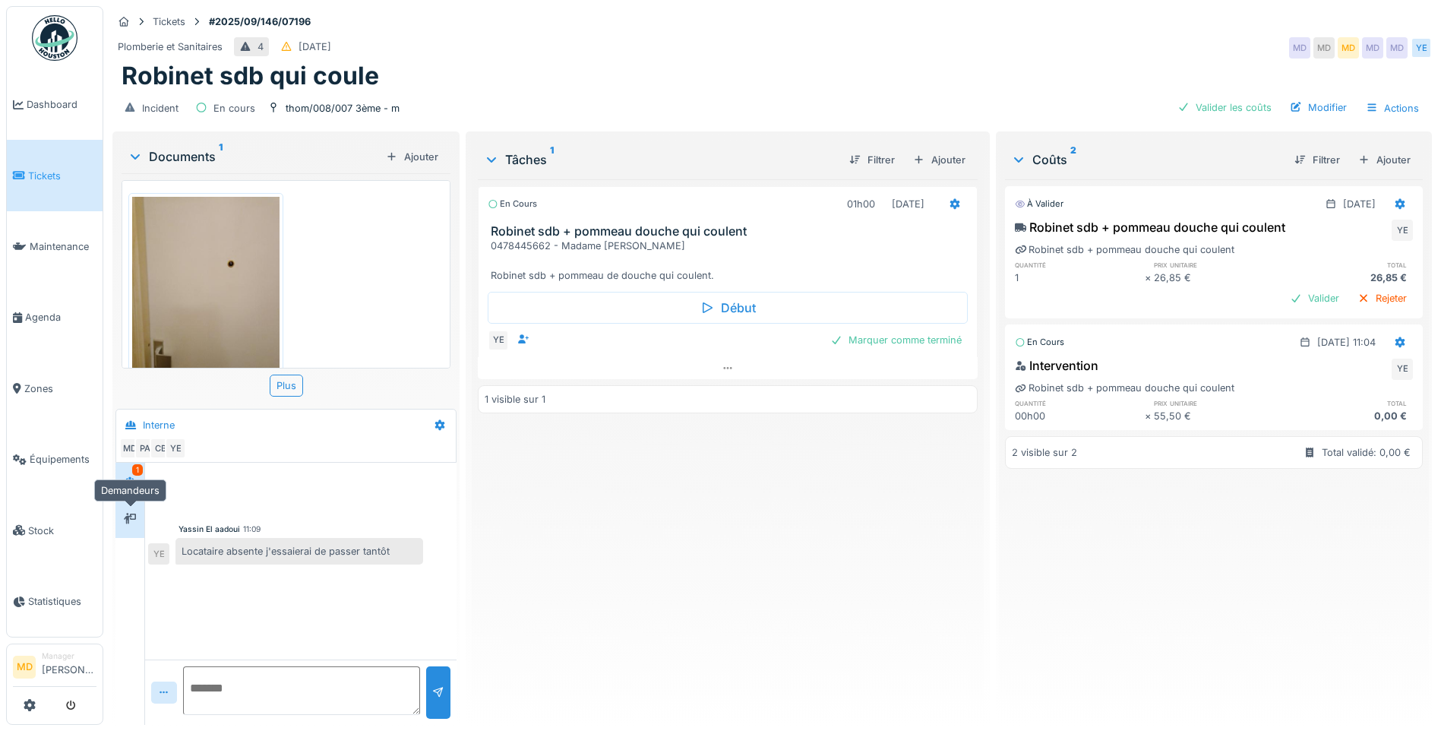
click at [127, 516] on icon at bounding box center [130, 518] width 12 height 10
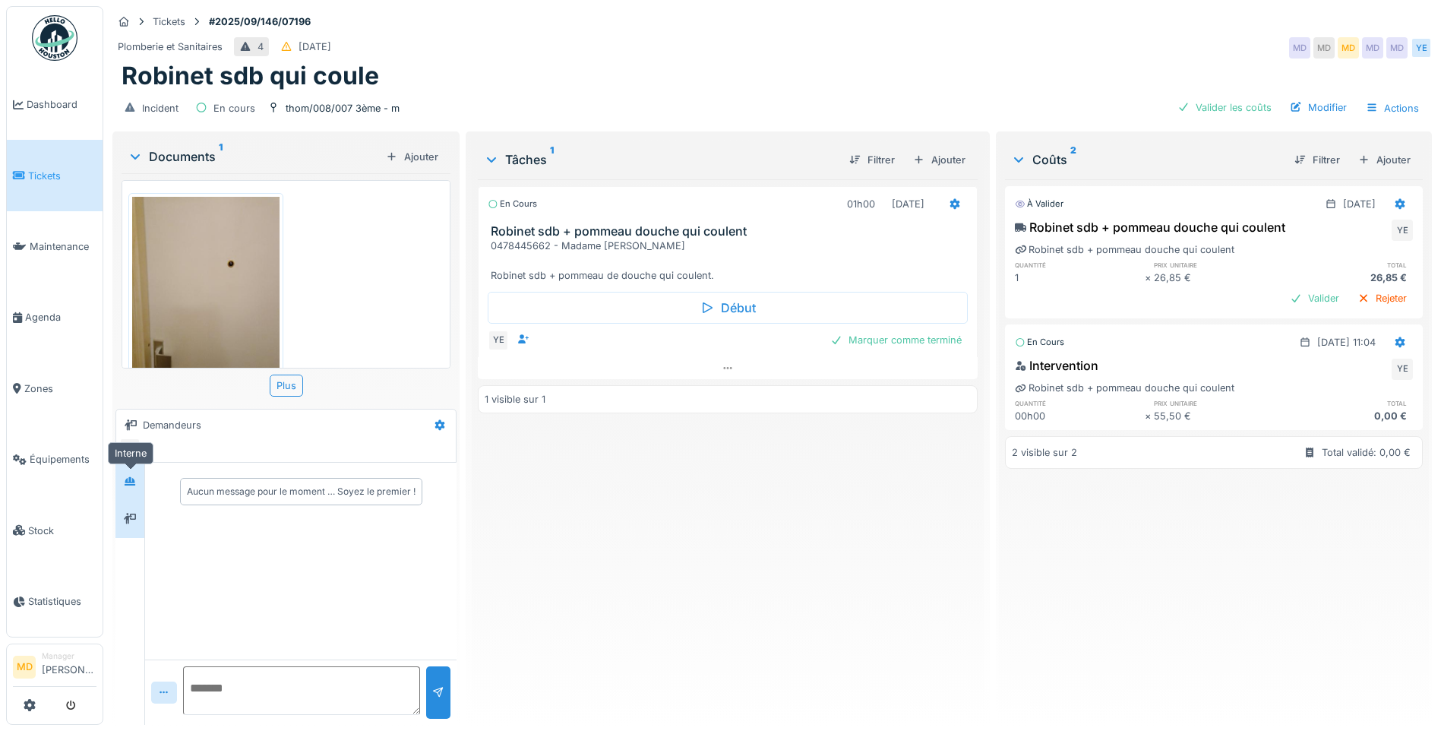
click at [129, 490] on div at bounding box center [129, 481] width 23 height 19
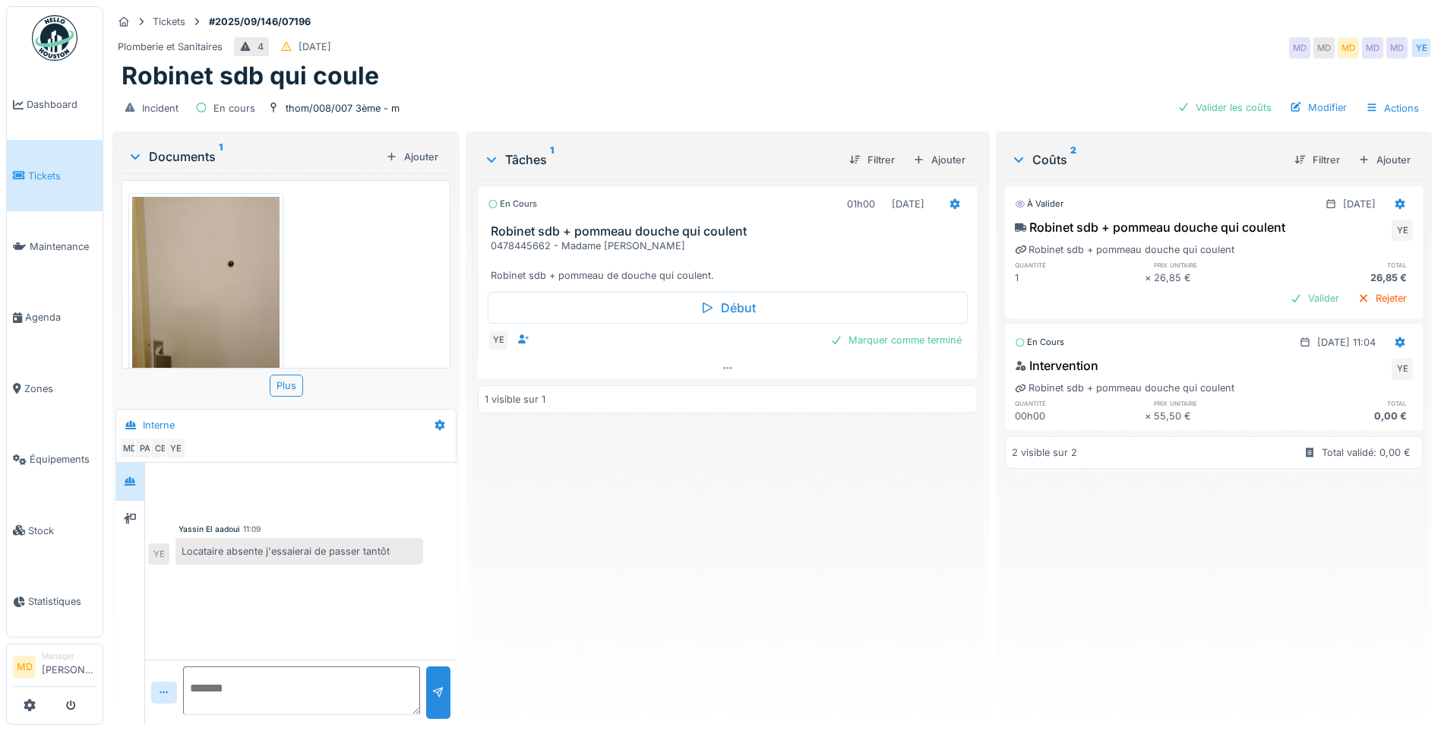
scroll to position [11, 0]
click at [360, 669] on textarea at bounding box center [301, 690] width 237 height 49
click at [262, 687] on textarea at bounding box center [301, 690] width 237 height 49
click at [733, 365] on div at bounding box center [728, 368] width 500 height 22
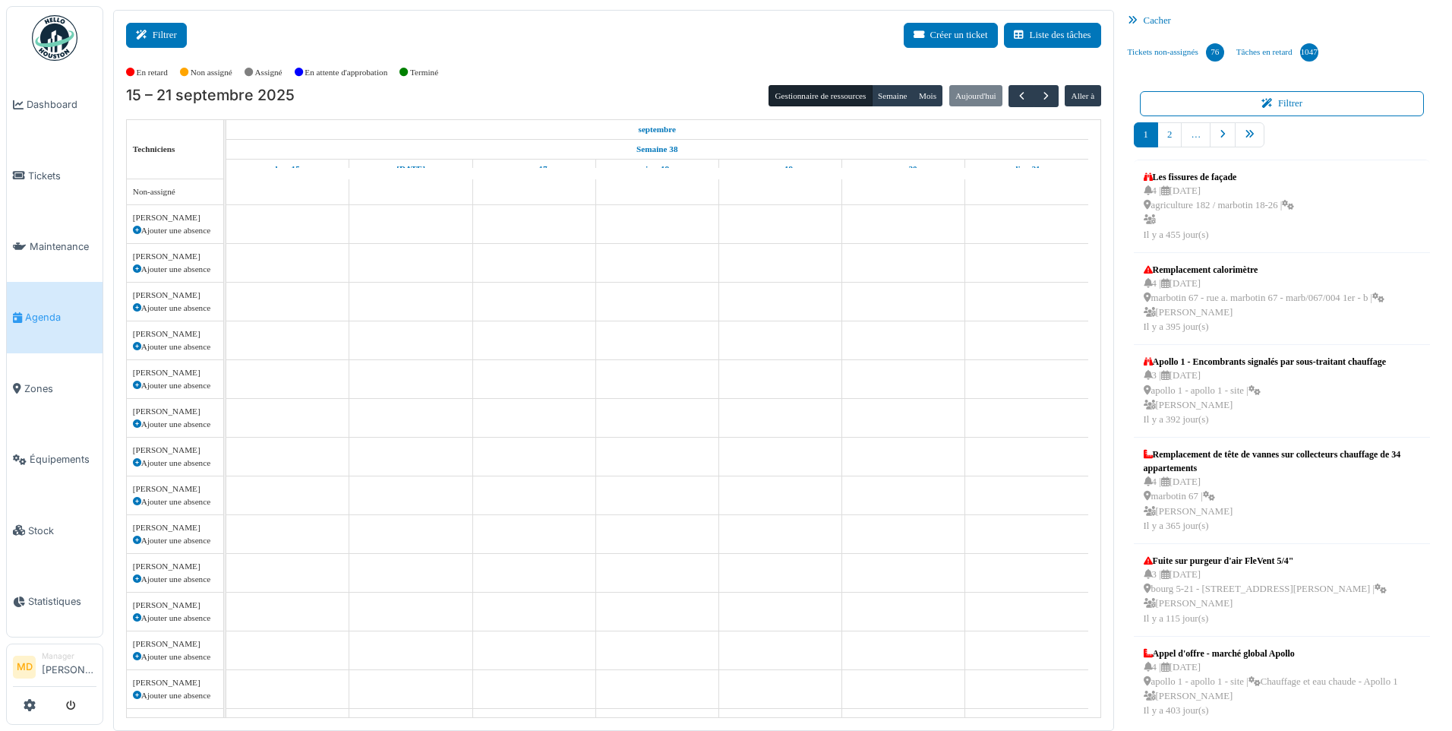
click at [149, 35] on icon at bounding box center [144, 35] width 17 height 10
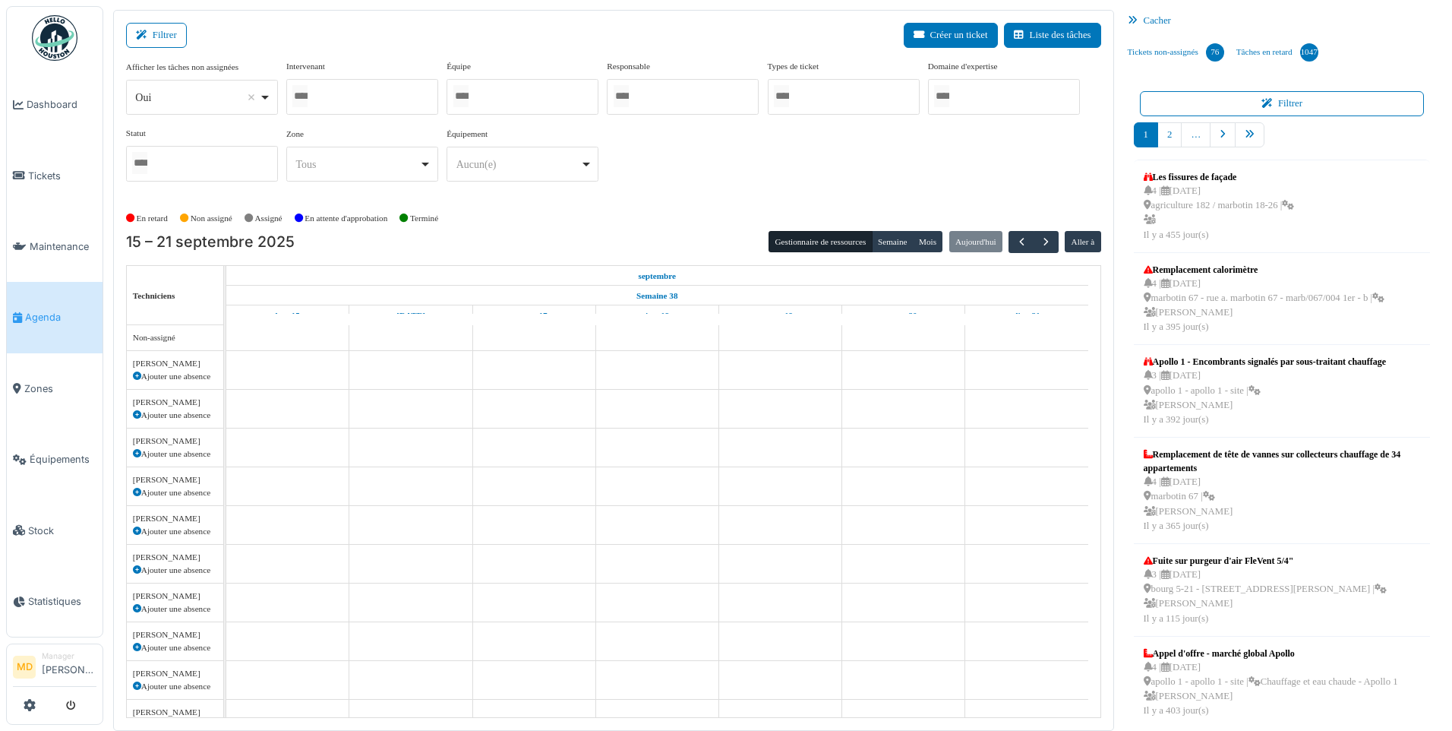
click at [374, 111] on div at bounding box center [362, 97] width 152 height 36
type input "****"
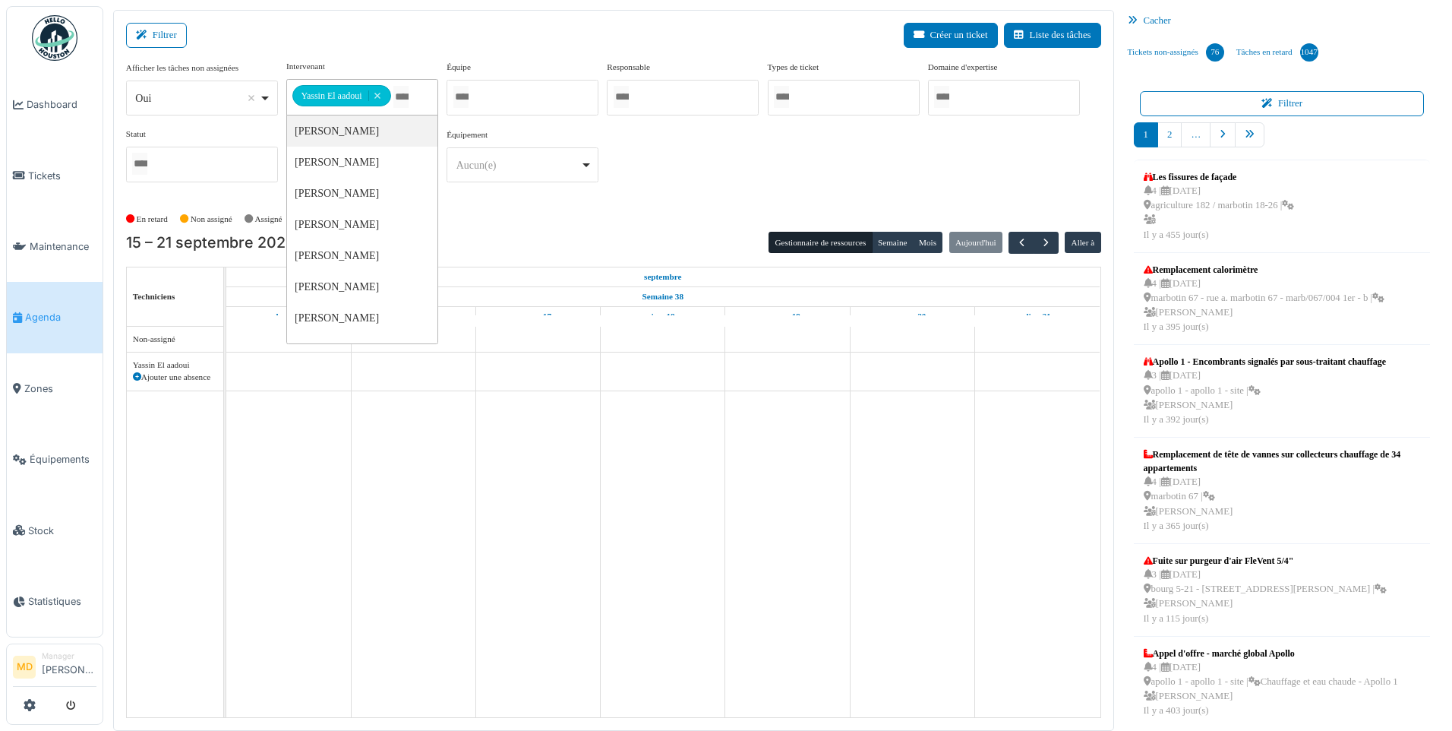
click at [721, 181] on div "**********" at bounding box center [613, 127] width 975 height 134
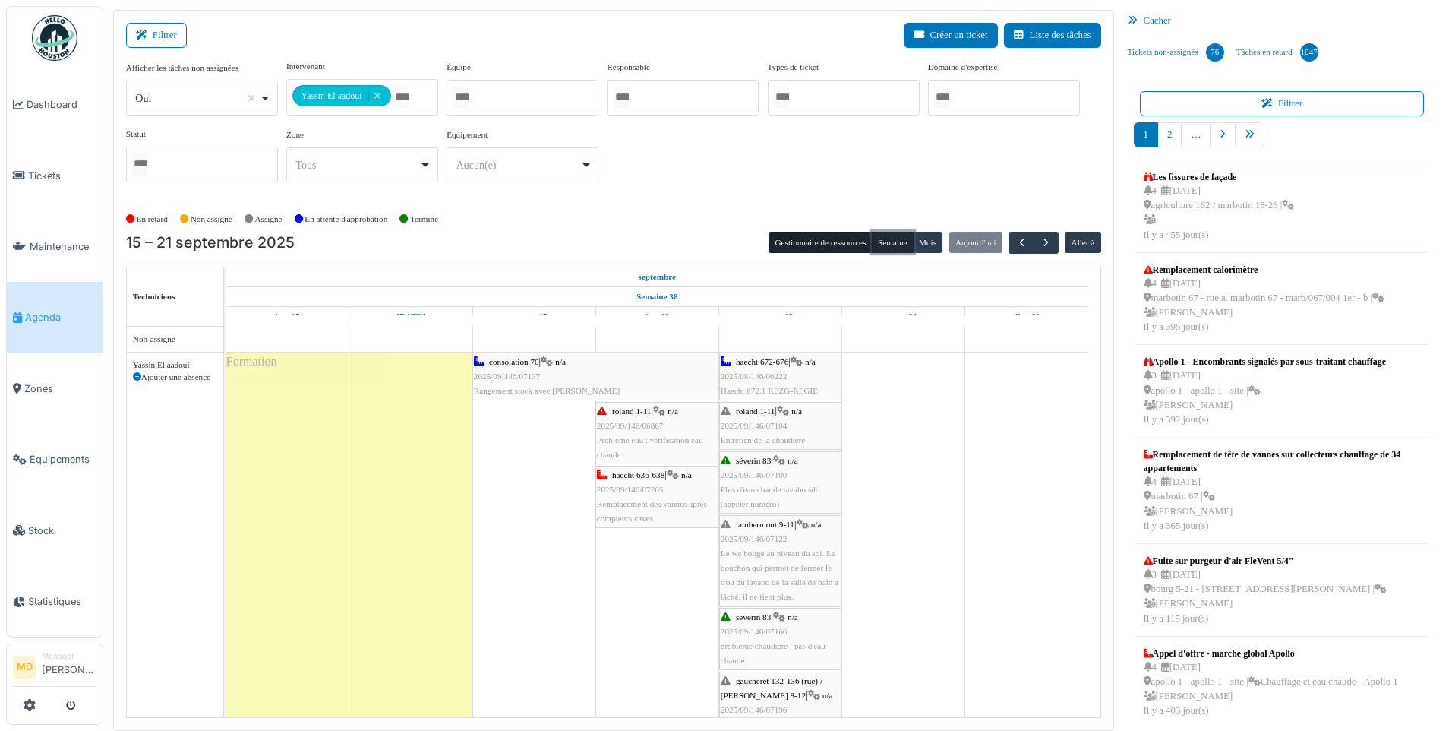
click at [891, 236] on button "Semaine" at bounding box center [893, 242] width 42 height 21
